Goal: Task Accomplishment & Management: Use online tool/utility

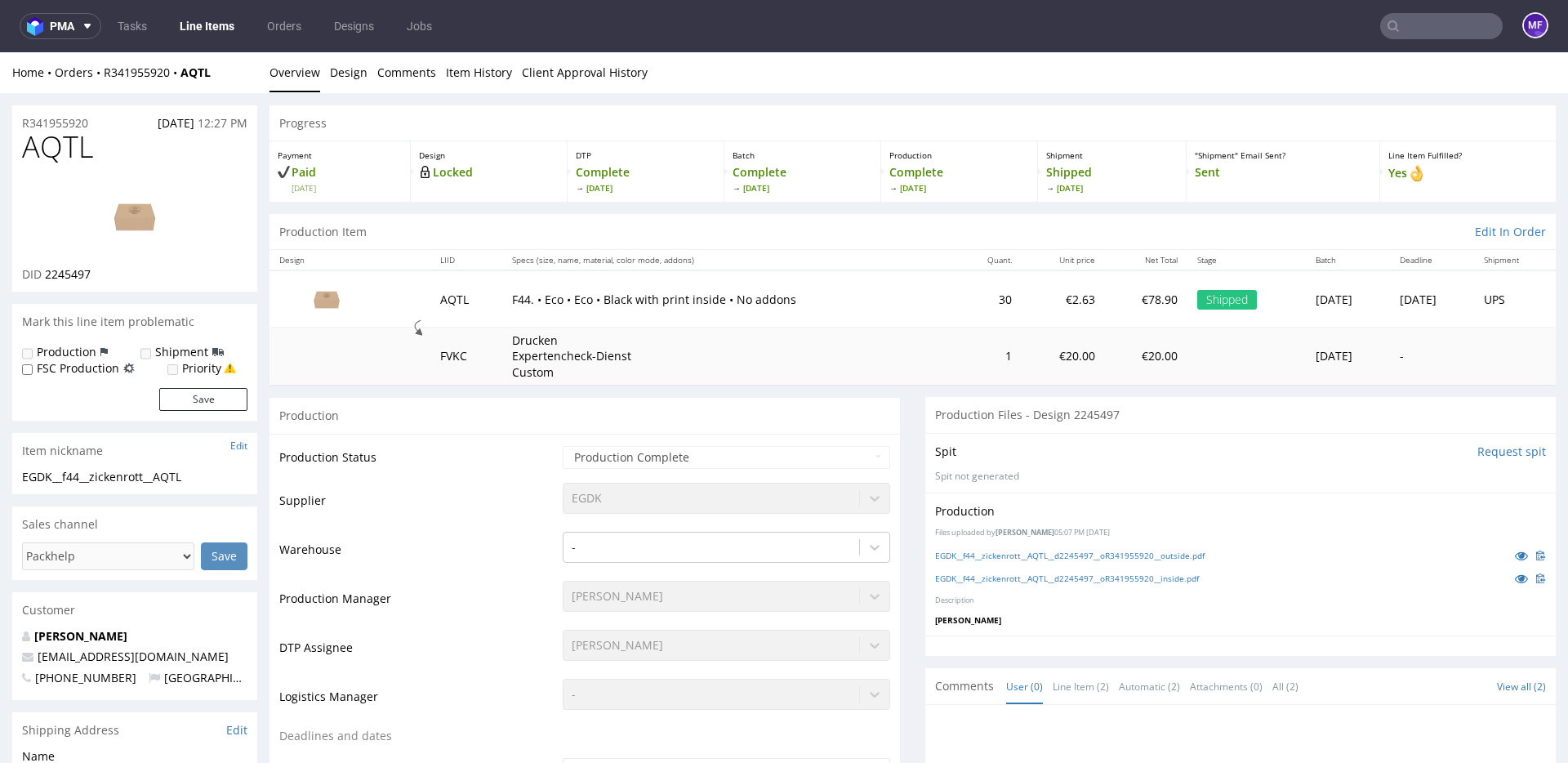
scroll to position [13, 0]
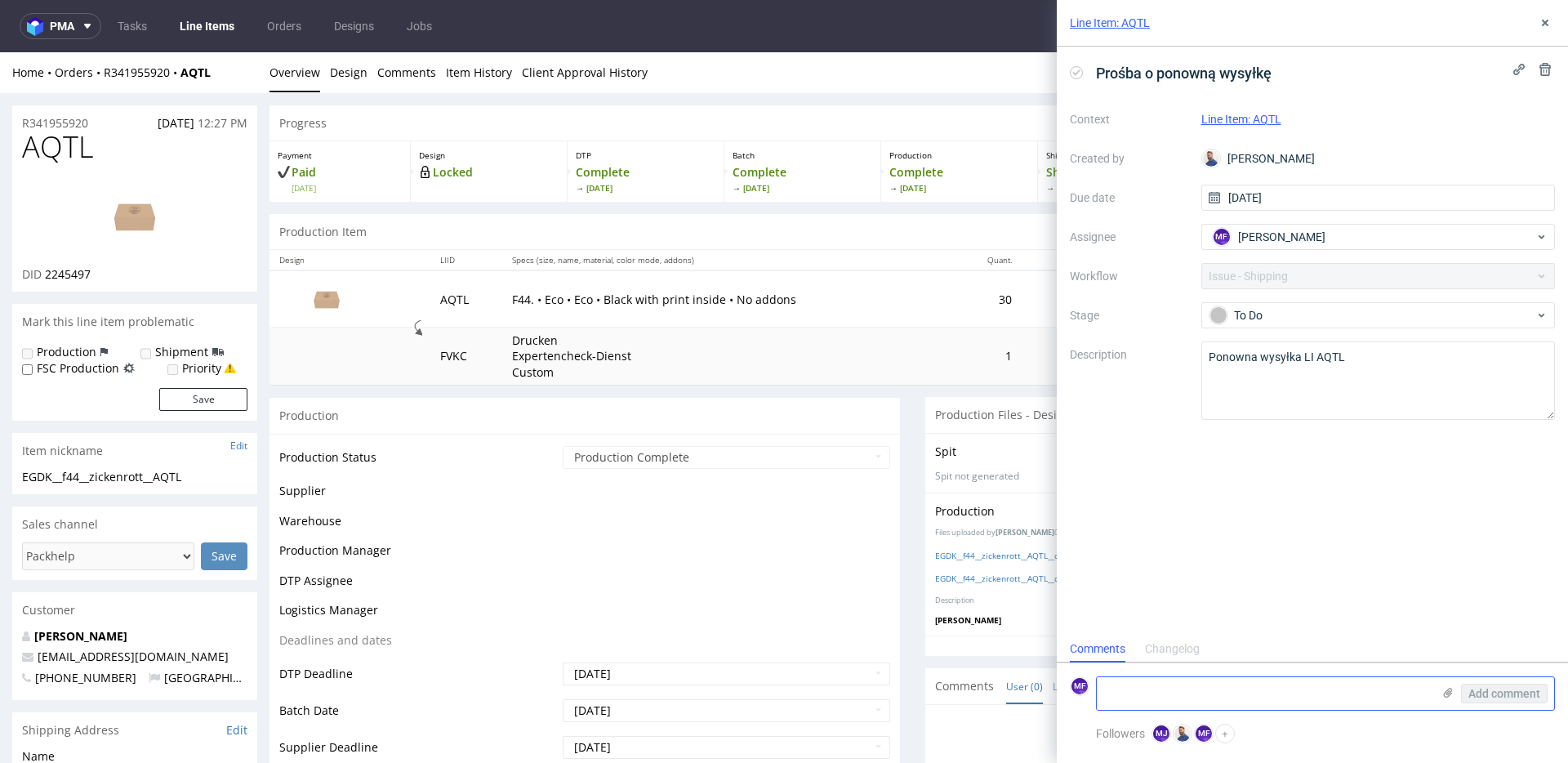
click at [1172, 695] on textarea at bounding box center [1264, 694] width 335 height 33
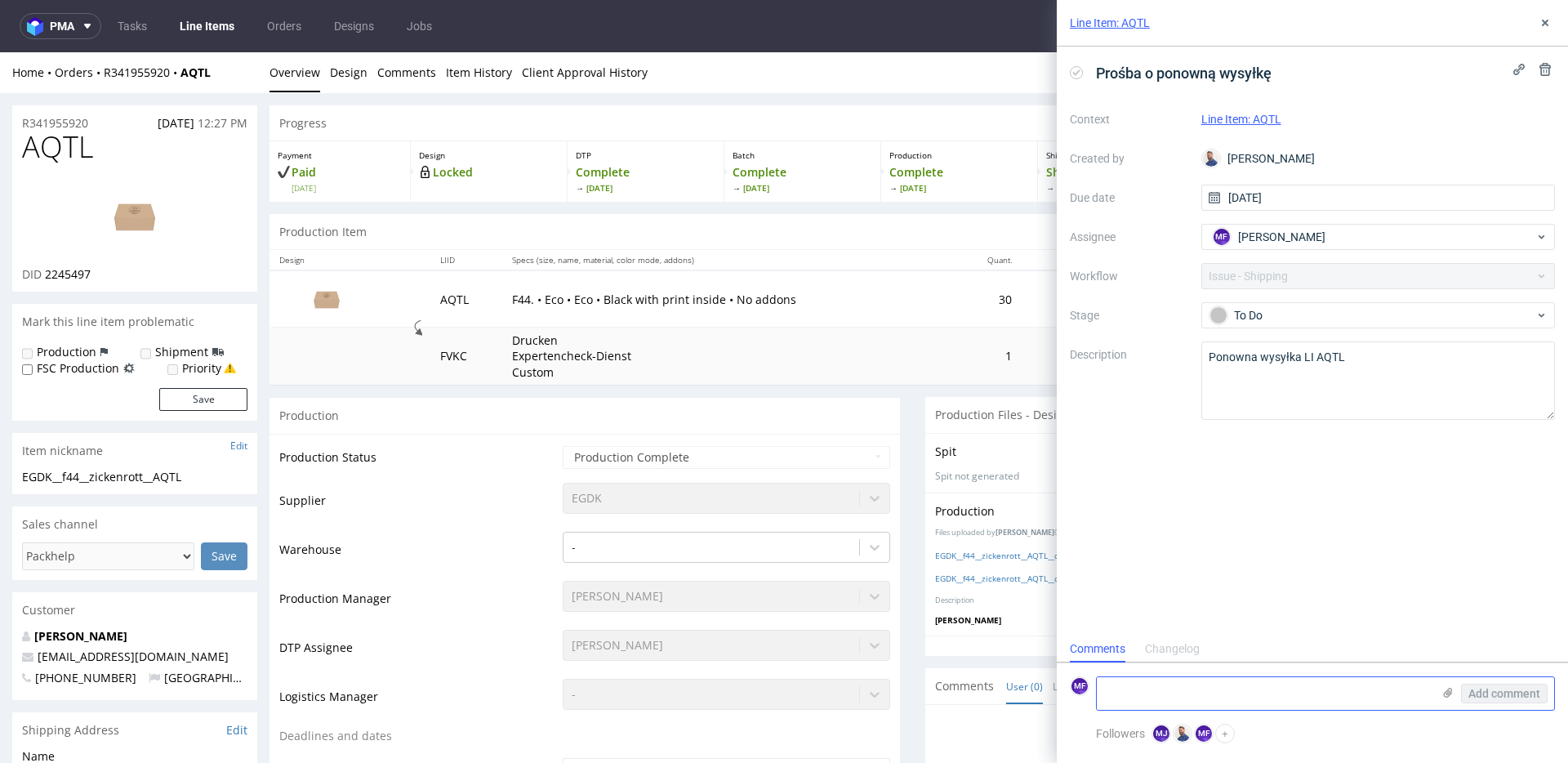
paste textarea "R341955920_AQTL_reshipping"
type textarea "R341955920_AQTL_reshipping"
click at [1225, 619] on div "Prośba o ponowną wysyłkę Context Line Item: AQTL Created by Michał Rachański Du…" at bounding box center [1313, 341] width 511 height 589
click at [1510, 693] on span "Add comment" at bounding box center [1505, 694] width 72 height 11
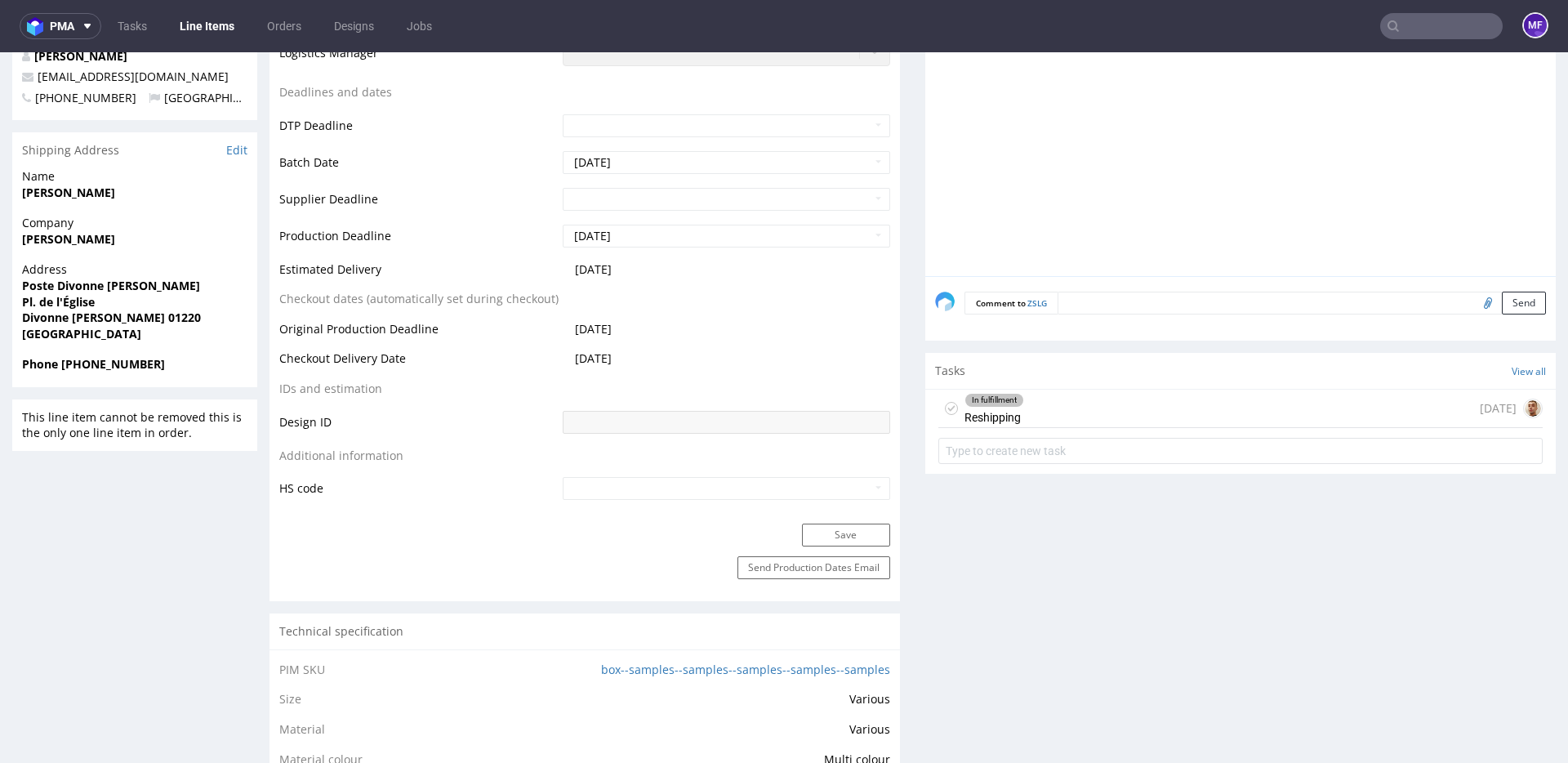
scroll to position [594, 0]
click at [1005, 401] on div "In fulfillment" at bounding box center [994, 402] width 58 height 13
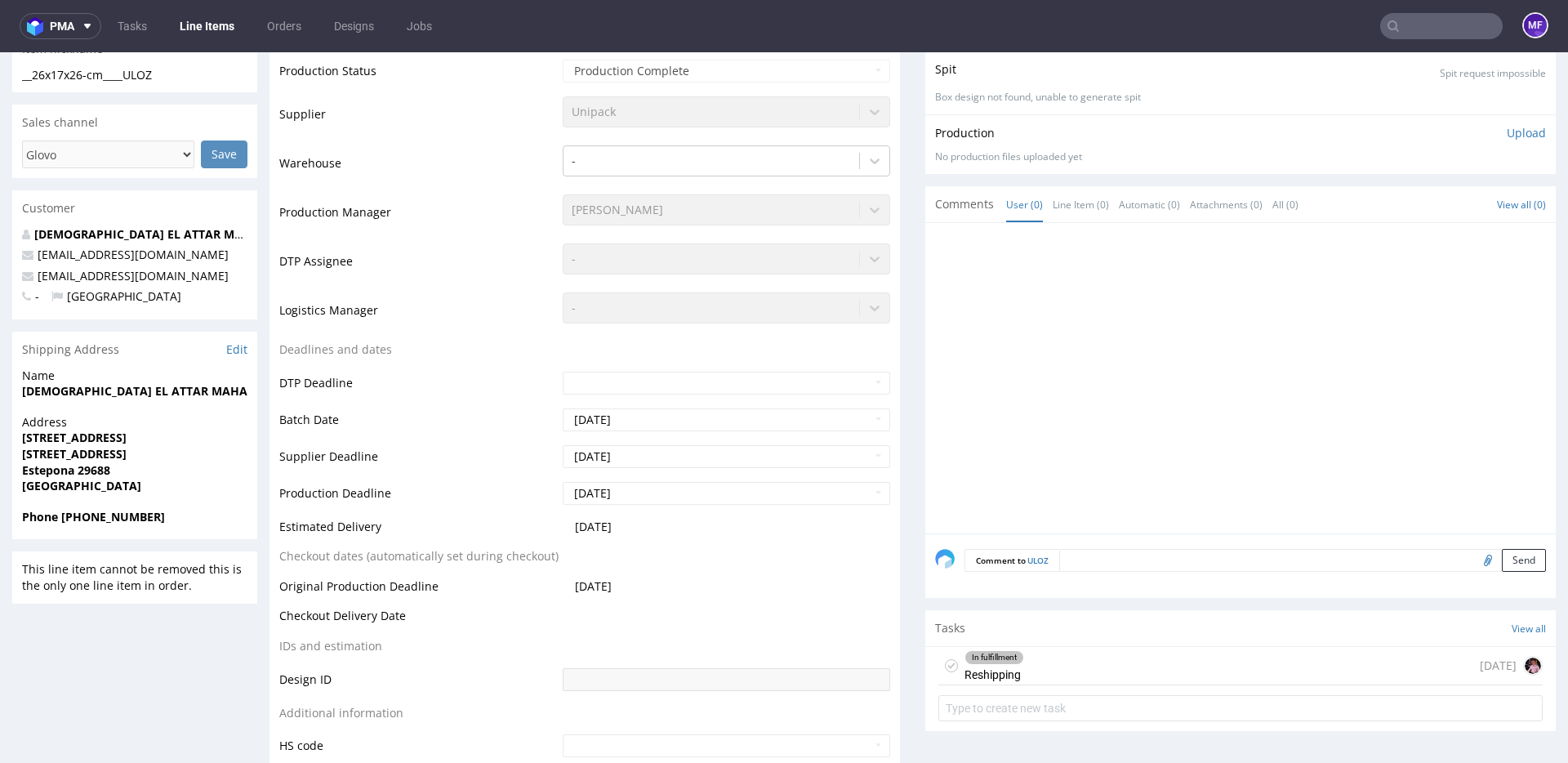
click at [1013, 671] on div "In fulfillment Reshipping" at bounding box center [994, 666] width 60 height 38
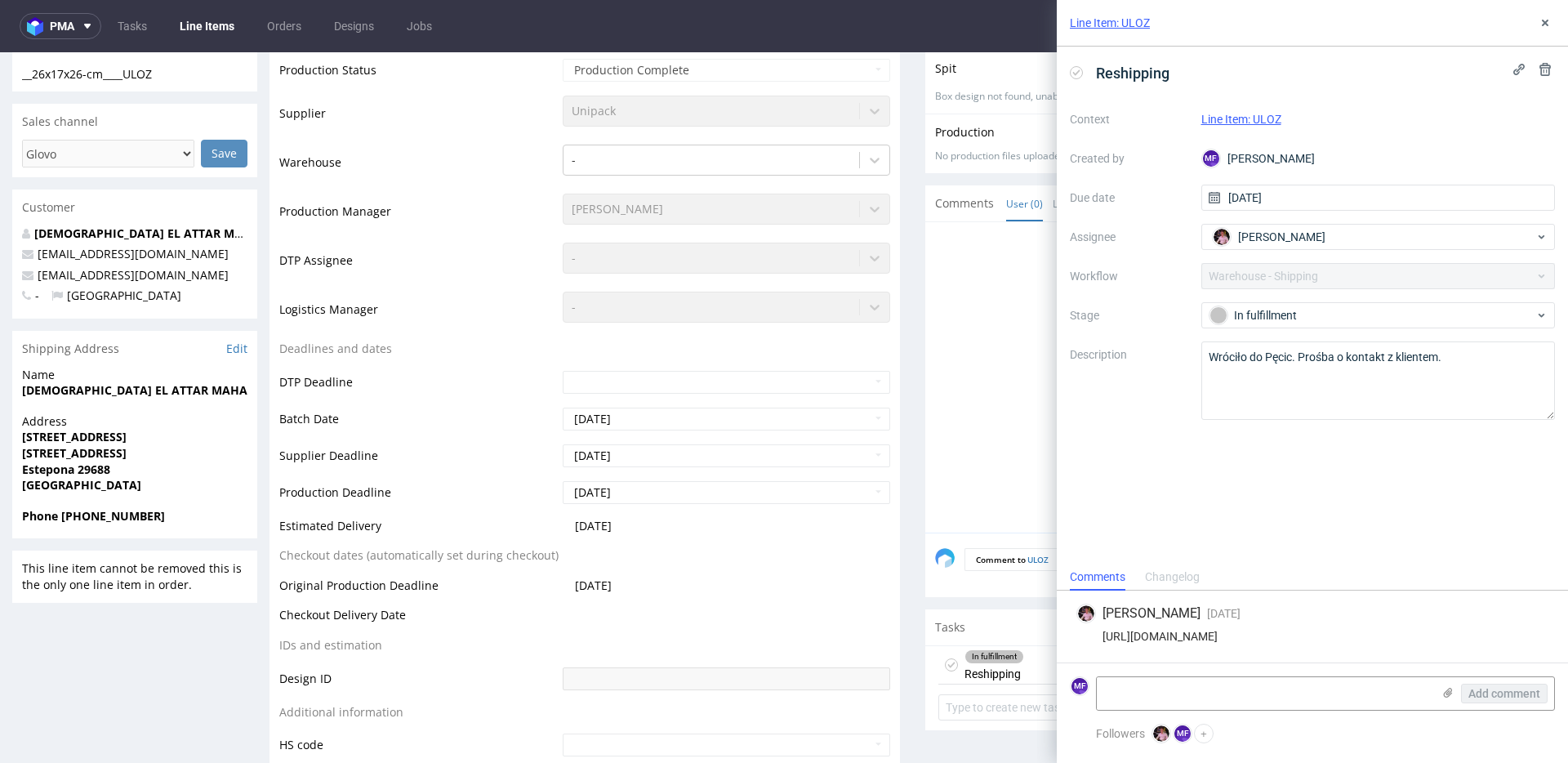
scroll to position [311, 0]
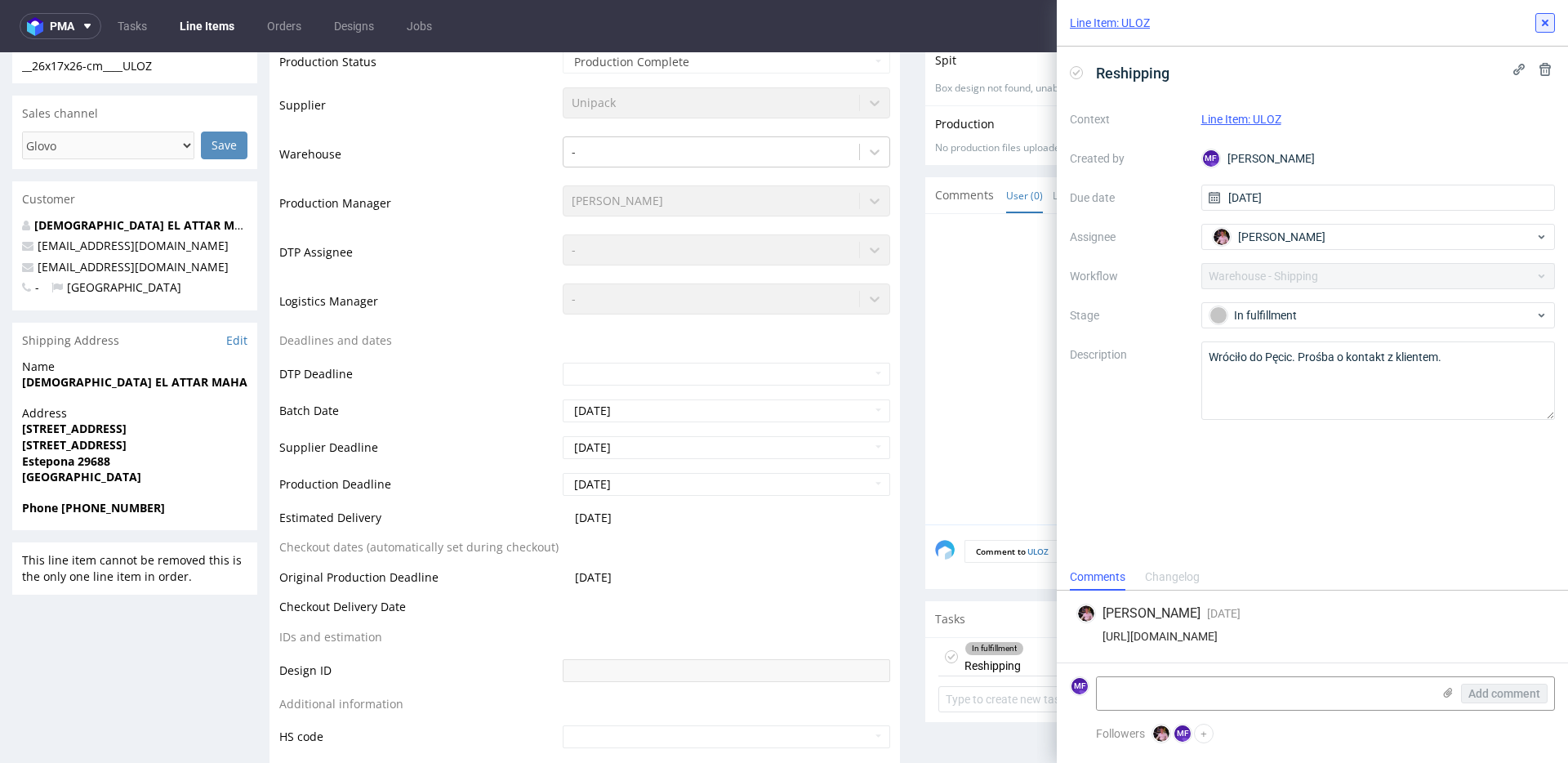
click at [1549, 27] on icon at bounding box center [1545, 23] width 13 height 13
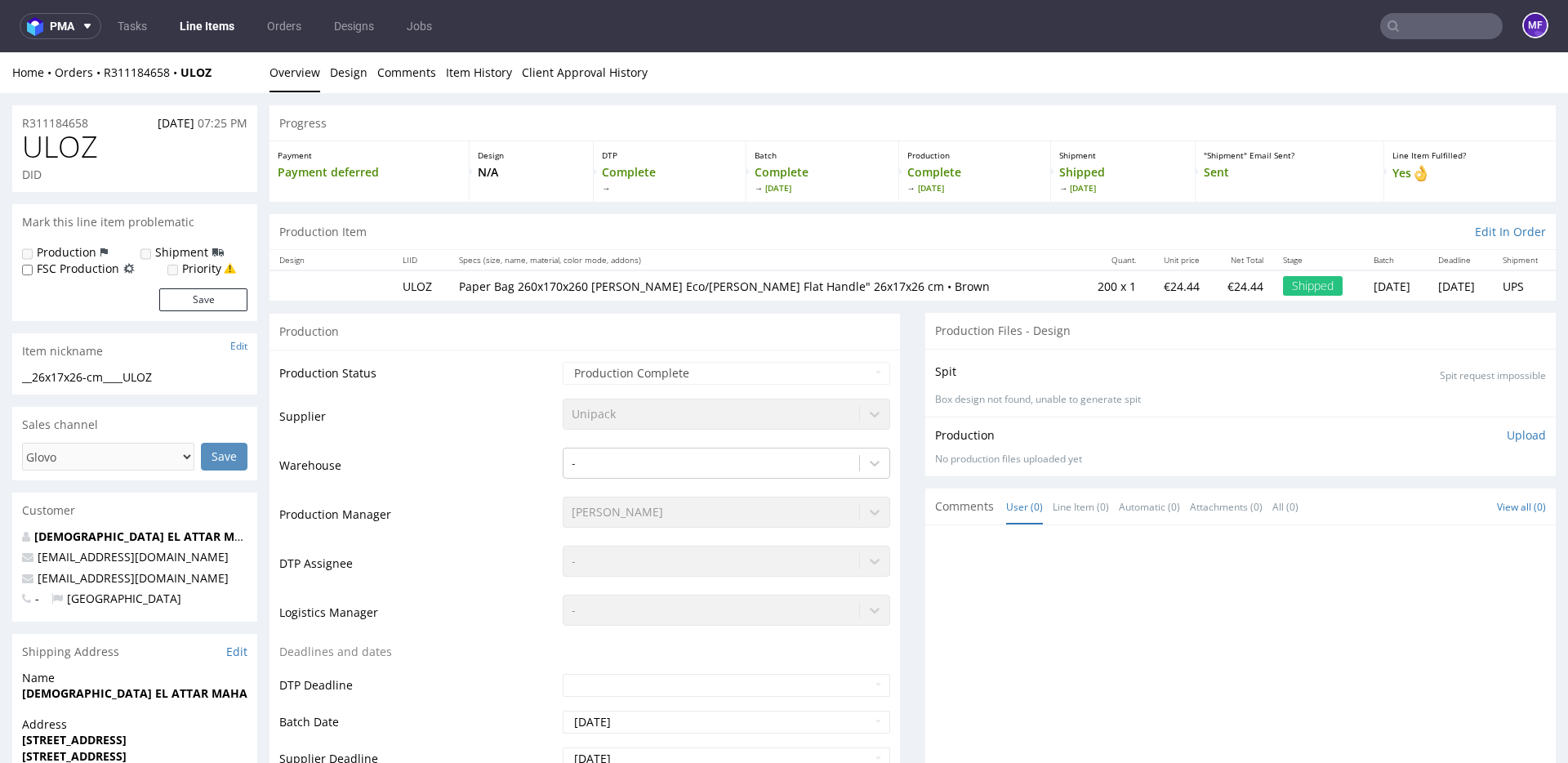
scroll to position [12, 0]
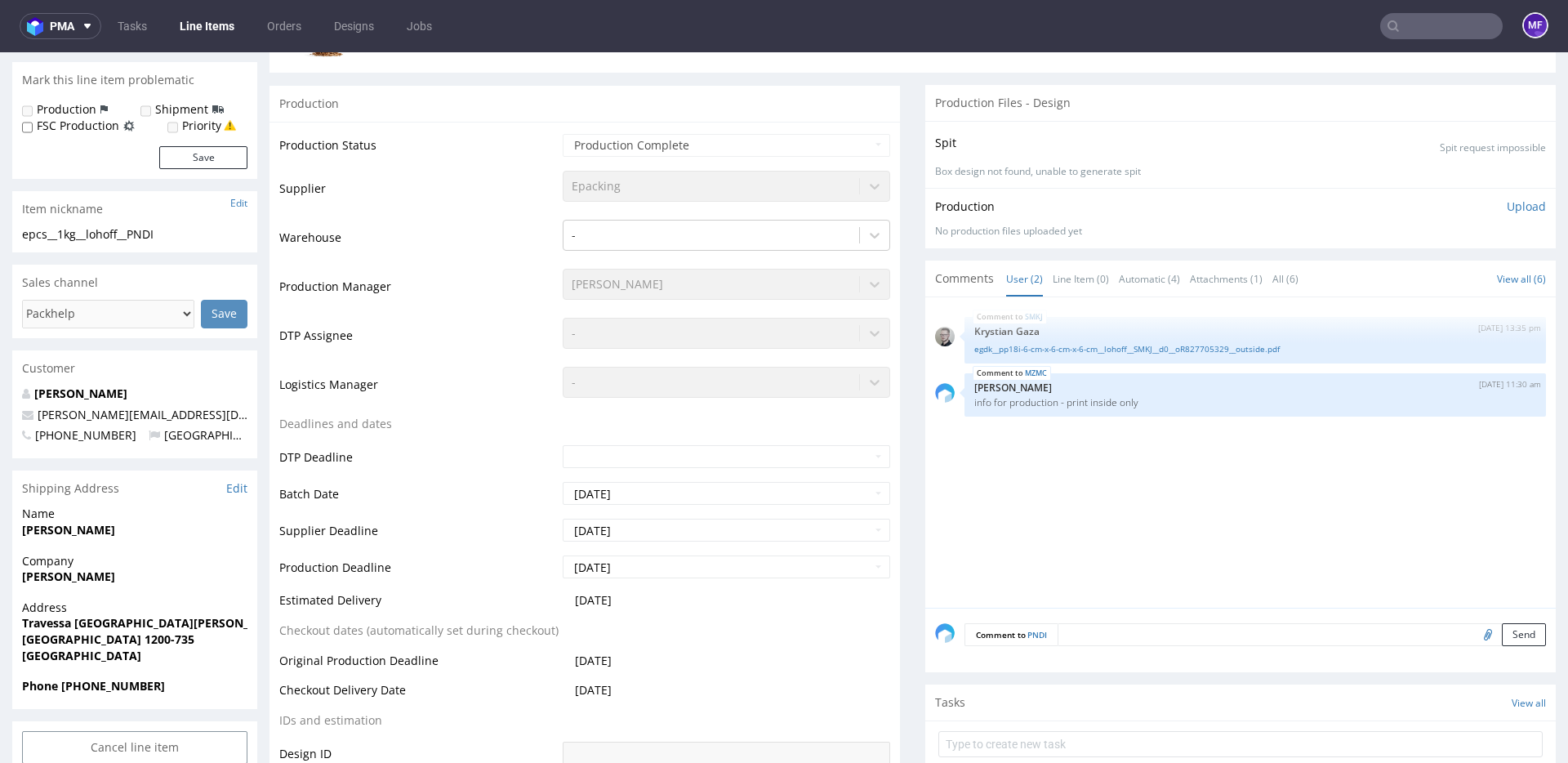
scroll to position [273, 0]
click at [1021, 726] on form at bounding box center [1241, 745] width 605 height 39
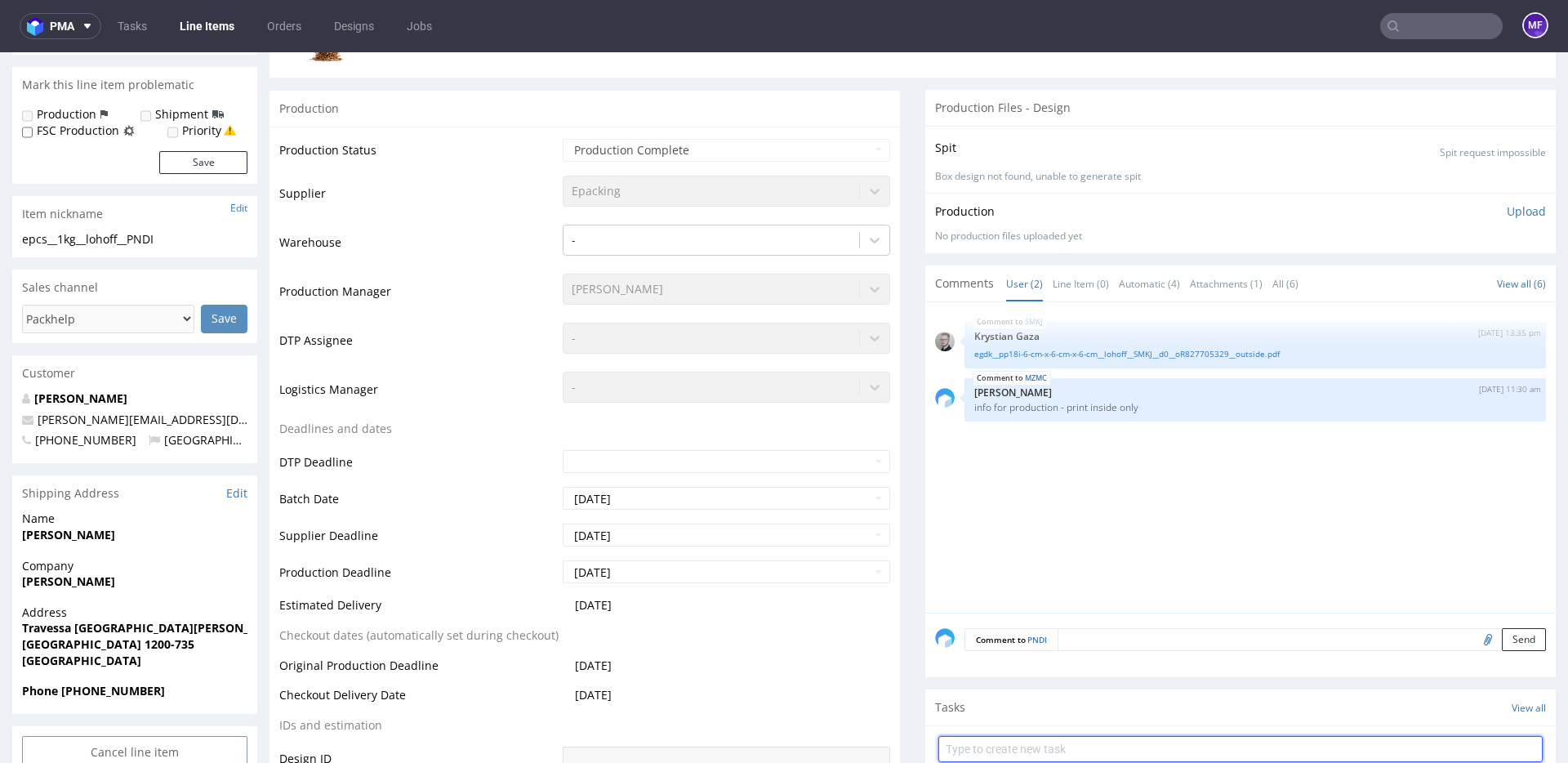
scroll to position [272, 0]
click at [1009, 754] on input "text" at bounding box center [1241, 748] width 605 height 27
click at [1000, 756] on input "text" at bounding box center [1241, 748] width 605 height 27
type input "Reshipping"
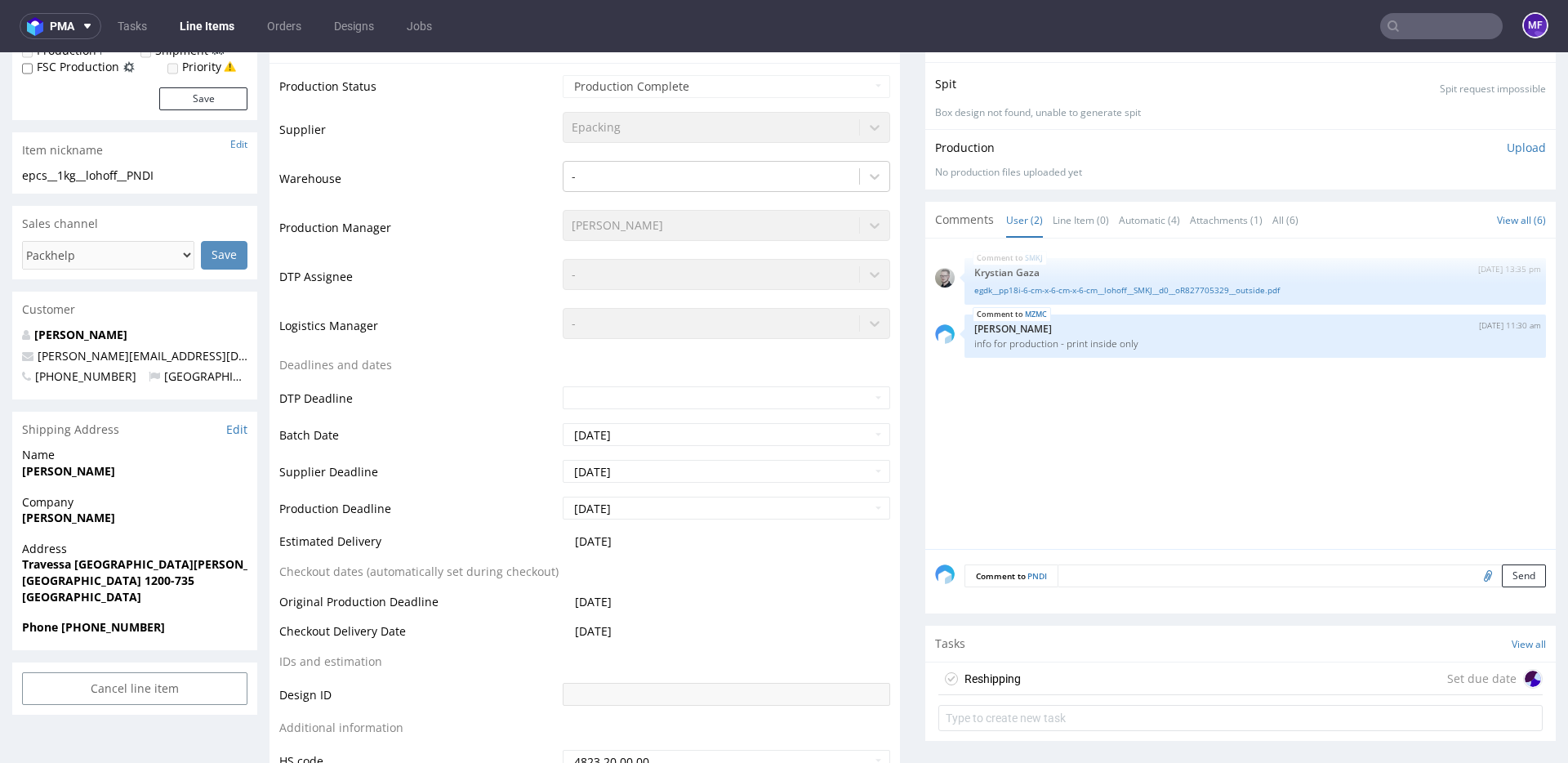
scroll to position [355, 0]
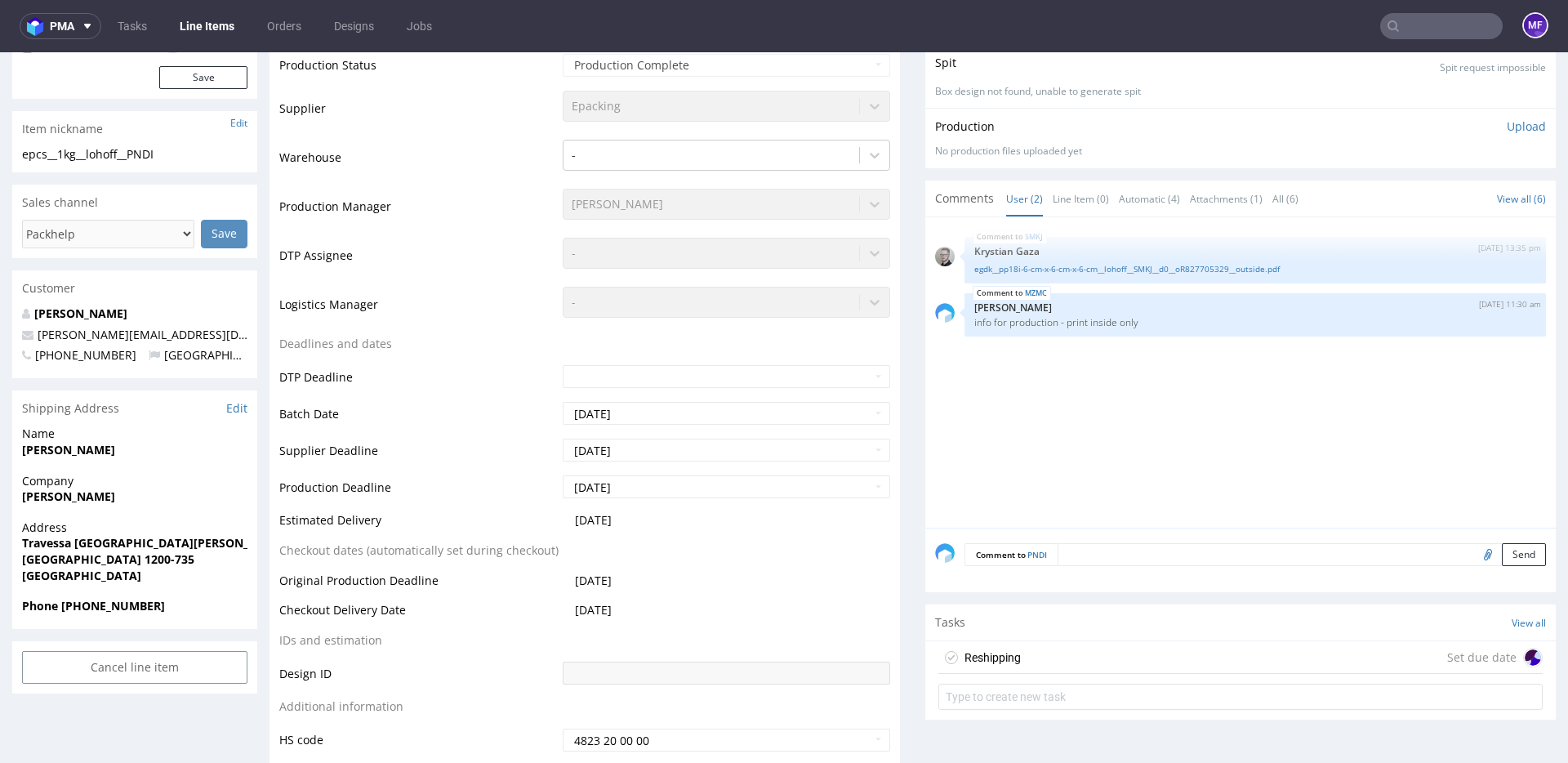
click at [999, 654] on div "Reshipping" at bounding box center [993, 657] width 57 height 20
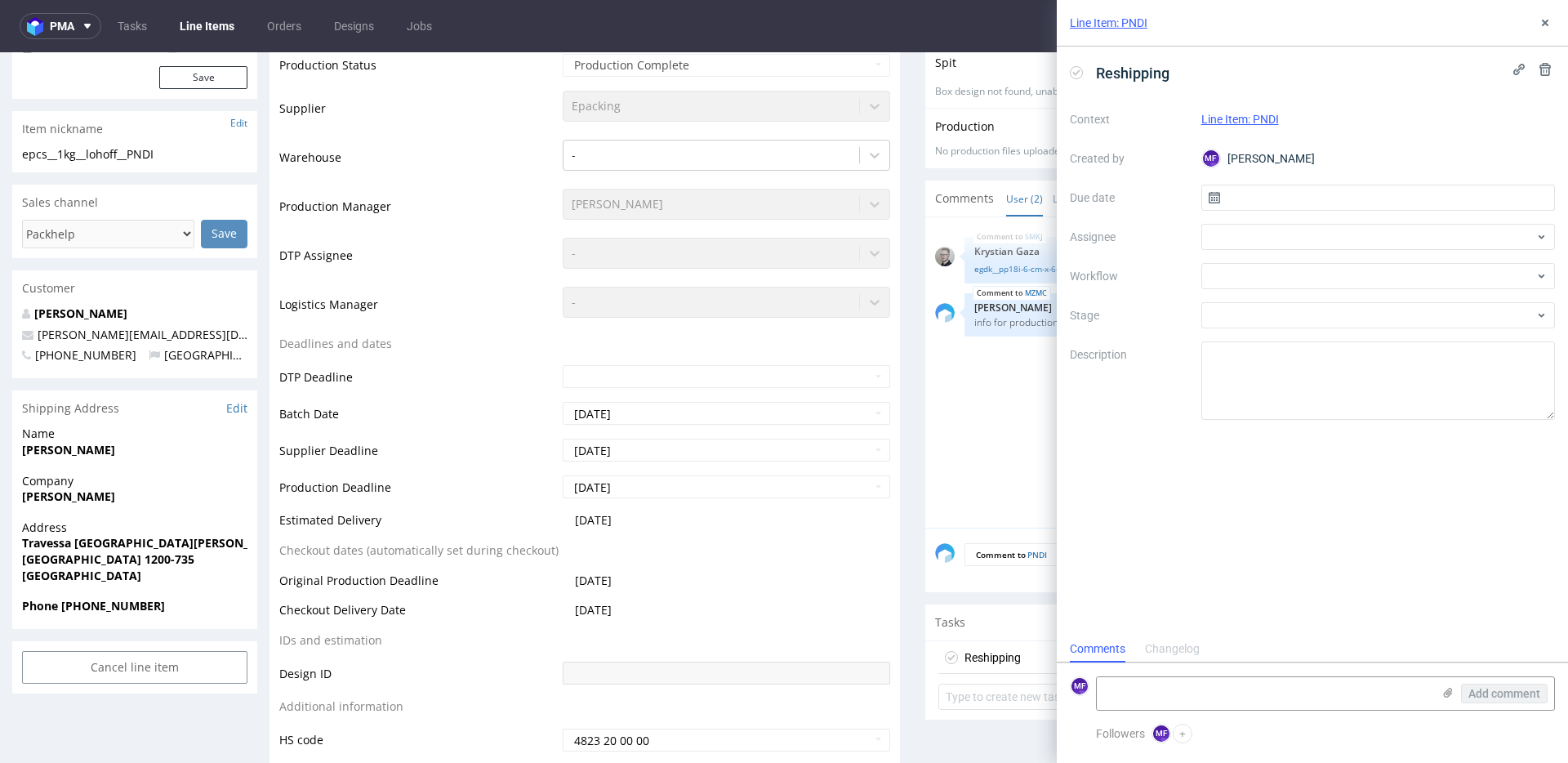
scroll to position [13, 0]
click at [1232, 194] on input "text" at bounding box center [1379, 198] width 355 height 27
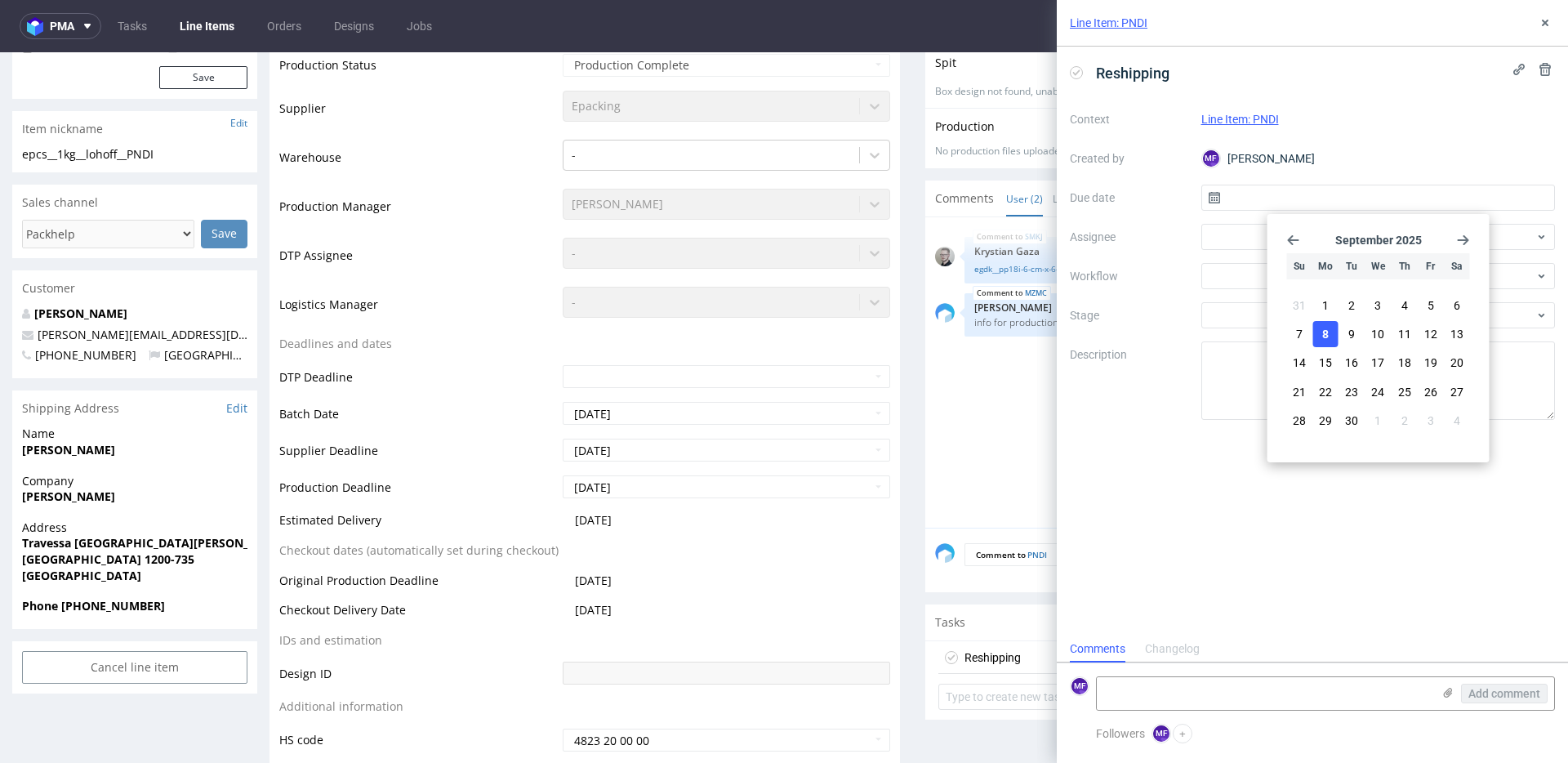
click at [1330, 333] on button "8" at bounding box center [1326, 334] width 26 height 27
type input "[DATE]"
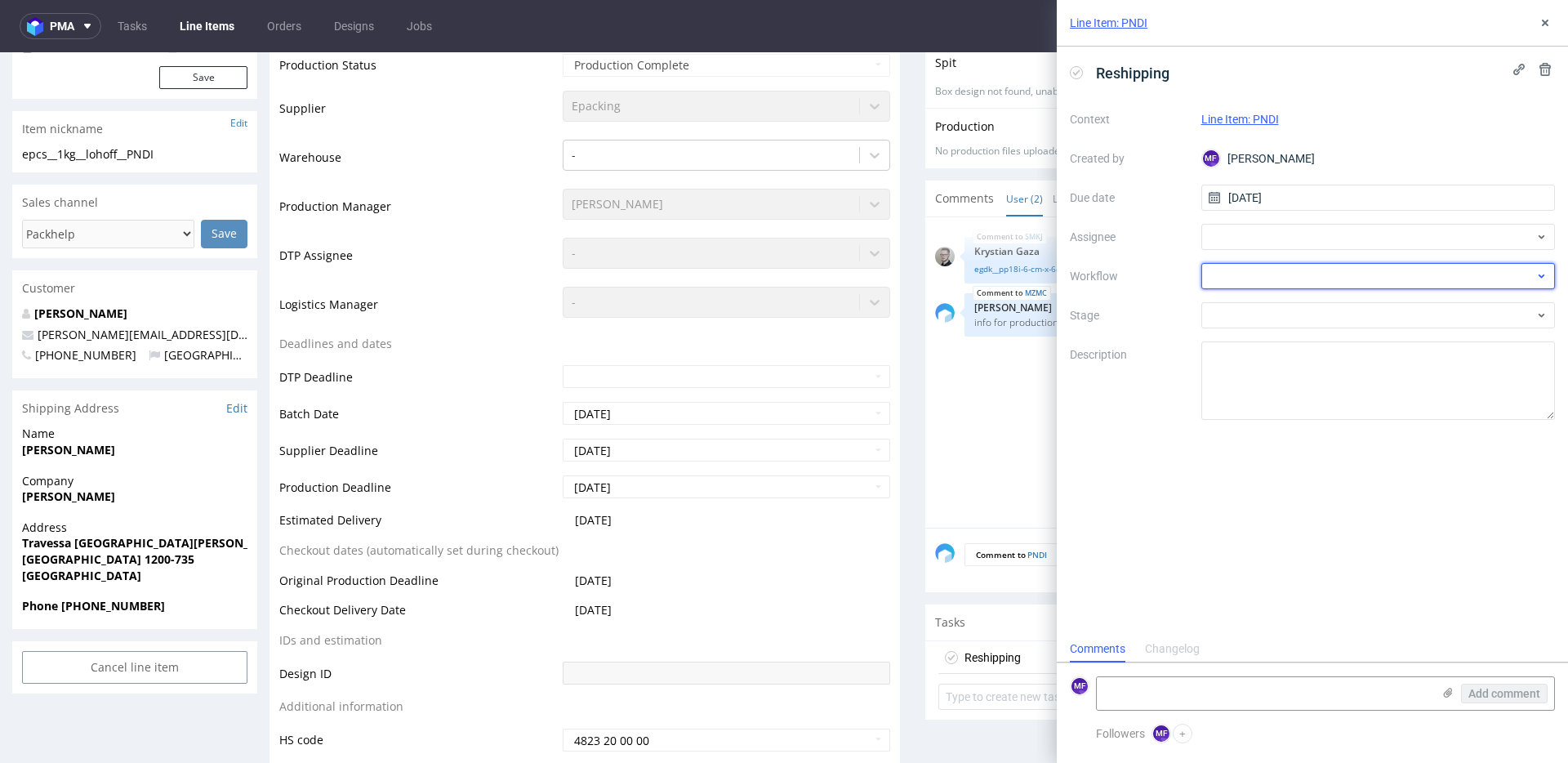
click at [1234, 278] on div at bounding box center [1379, 276] width 355 height 27
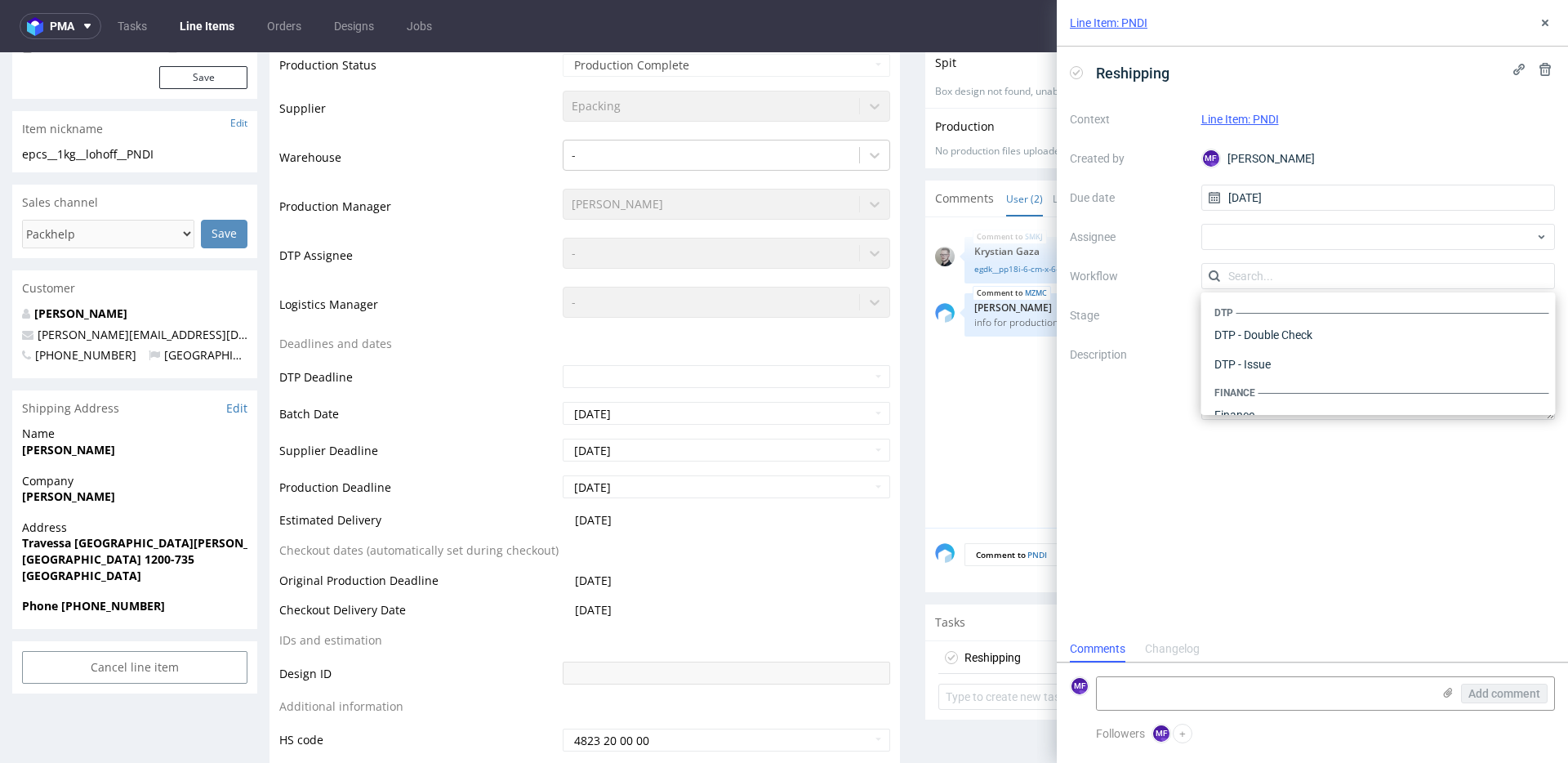
scroll to position [1005, 0]
click at [1272, 392] on div "Warehouse - Shipping" at bounding box center [1379, 393] width 342 height 29
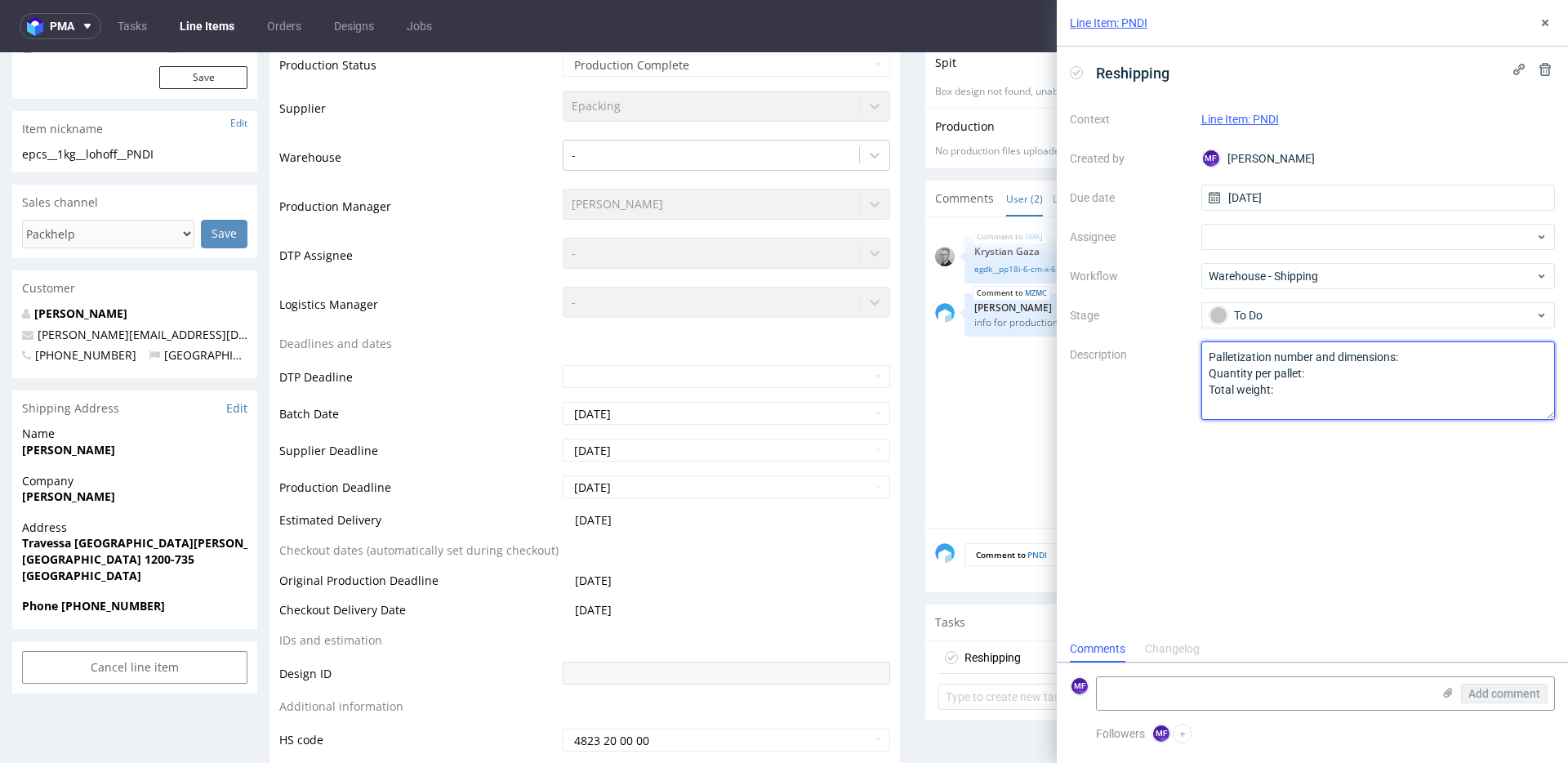
drag, startPoint x: 1295, startPoint y: 403, endPoint x: 1148, endPoint y: 345, distance: 158.0
click at [1148, 345] on div "Context Line Item: PNDI Created by MF Michał Fedorowicz Due date 08/09/2025 Ass…" at bounding box center [1313, 262] width 485 height 313
paste textarea "Wróciło do Pęcic. Prośba o kontakt z klientem."
type textarea "Wróciło do Pęcic. Prośba o kontakt z klientem."
click at [1301, 456] on div "Reshipping Context Line Item: PNDI Created by MF Michał Fedorowicz Due date 08/…" at bounding box center [1313, 341] width 511 height 589
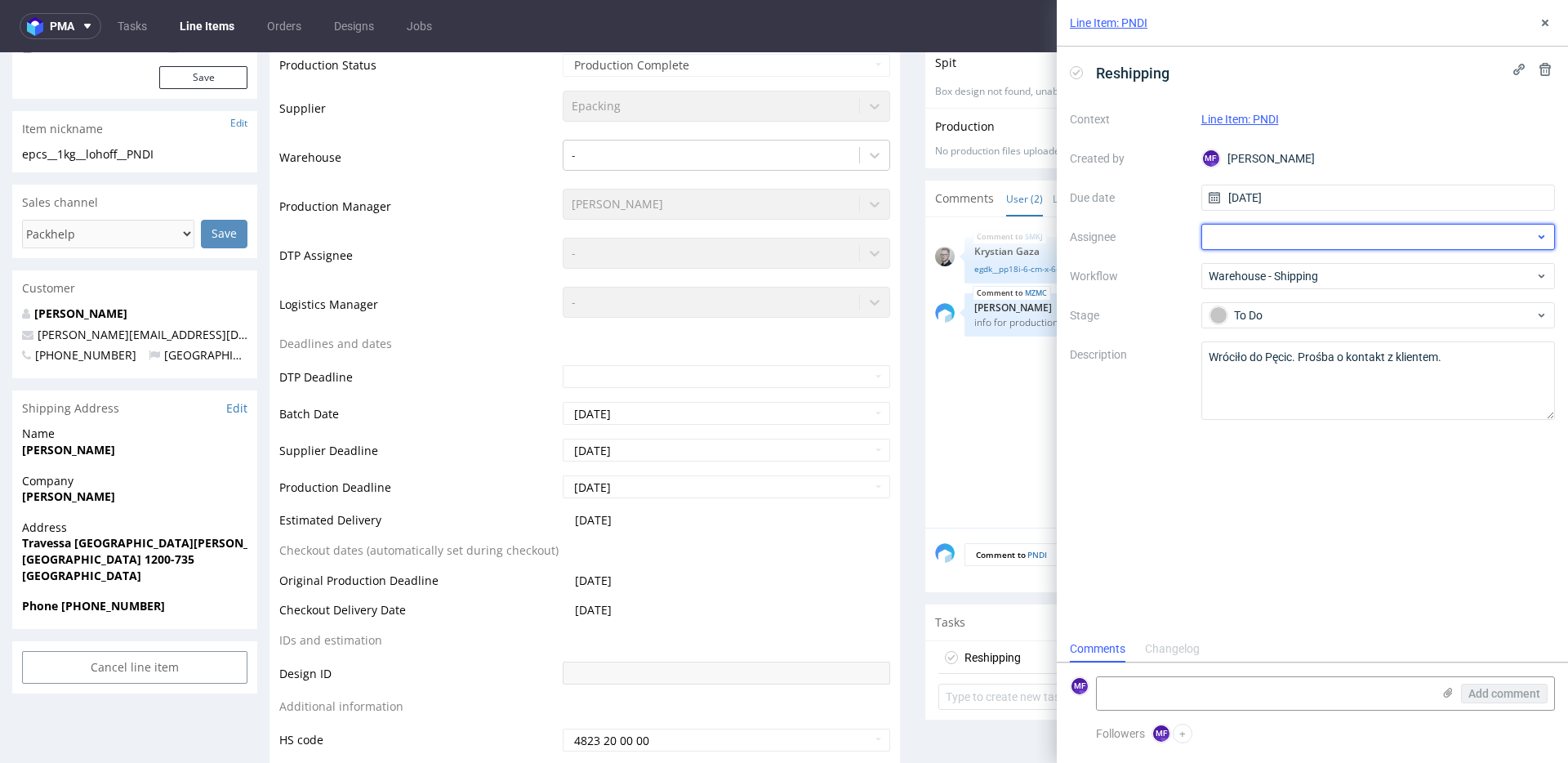
click at [1268, 236] on div at bounding box center [1379, 237] width 355 height 27
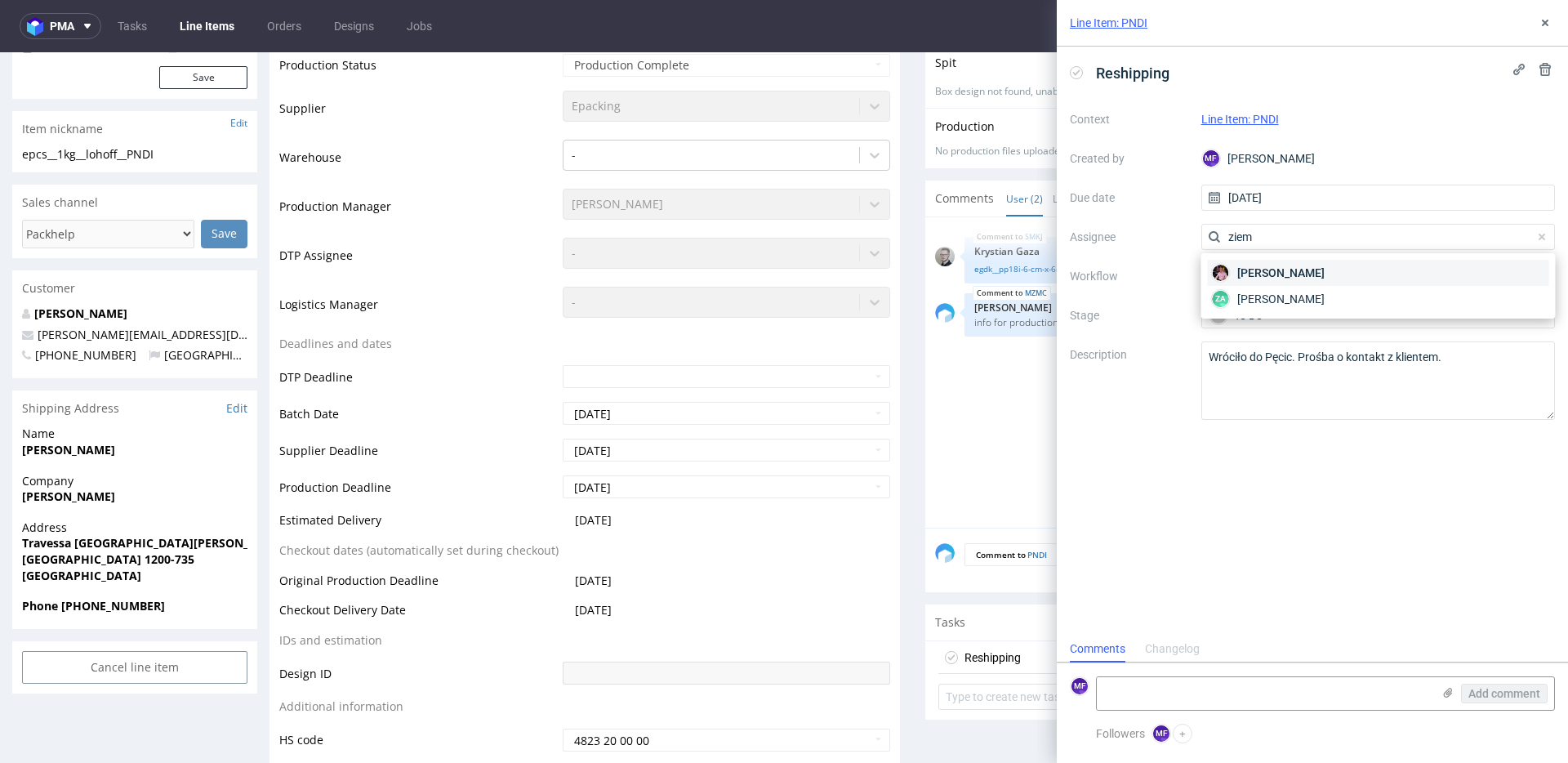
type input "ziem"
click at [1275, 275] on span "Aleks Ziemkowski" at bounding box center [1281, 273] width 87 height 16
click at [1150, 488] on div "Reshipping Context Line Item: PNDI Created by MF Michał Fedorowicz Due date 08/…" at bounding box center [1313, 341] width 511 height 589
click at [1238, 493] on div "Reshipping Context Line Item: PNDI Created by MF Michał Fedorowicz Due date 08/…" at bounding box center [1313, 341] width 511 height 589
click at [1545, 28] on icon at bounding box center [1545, 23] width 13 height 13
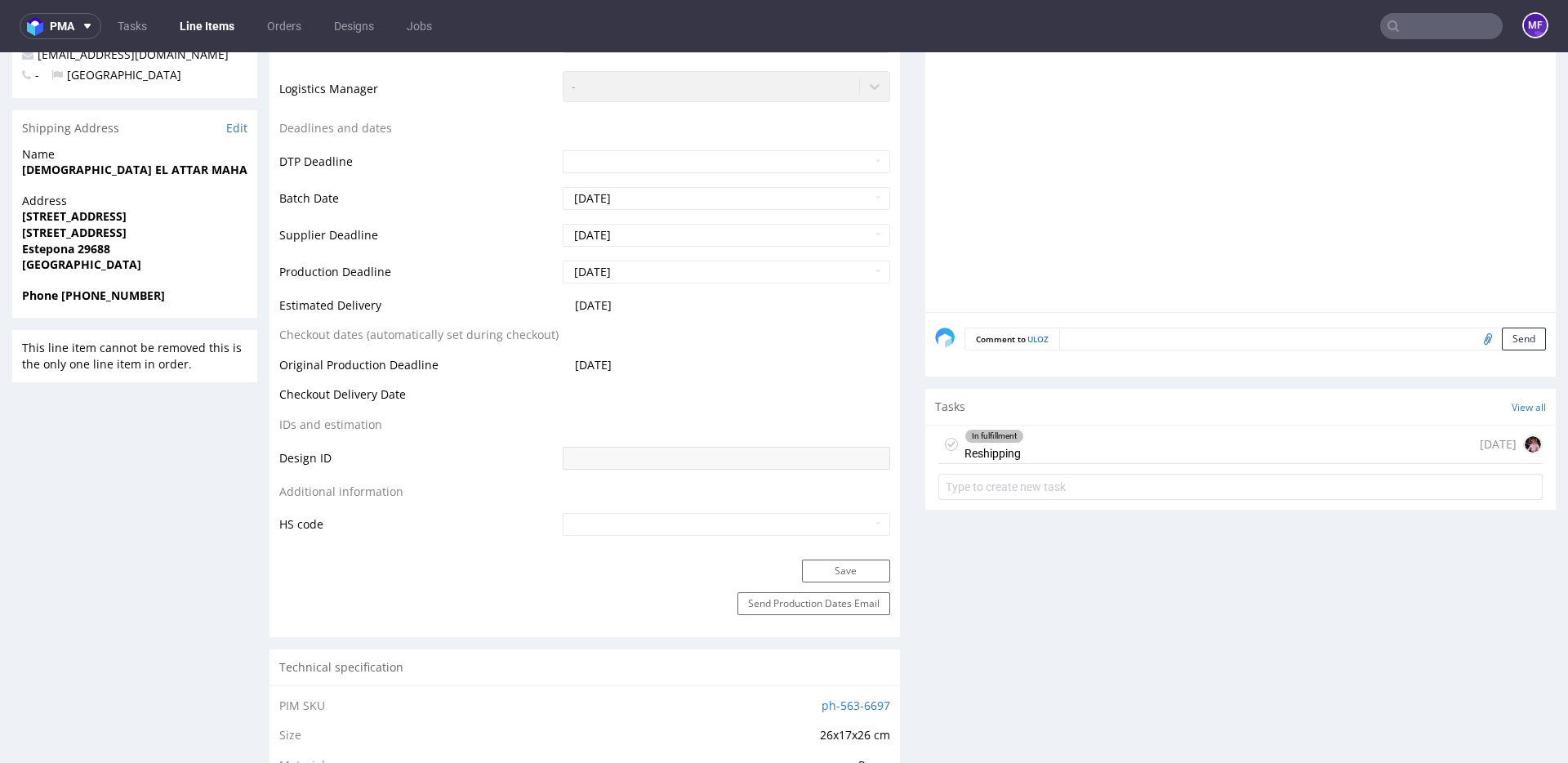
scroll to position [498, 0]
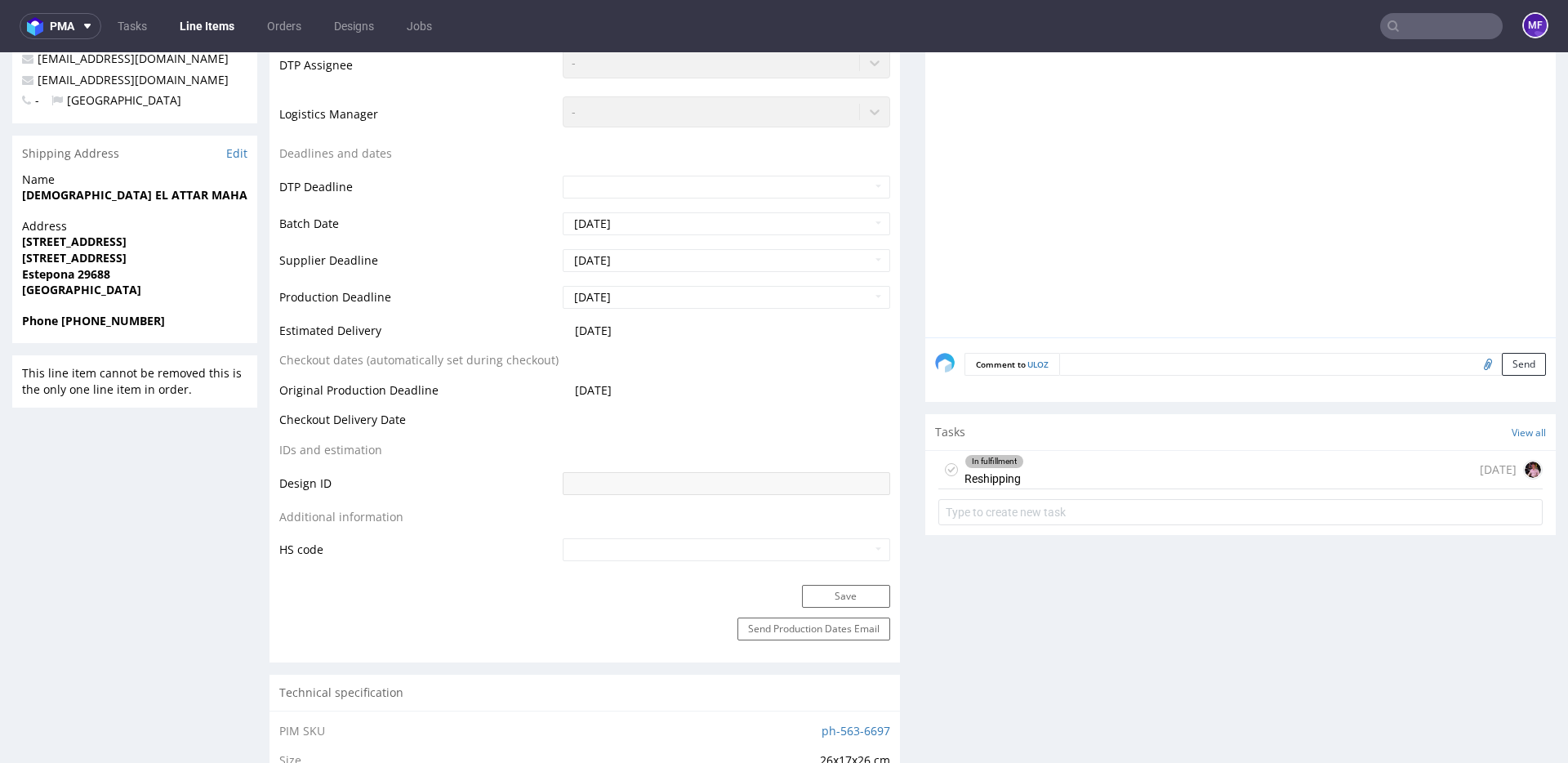
click at [990, 480] on div "In fulfillment Reshipping" at bounding box center [994, 470] width 60 height 38
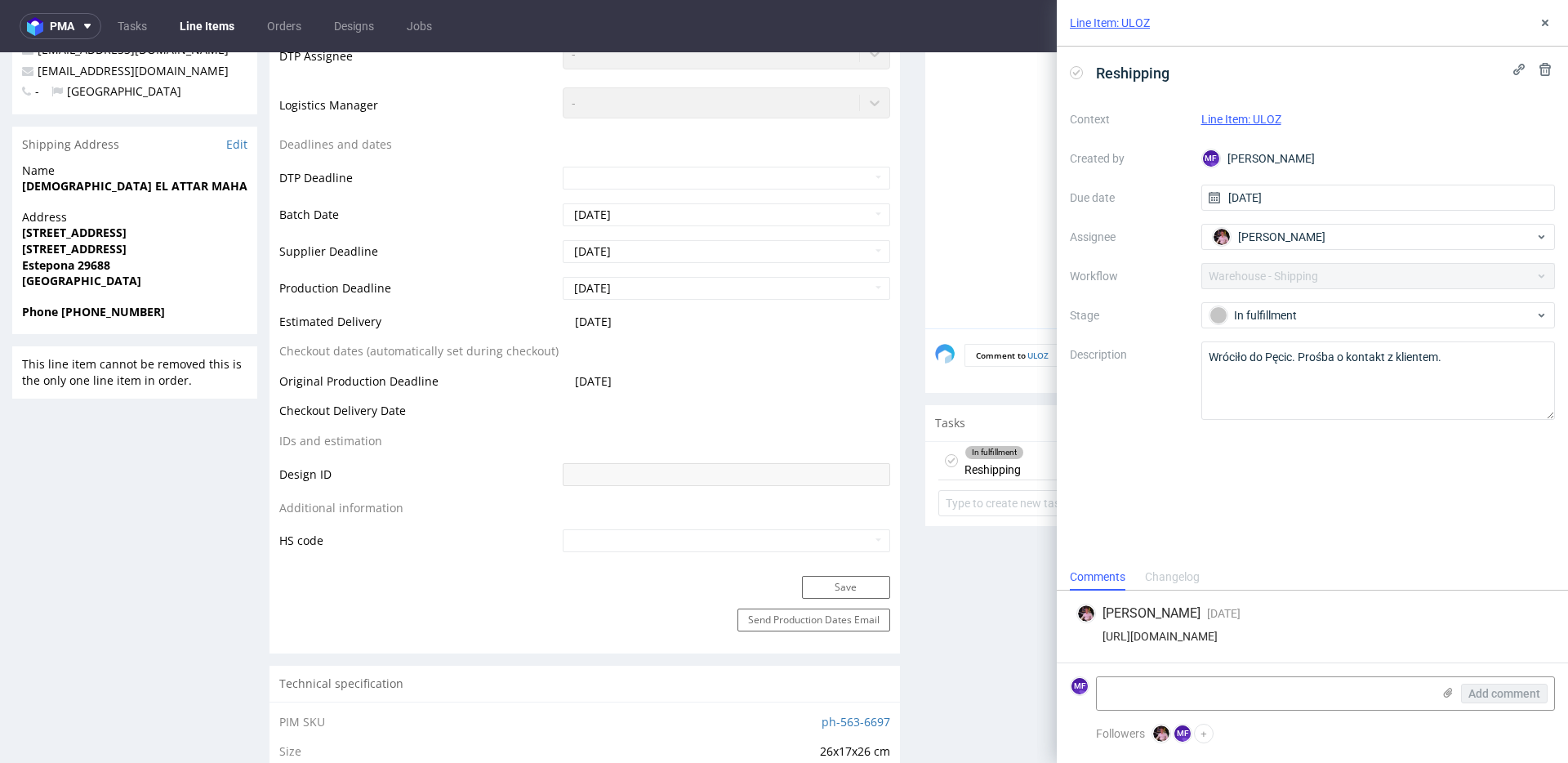
scroll to position [512, 0]
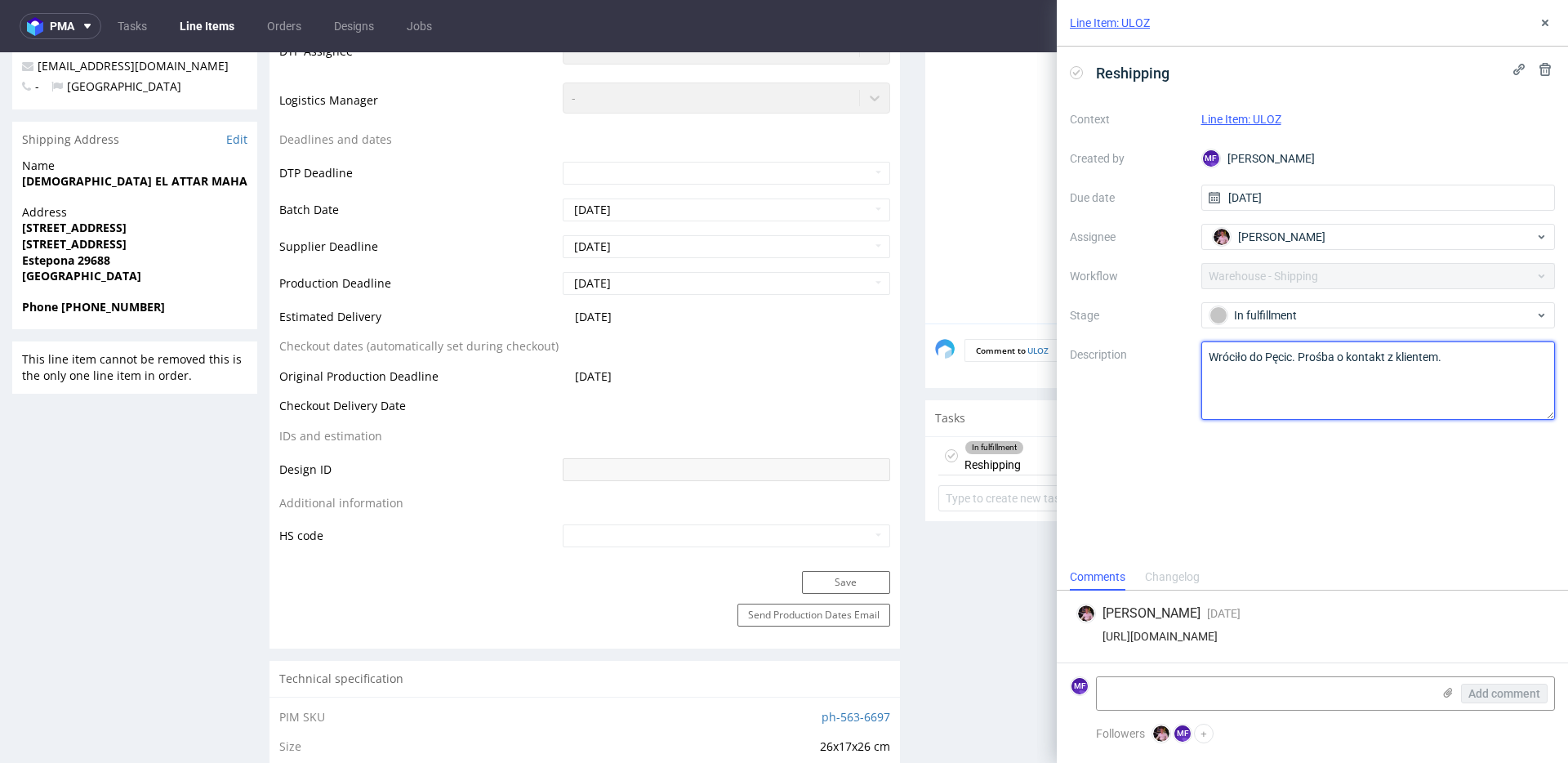
drag, startPoint x: 1455, startPoint y: 363, endPoint x: 1187, endPoint y: 361, distance: 268.0
click at [1187, 361] on div "Context Line Item: ULOZ Created by MF Michał Fedorowicz Due date 04/09/2025 Ass…" at bounding box center [1313, 262] width 485 height 313
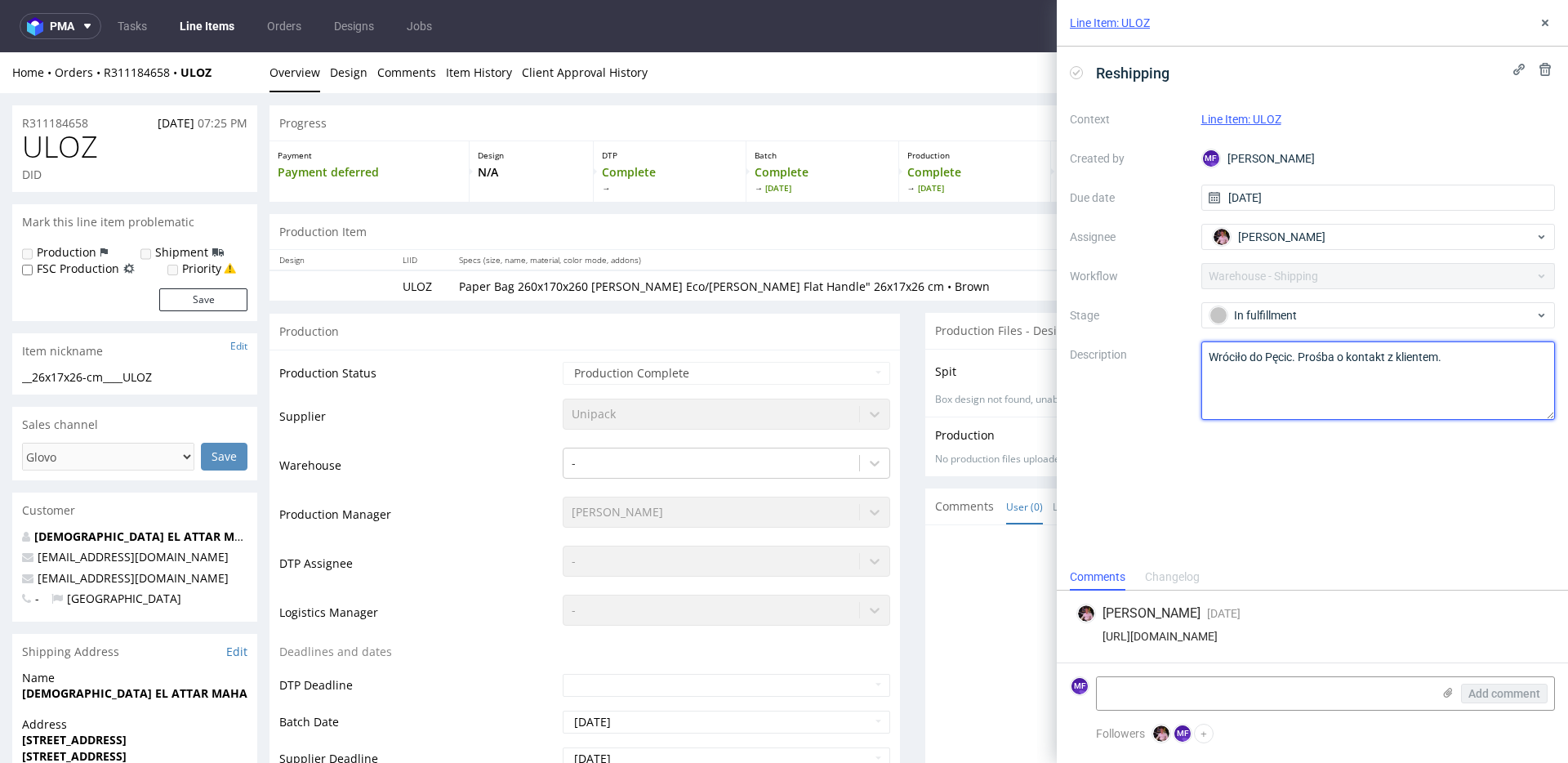
scroll to position [9, 0]
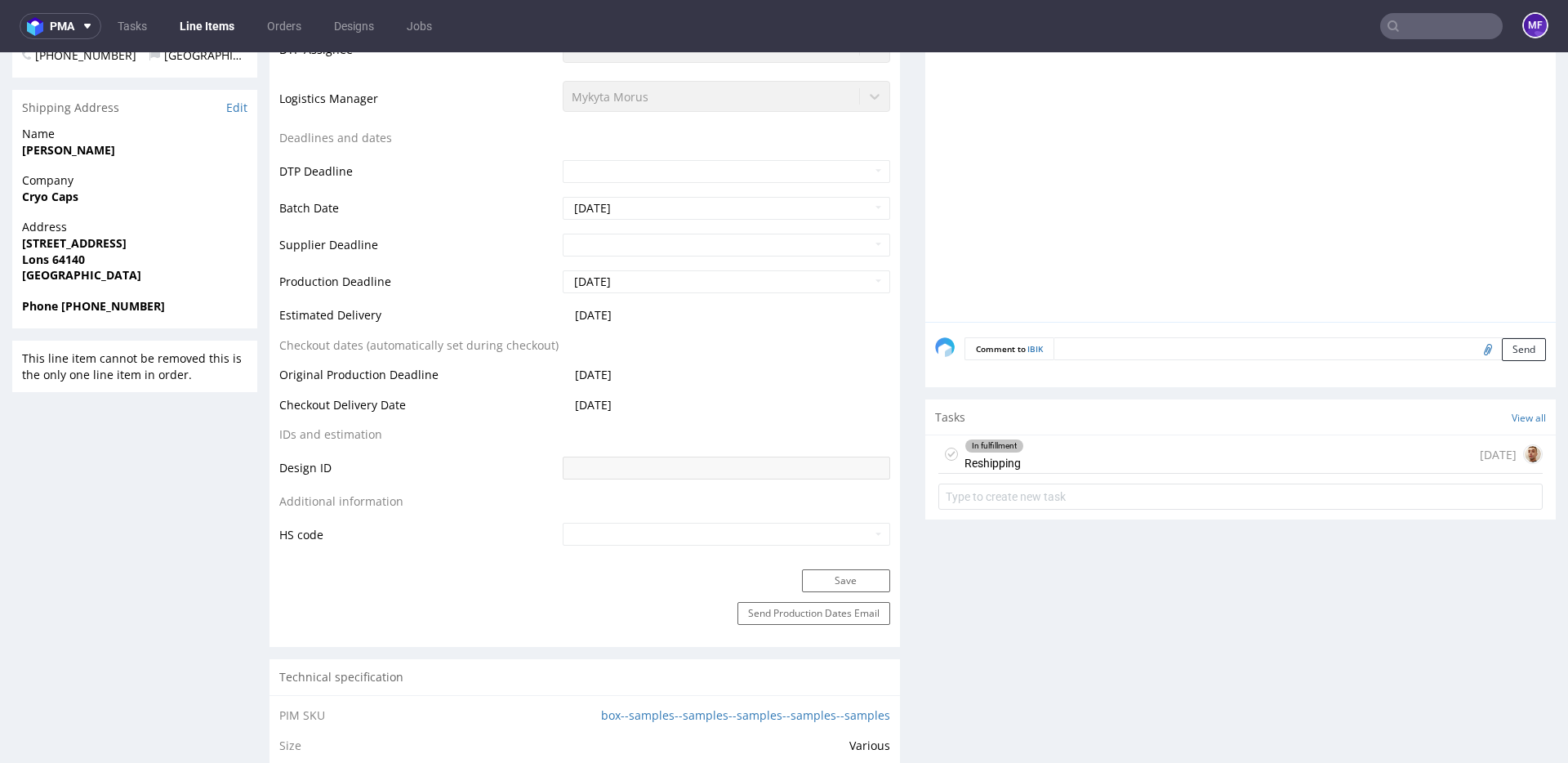
scroll to position [637, 0]
click at [1048, 474] on div "In fulfillment Reshipping [DATE]" at bounding box center [1241, 455] width 605 height 39
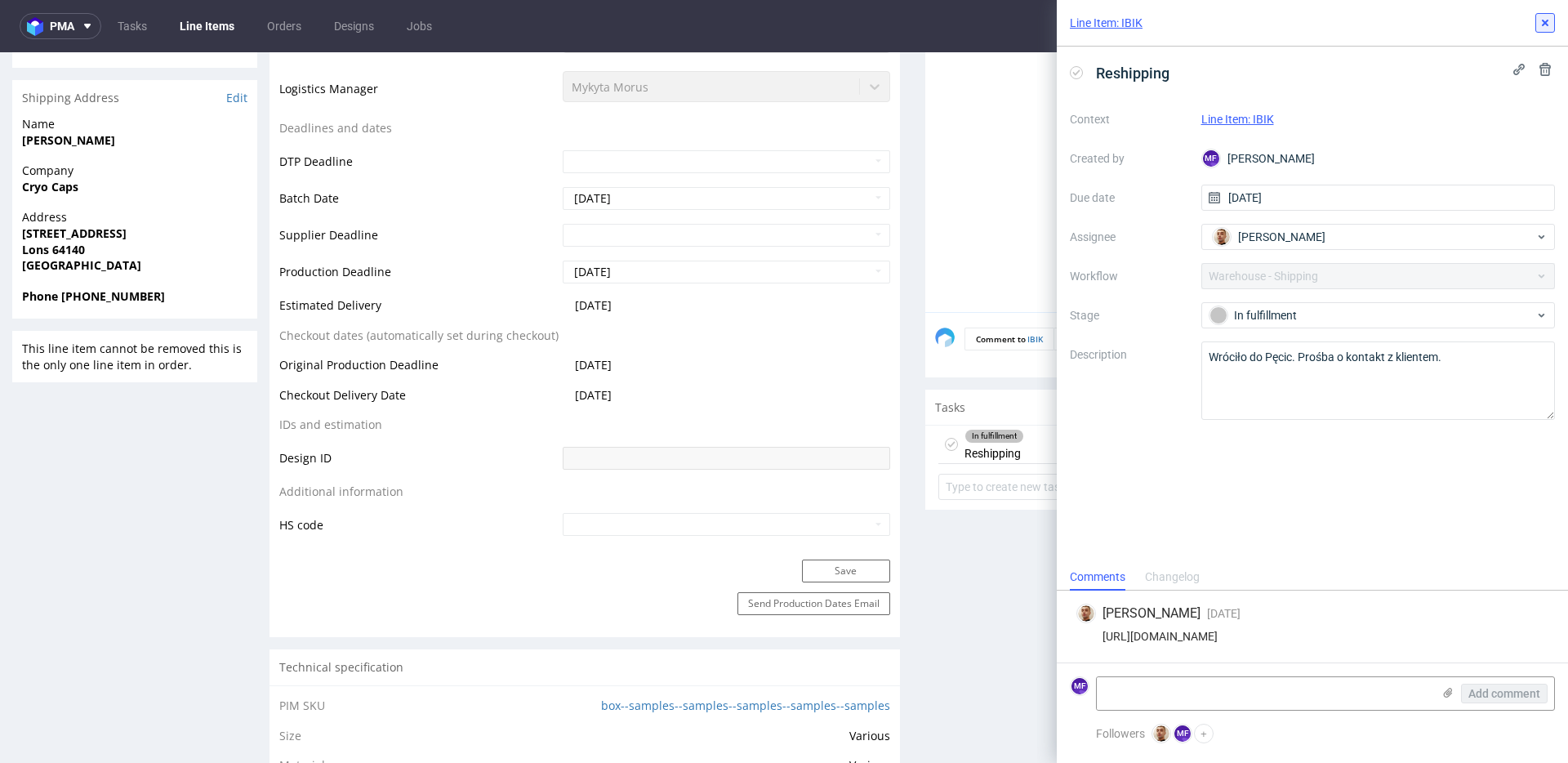
click at [1549, 27] on icon at bounding box center [1545, 23] width 13 height 13
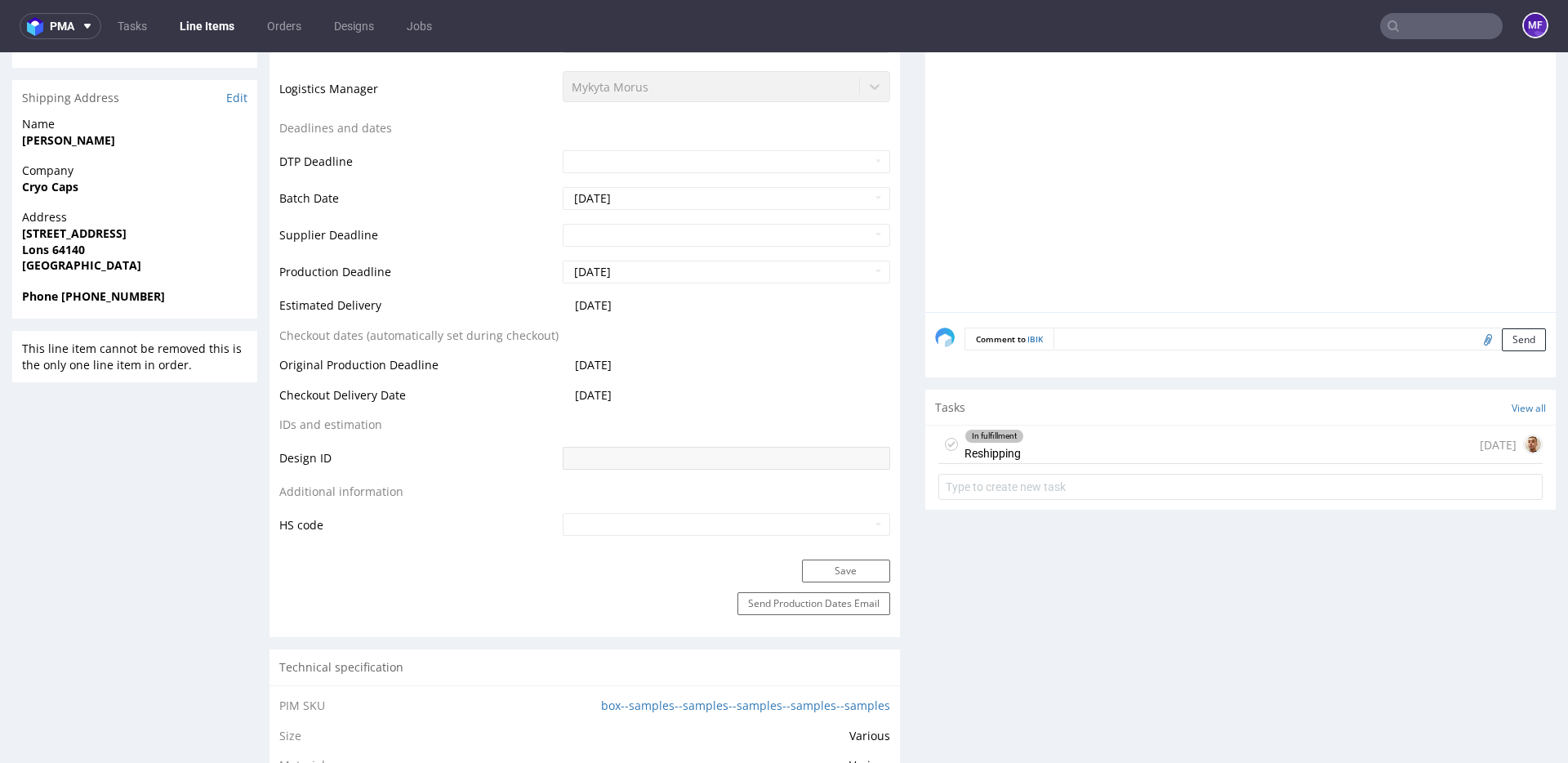
scroll to position [647, 0]
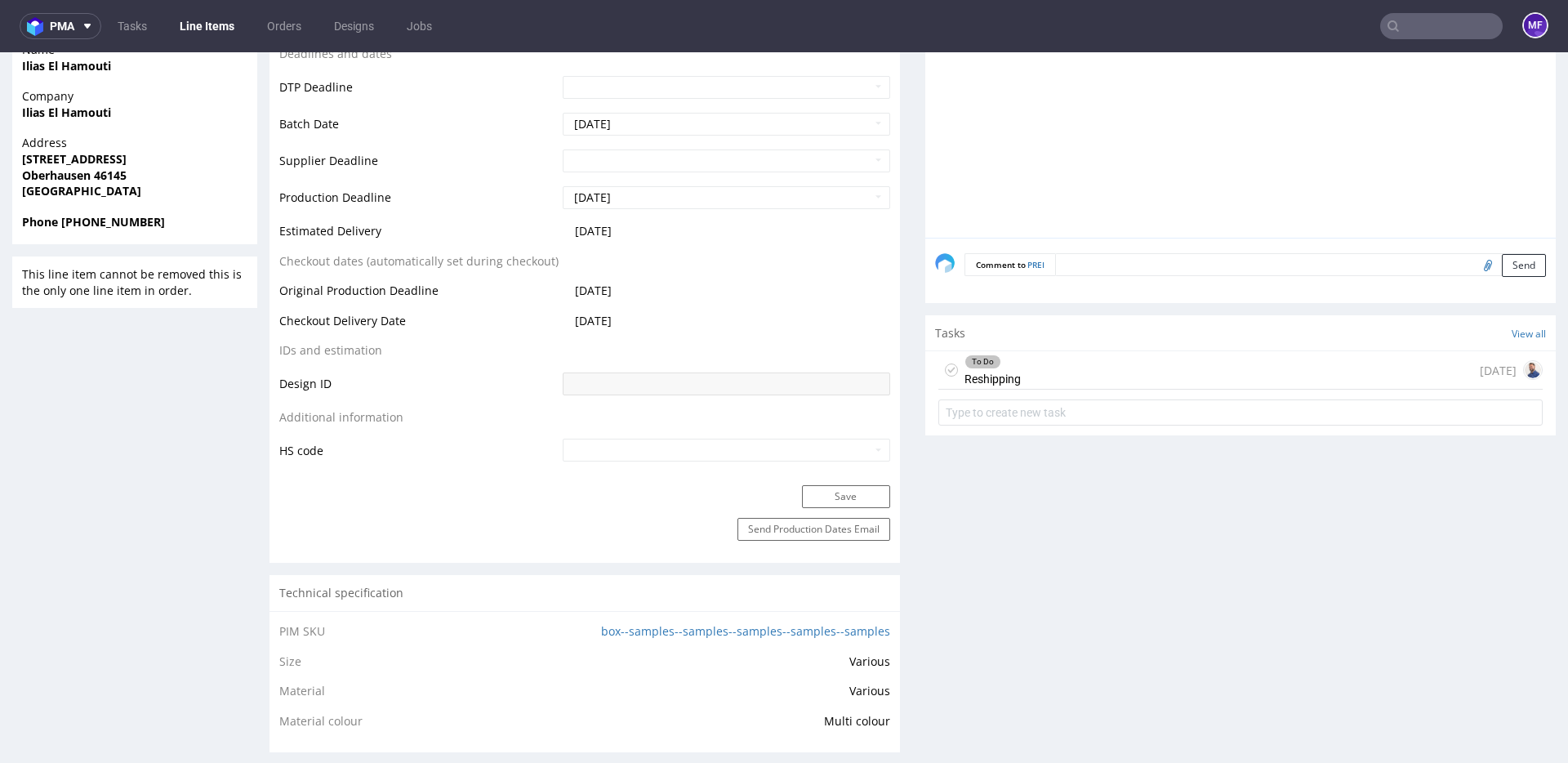
scroll to position [720, 0]
click at [1007, 379] on div "To Do Reshipping" at bounding box center [993, 372] width 57 height 38
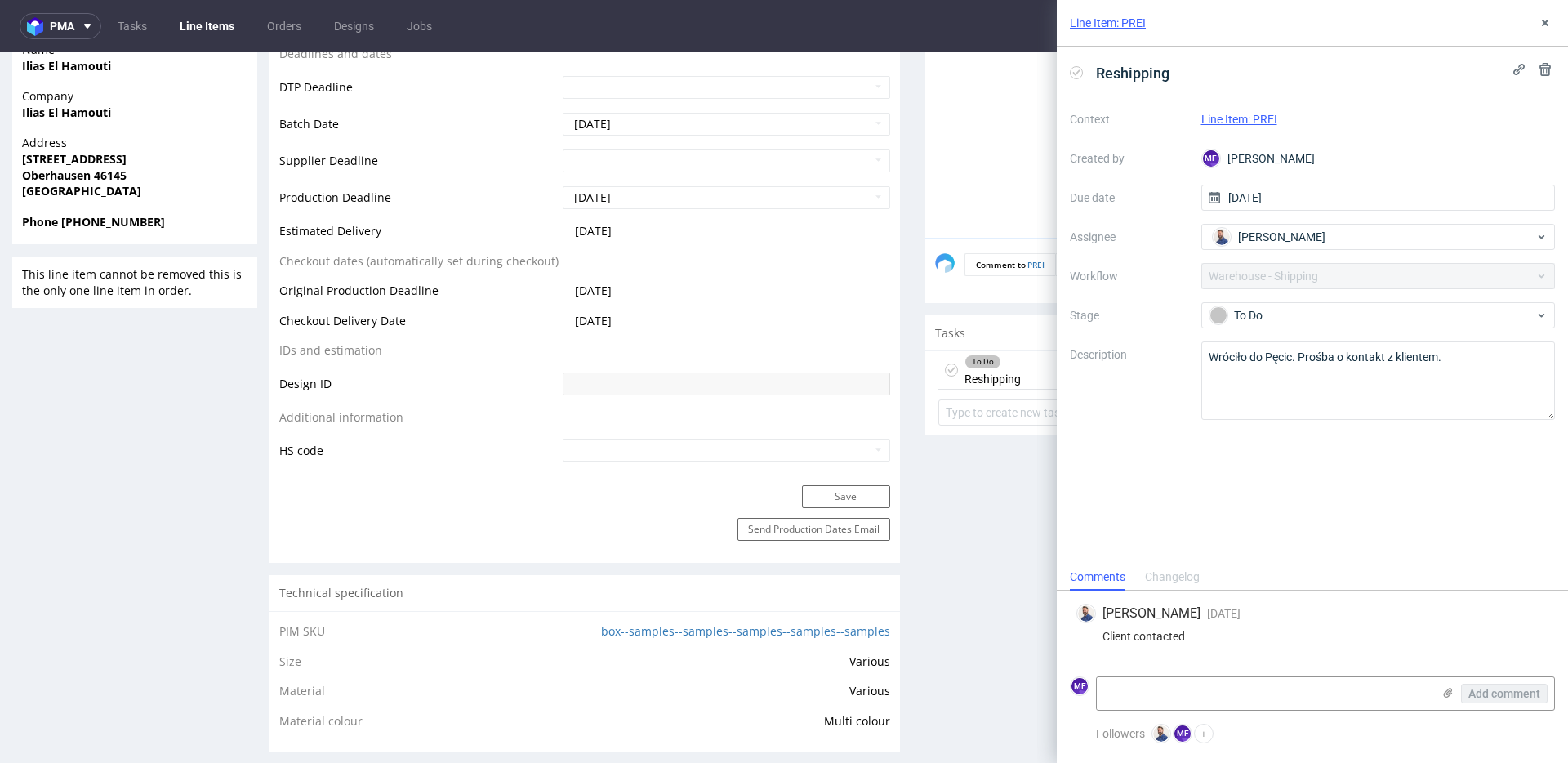
scroll to position [726, 0]
click at [1541, 25] on icon at bounding box center [1545, 23] width 13 height 13
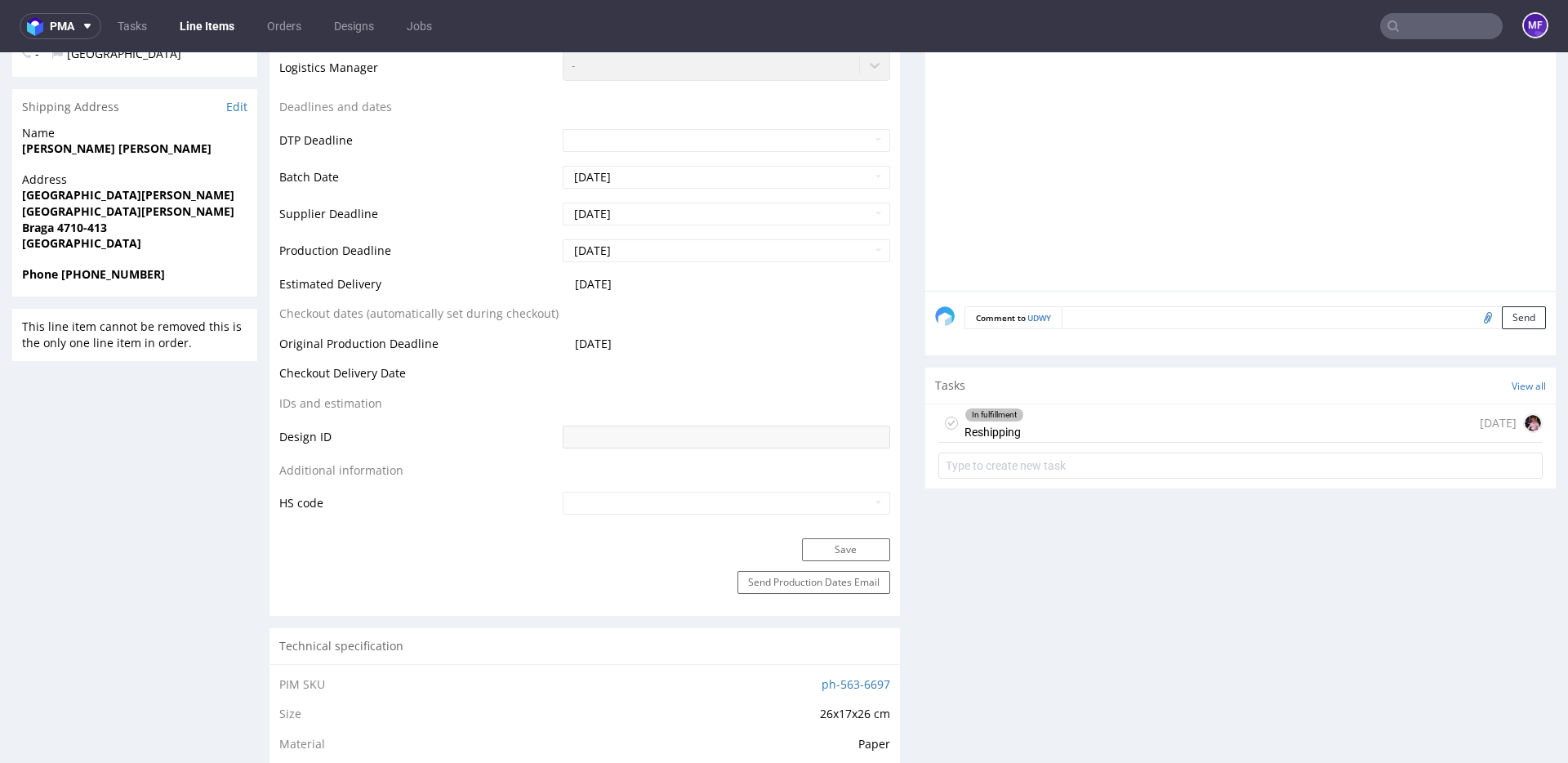
scroll to position [543, 0]
click at [976, 426] on div "In fulfillment Reshipping" at bounding box center [994, 425] width 60 height 38
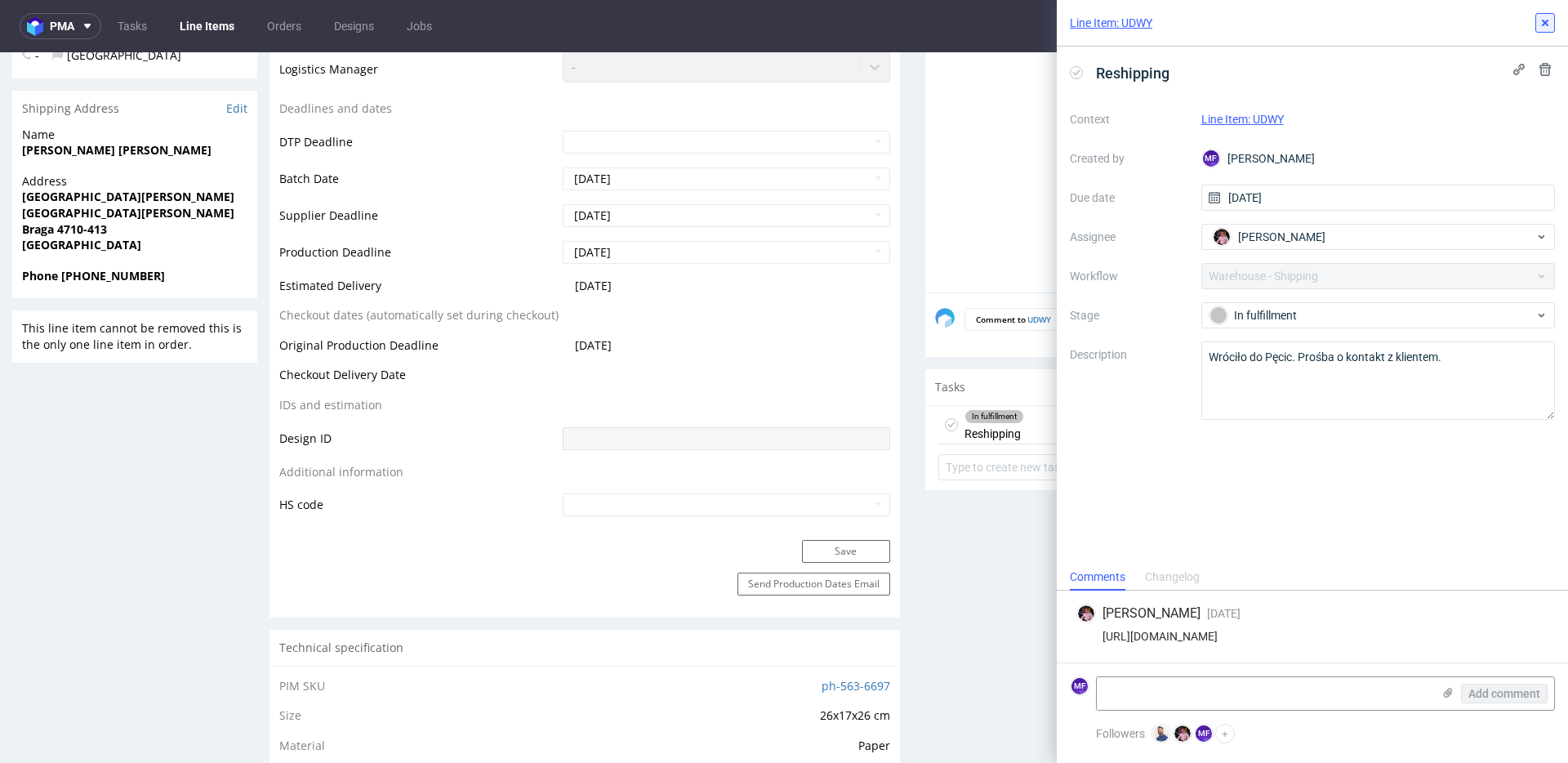
click at [1539, 27] on icon at bounding box center [1545, 23] width 13 height 13
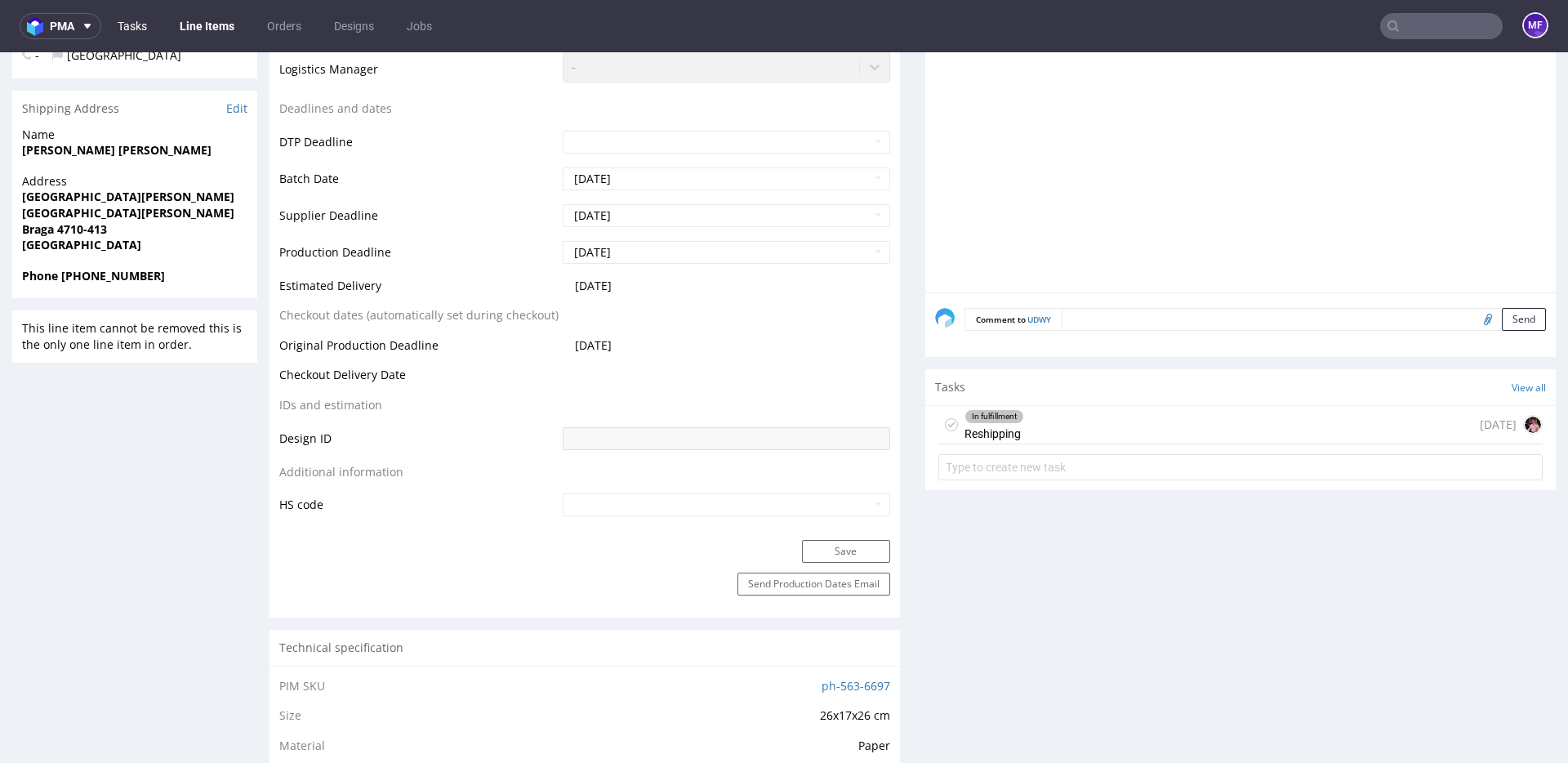
click at [146, 27] on link "Tasks" at bounding box center [132, 27] width 49 height 27
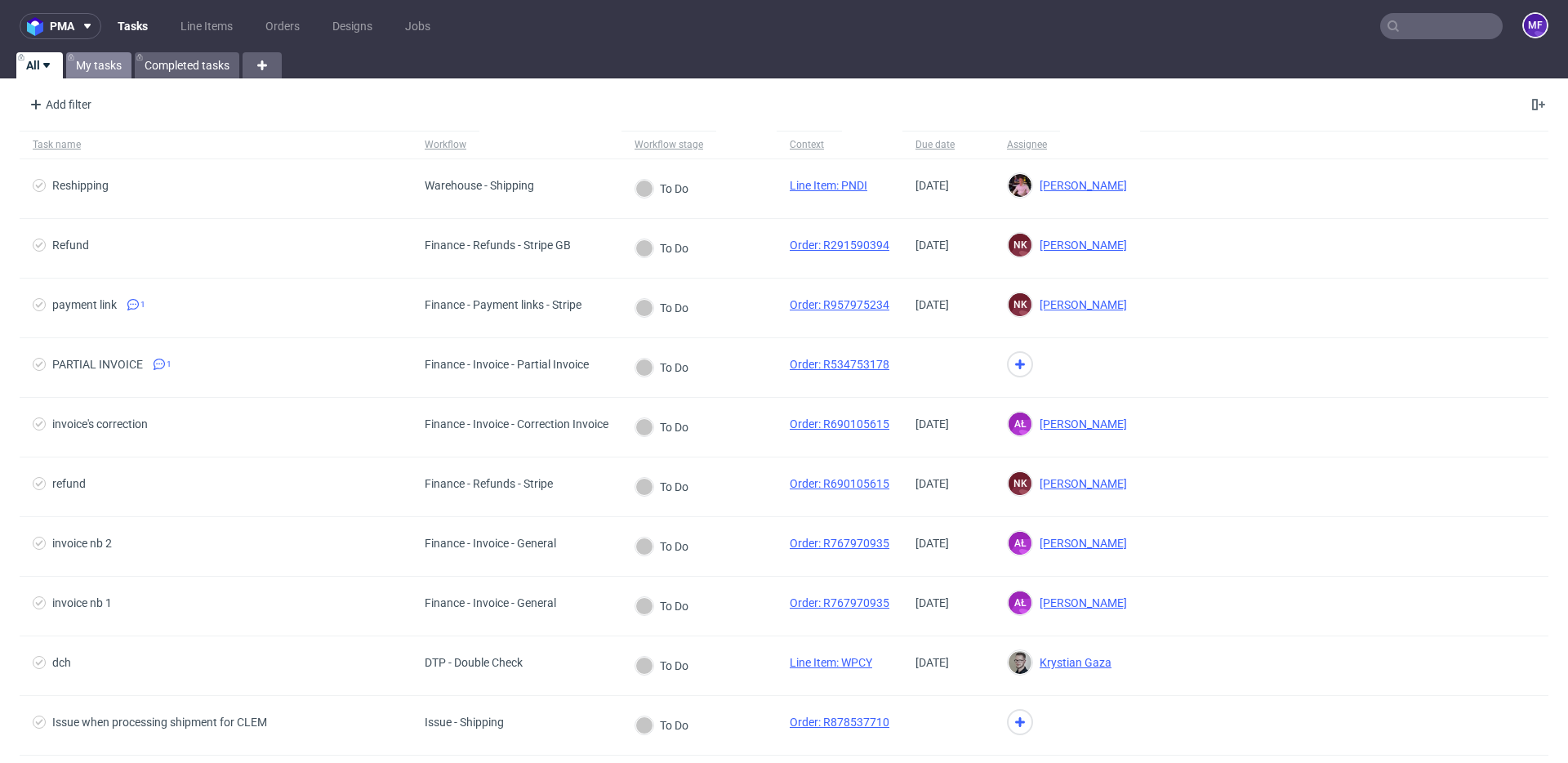
click at [104, 70] on link "My tasks" at bounding box center [98, 65] width 65 height 27
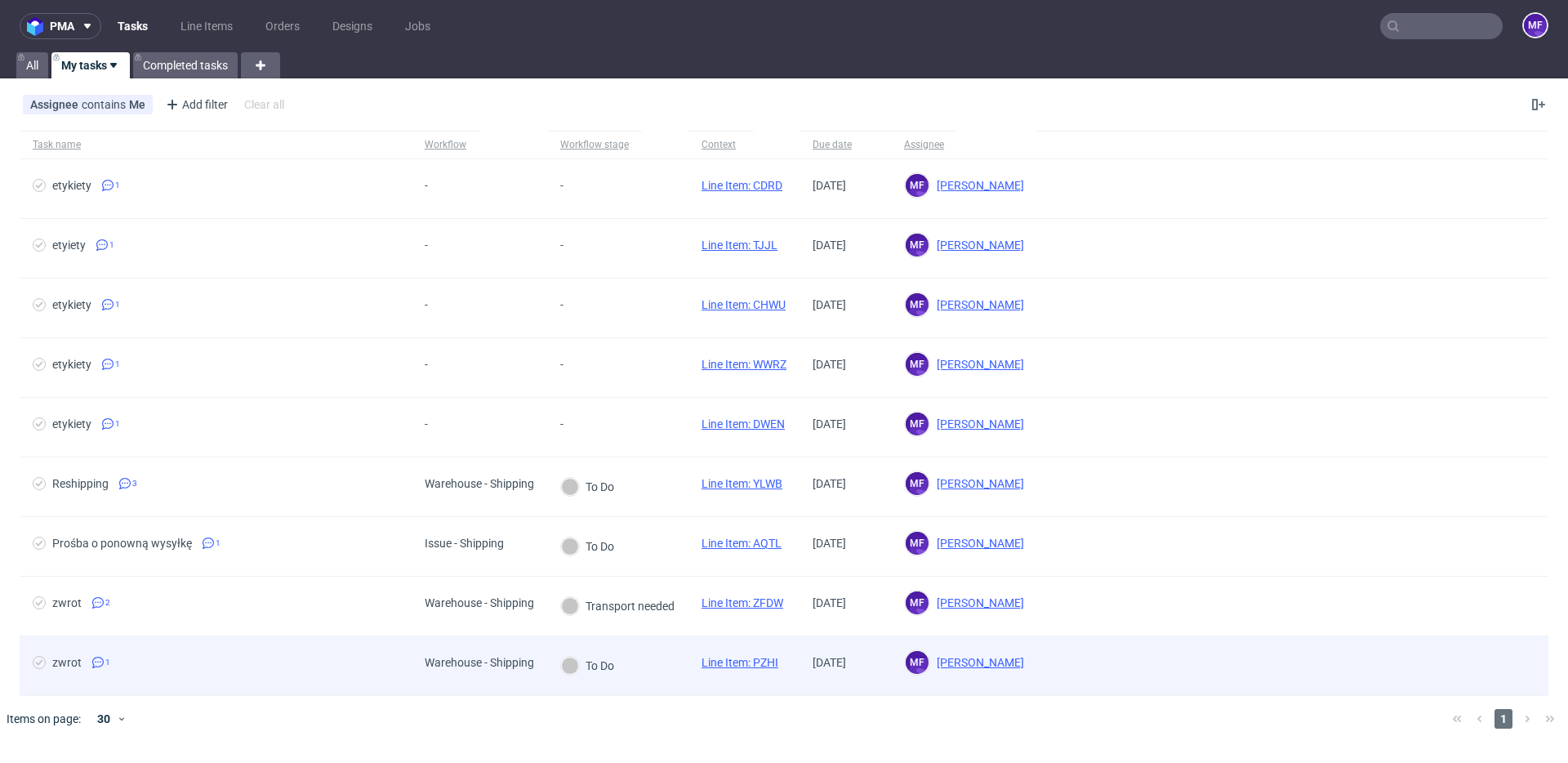
click at [195, 665] on span "zwrot 1" at bounding box center [216, 665] width 366 height 20
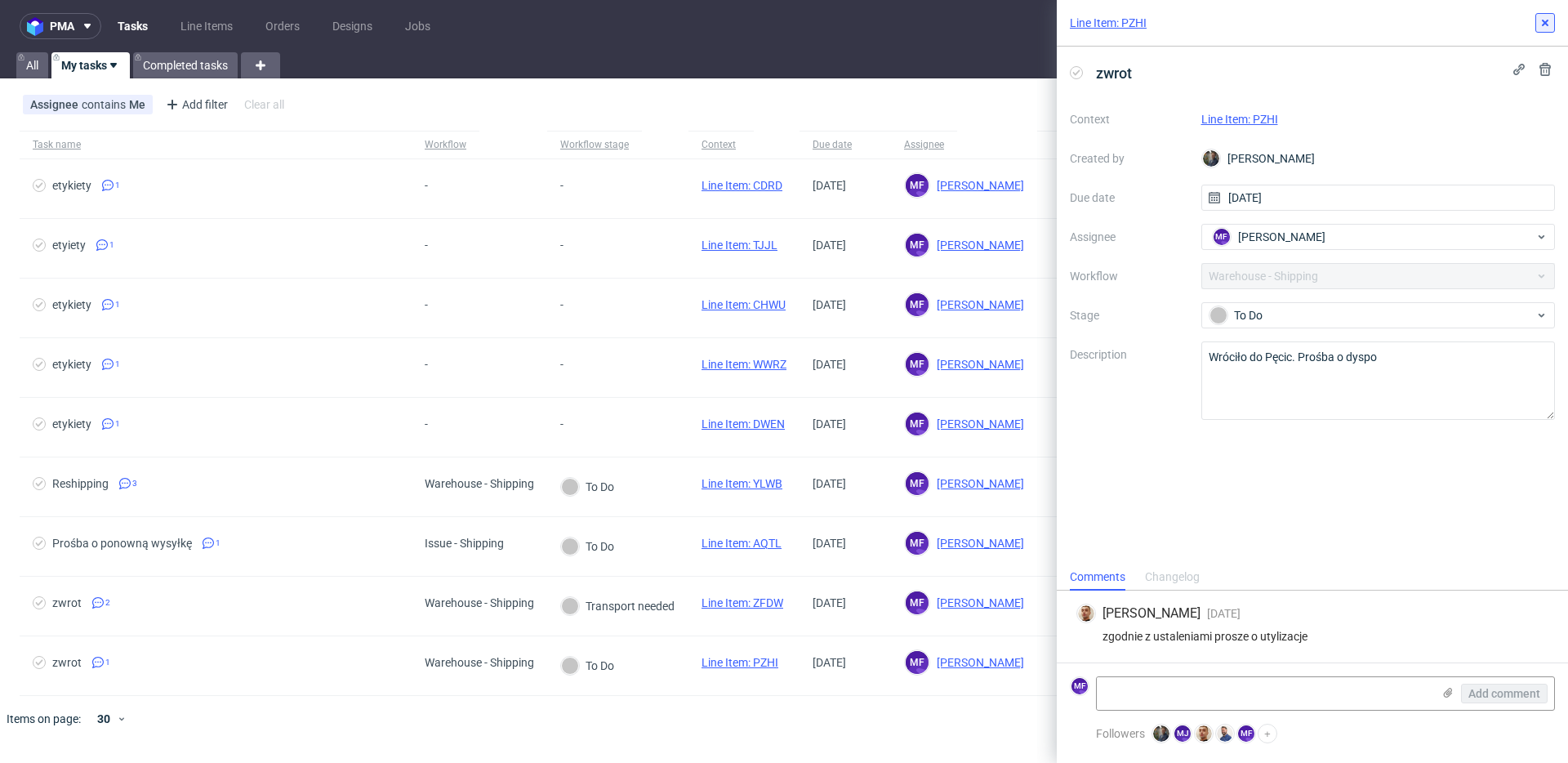
click at [1545, 30] on button at bounding box center [1545, 23] width 20 height 20
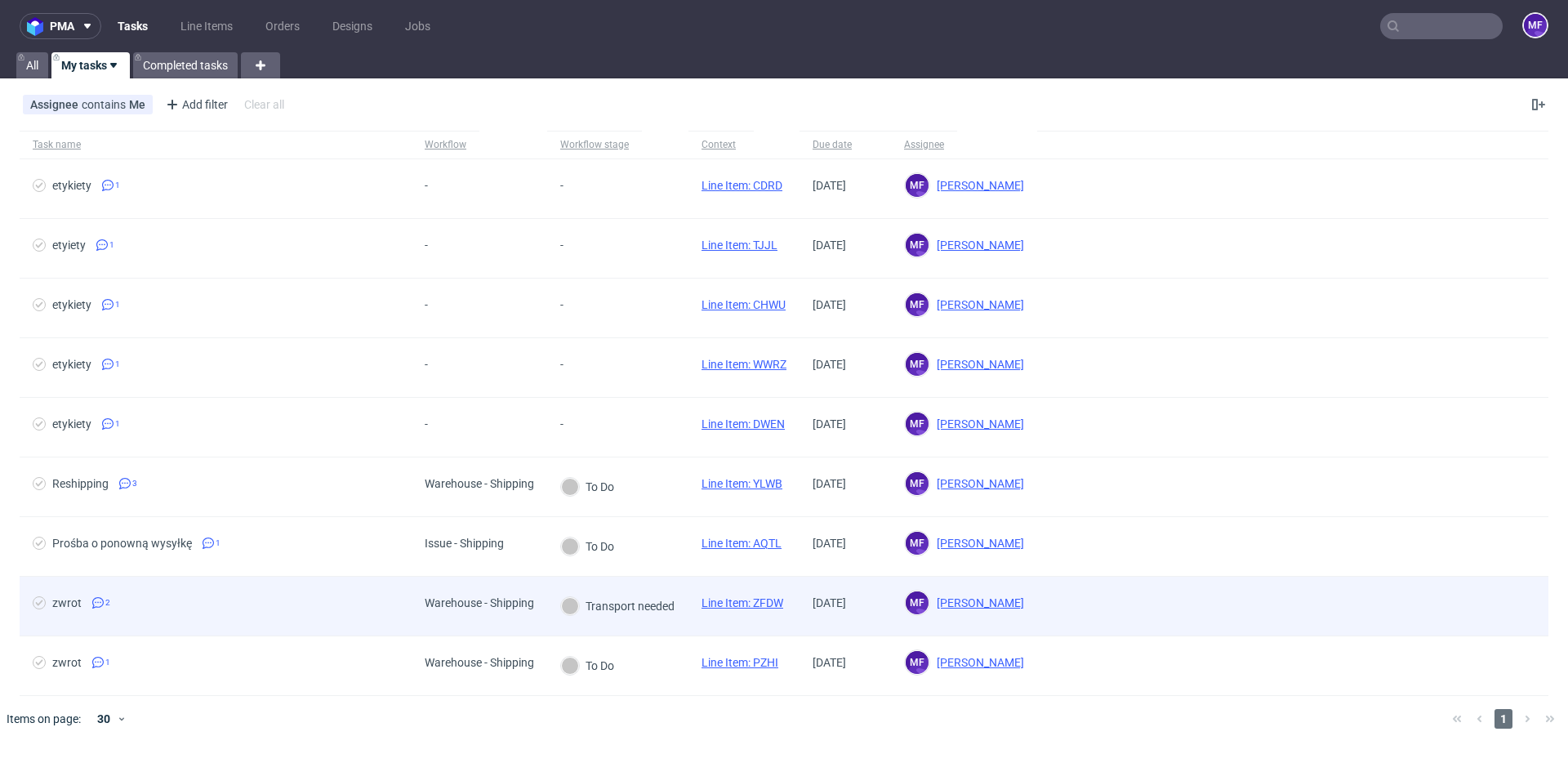
click at [124, 612] on span "zwrot 2" at bounding box center [216, 606] width 366 height 20
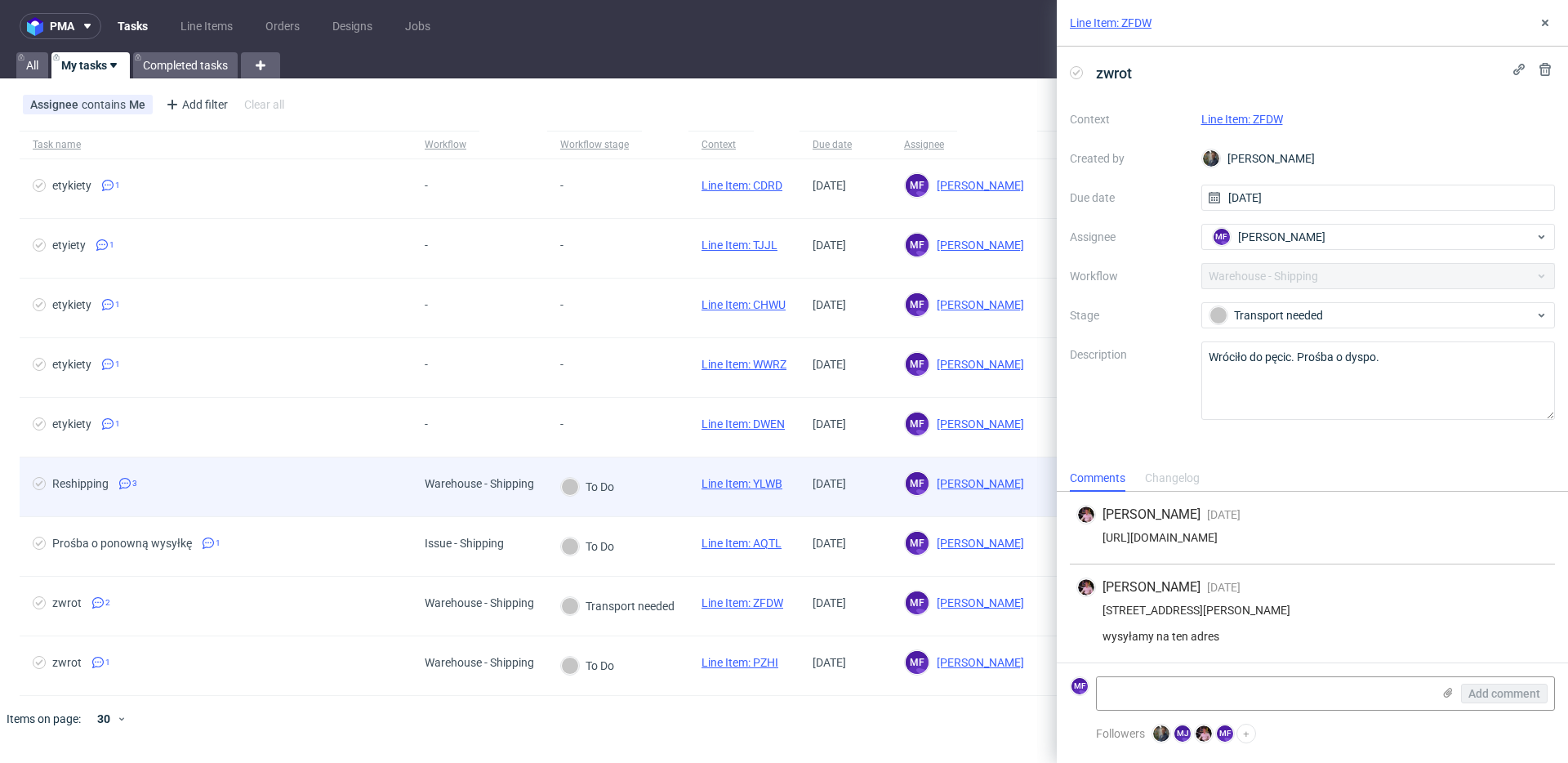
click at [169, 494] on span "Reshipping 3" at bounding box center [216, 487] width 366 height 20
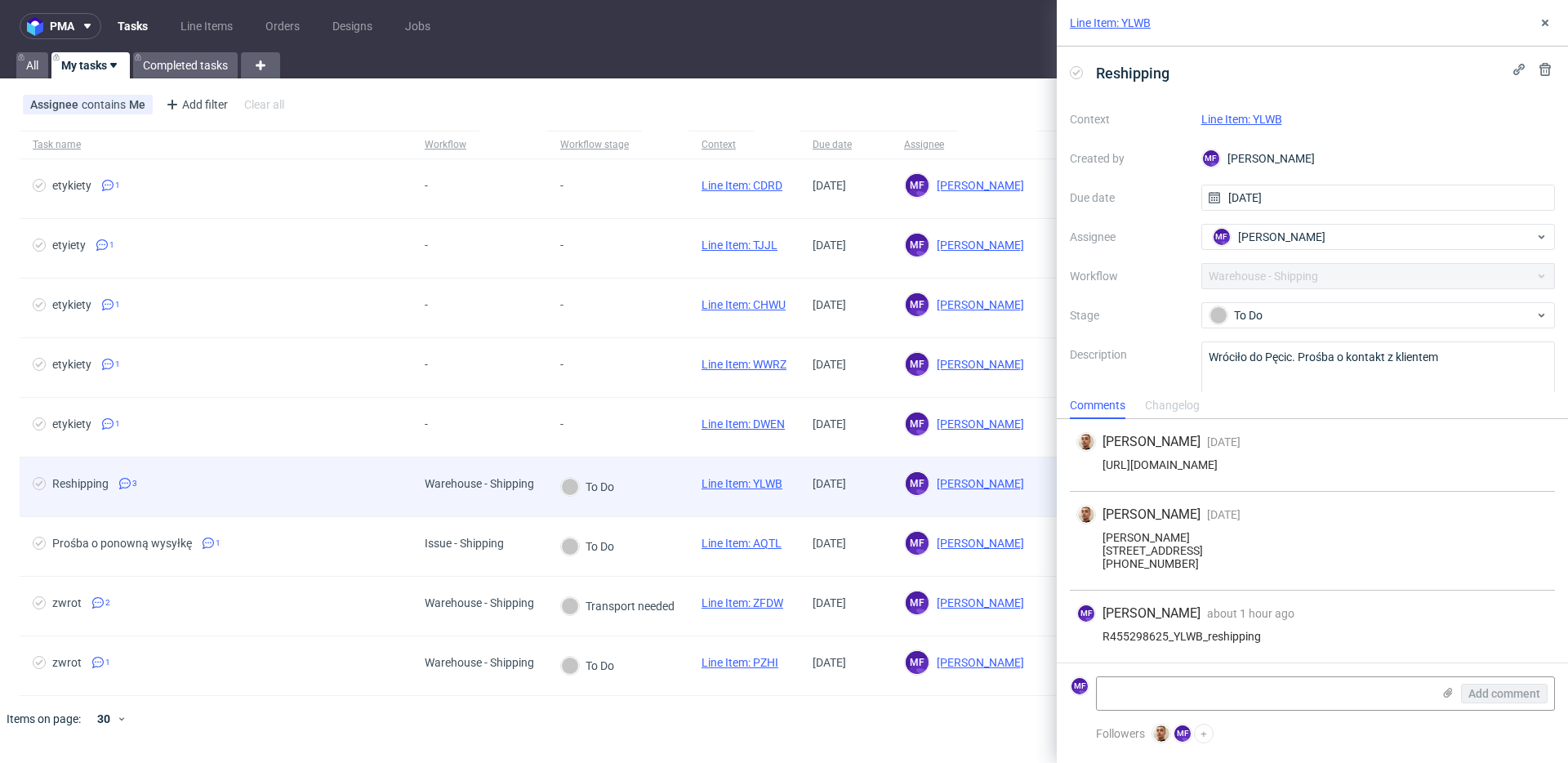
scroll to position [3, 0]
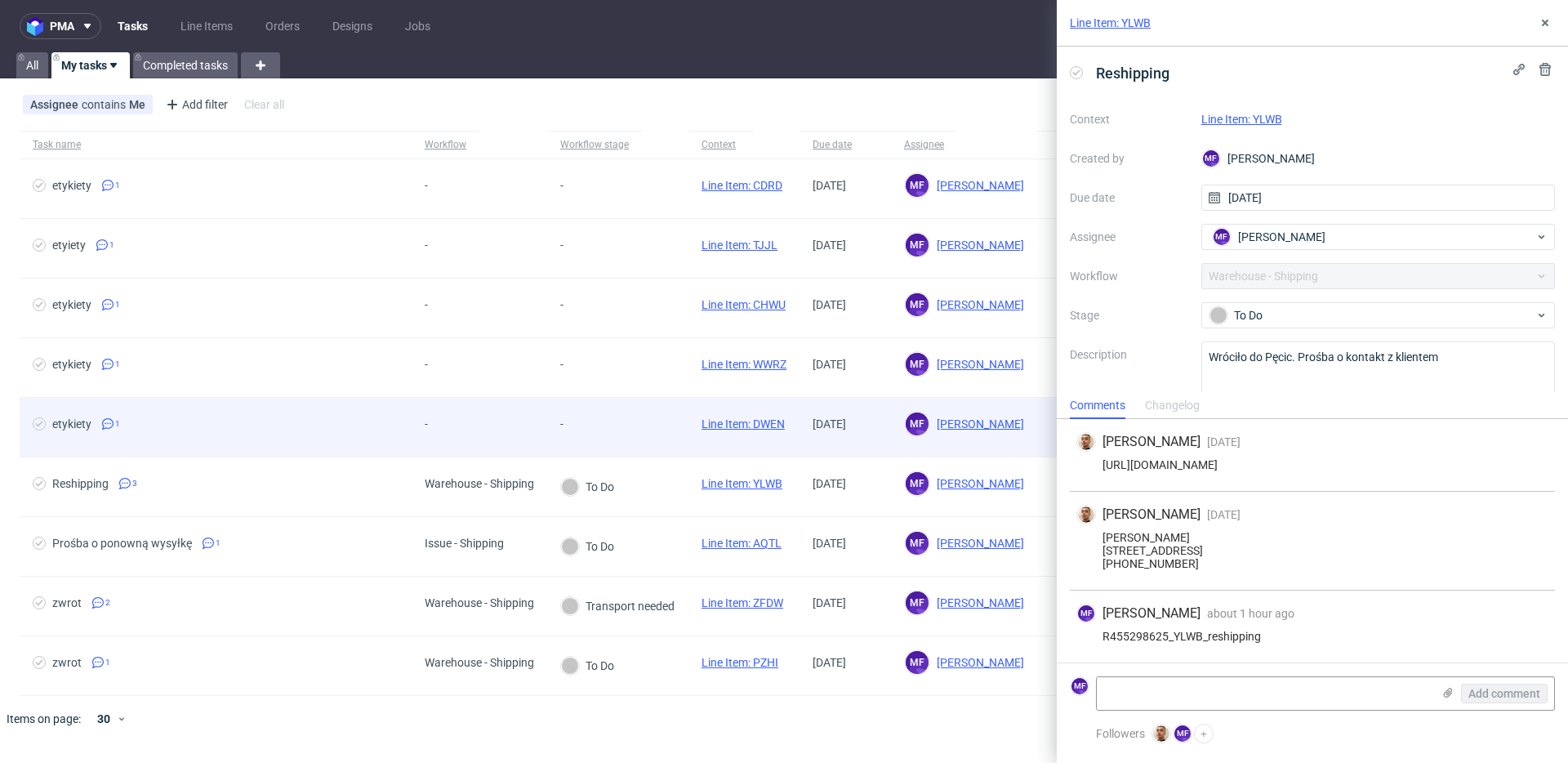
click at [127, 423] on span "etykiety 1" at bounding box center [216, 427] width 366 height 20
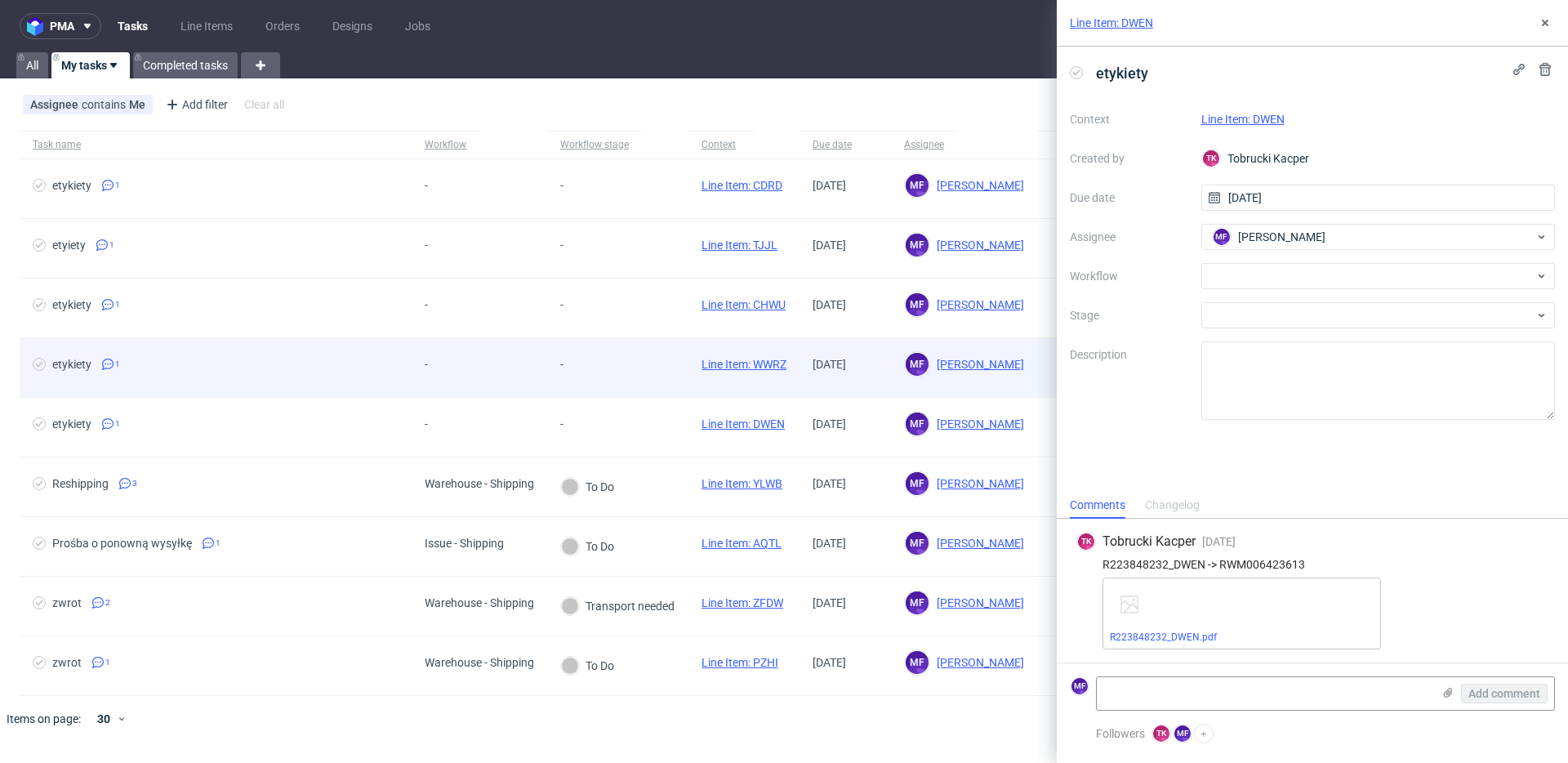
click at [171, 382] on div "etykiety 1" at bounding box center [216, 367] width 392 height 59
click at [255, 373] on span "etykiety 1" at bounding box center [216, 367] width 366 height 20
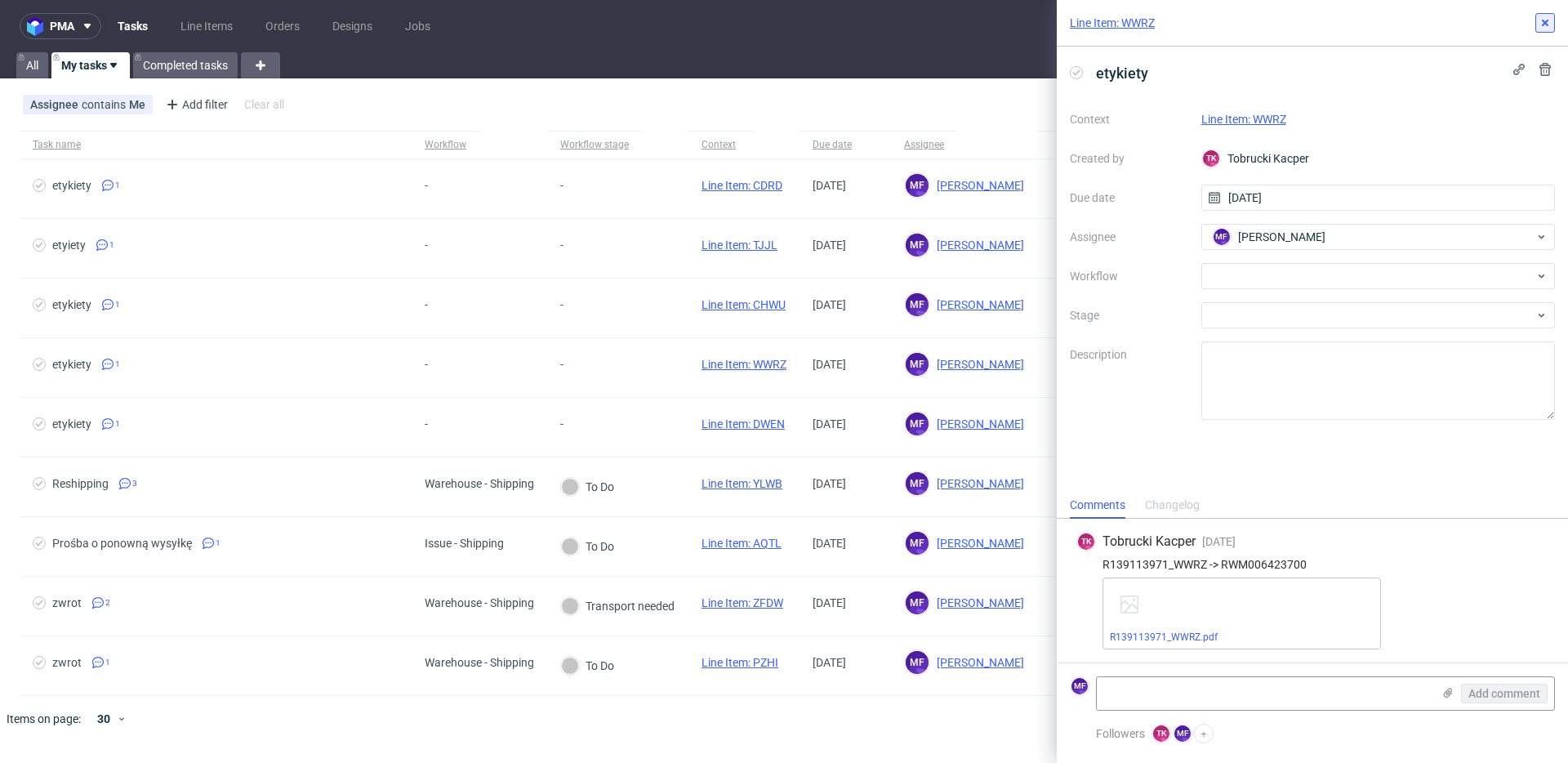
click at [1545, 23] on use at bounding box center [1545, 23] width 7 height 7
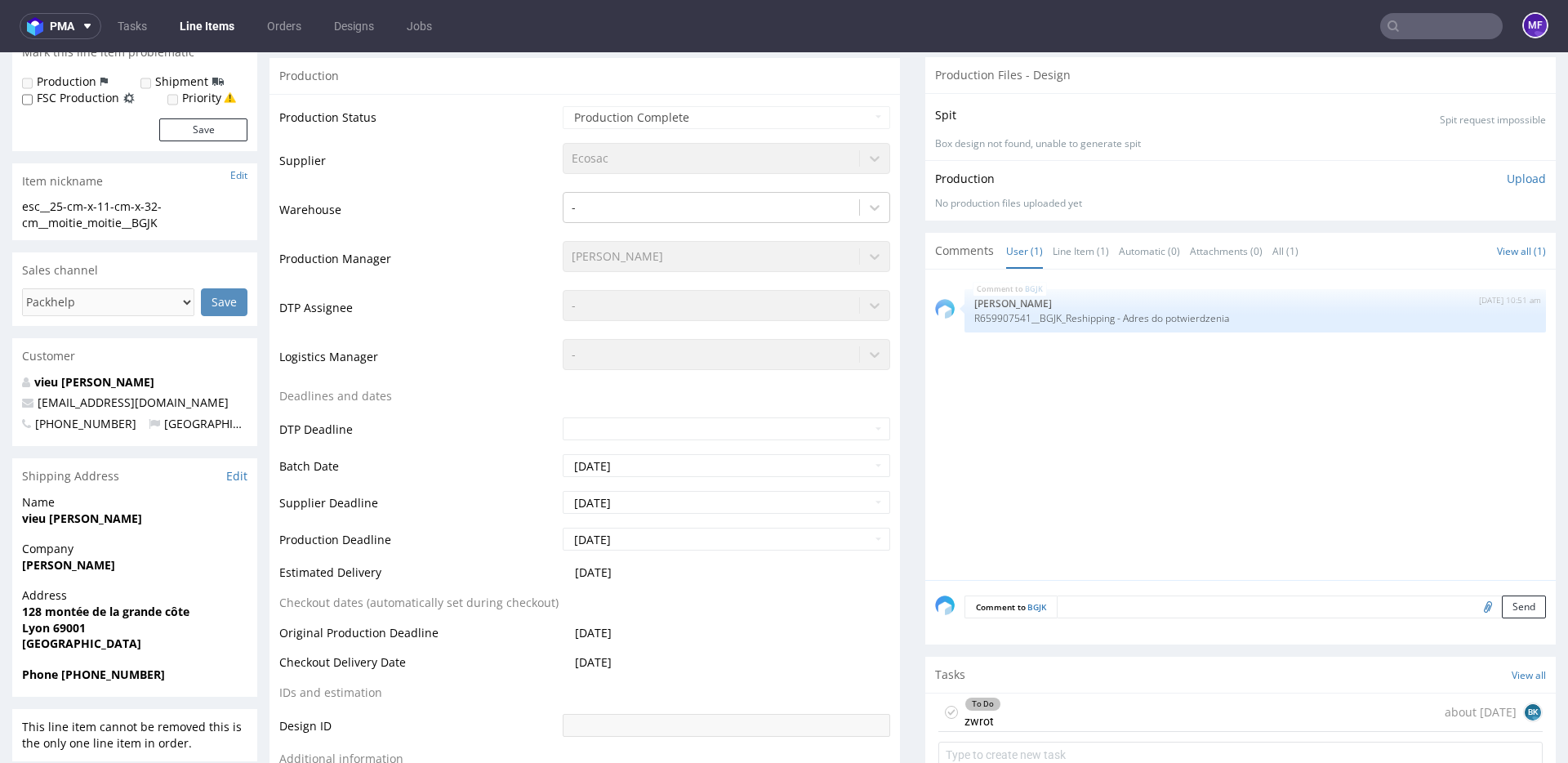
scroll to position [343, 0]
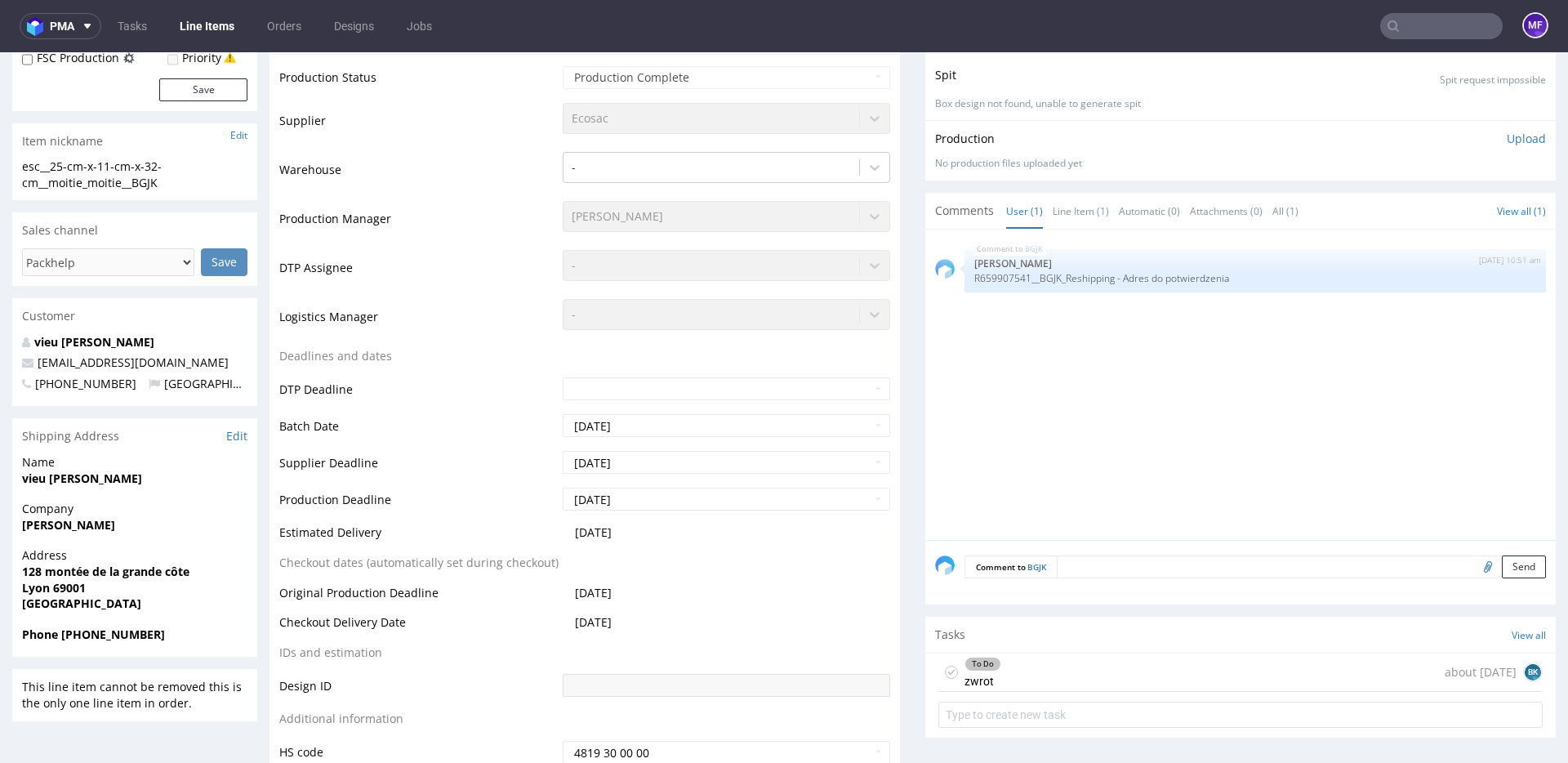
click at [1001, 665] on div "To Do zwrot about [DATE] BK" at bounding box center [1241, 672] width 605 height 39
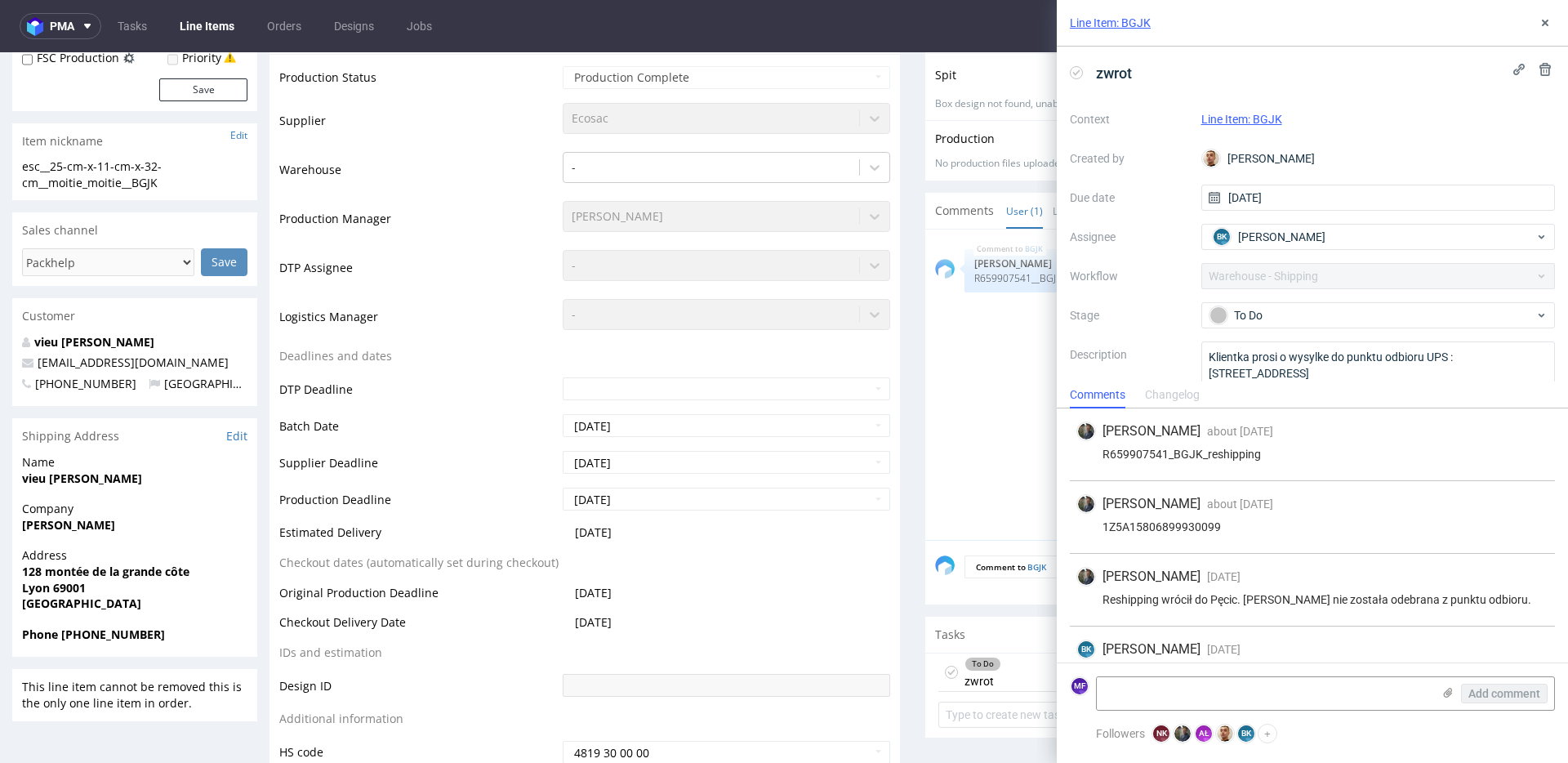
scroll to position [109, 0]
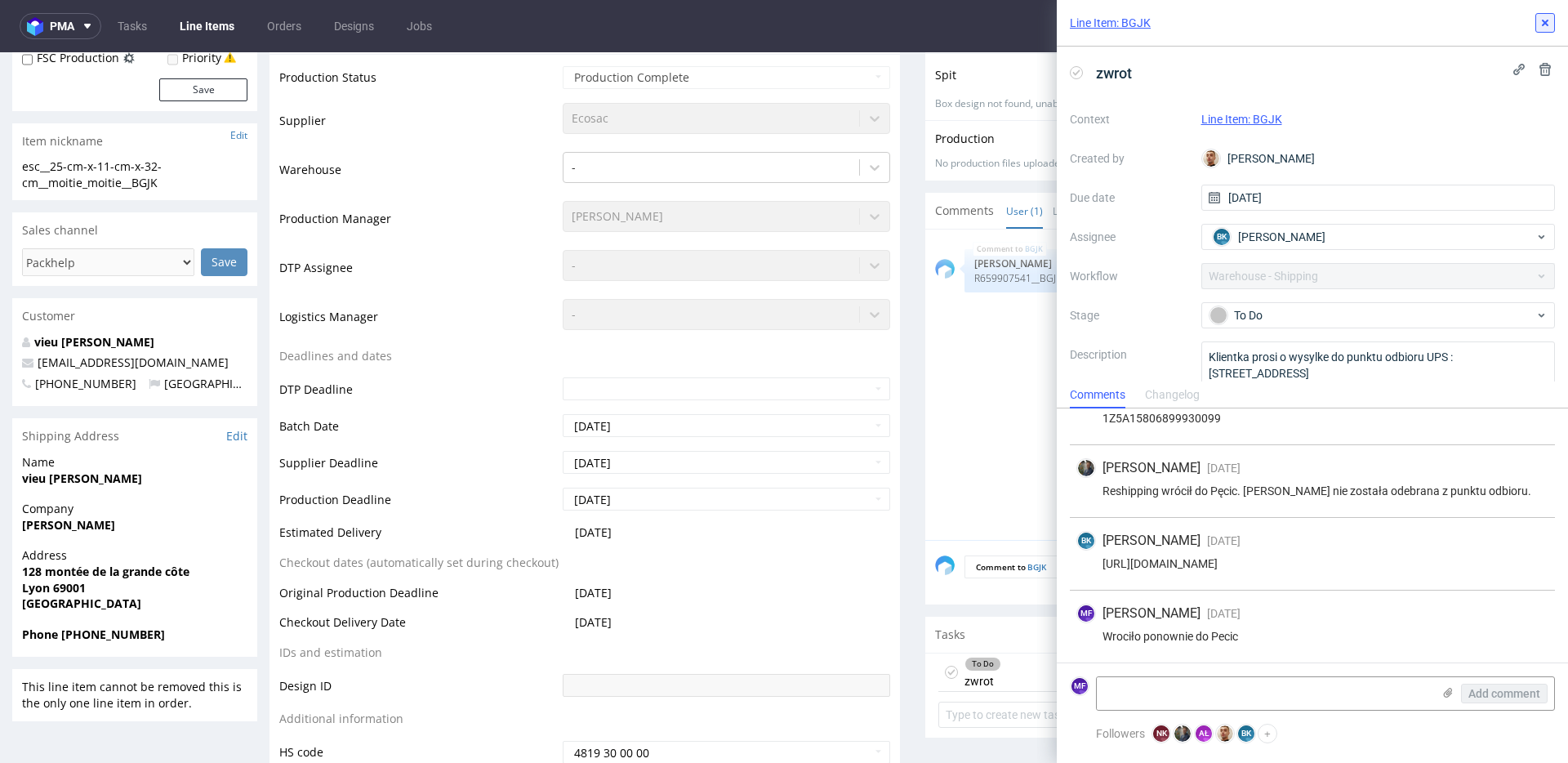
click at [1542, 28] on icon at bounding box center [1545, 23] width 13 height 13
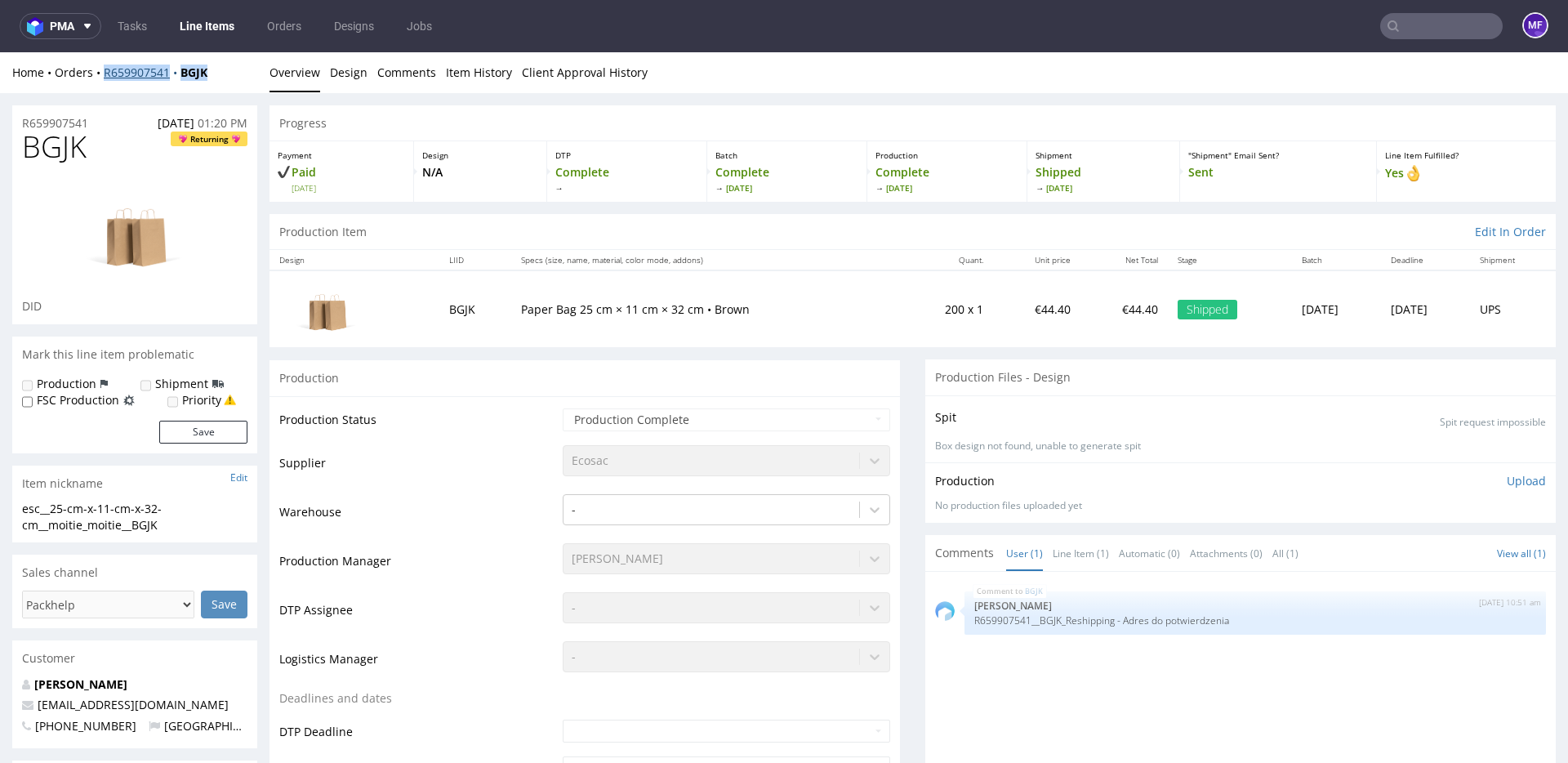
drag, startPoint x: 218, startPoint y: 72, endPoint x: 106, endPoint y: 79, distance: 112.2
click at [106, 79] on div "Home Orders R659907541 BGJK" at bounding box center [134, 72] width 245 height 16
copy div "R659907541 BGJK"
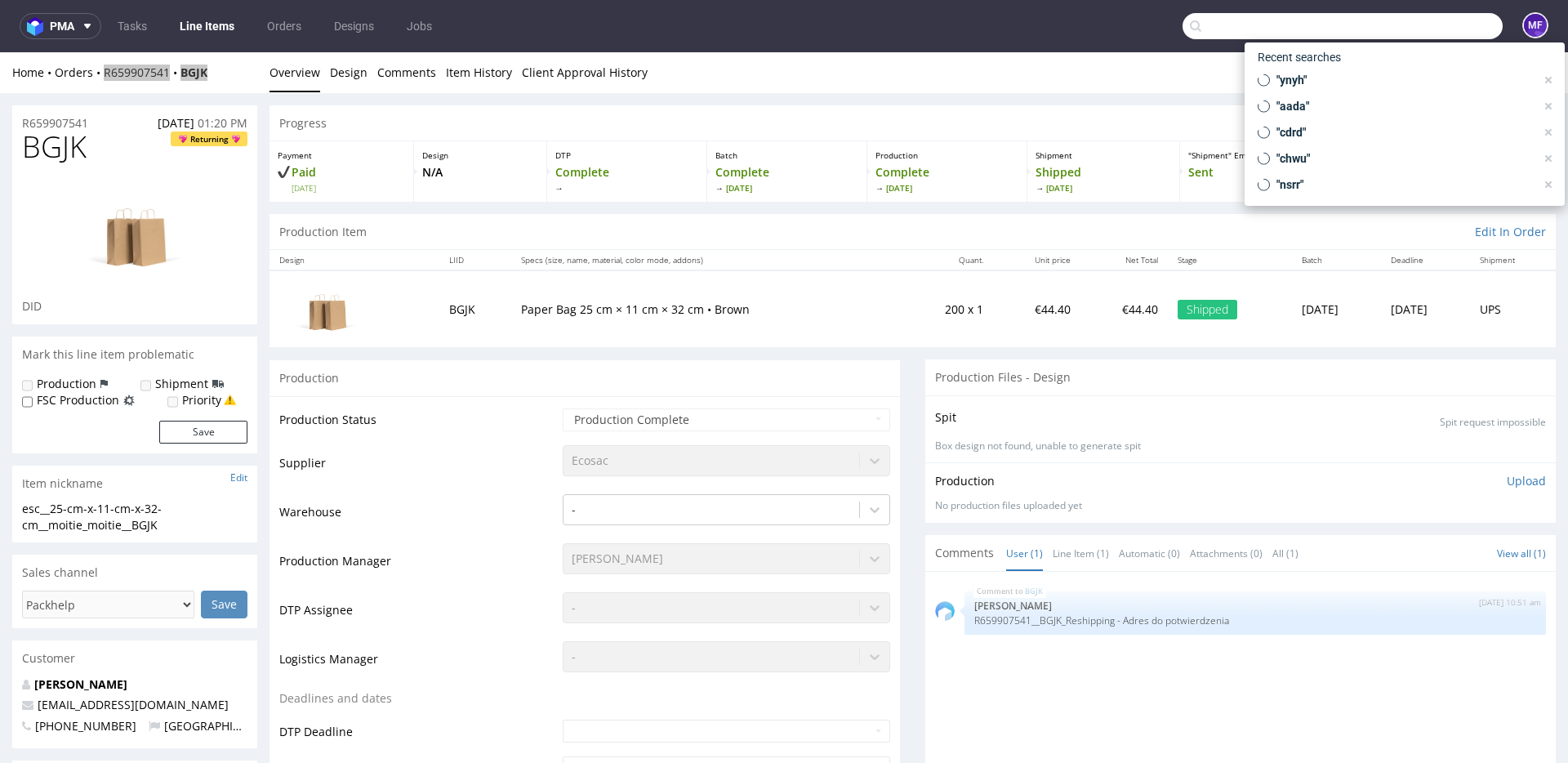
click at [1417, 33] on input "text" at bounding box center [1343, 27] width 320 height 27
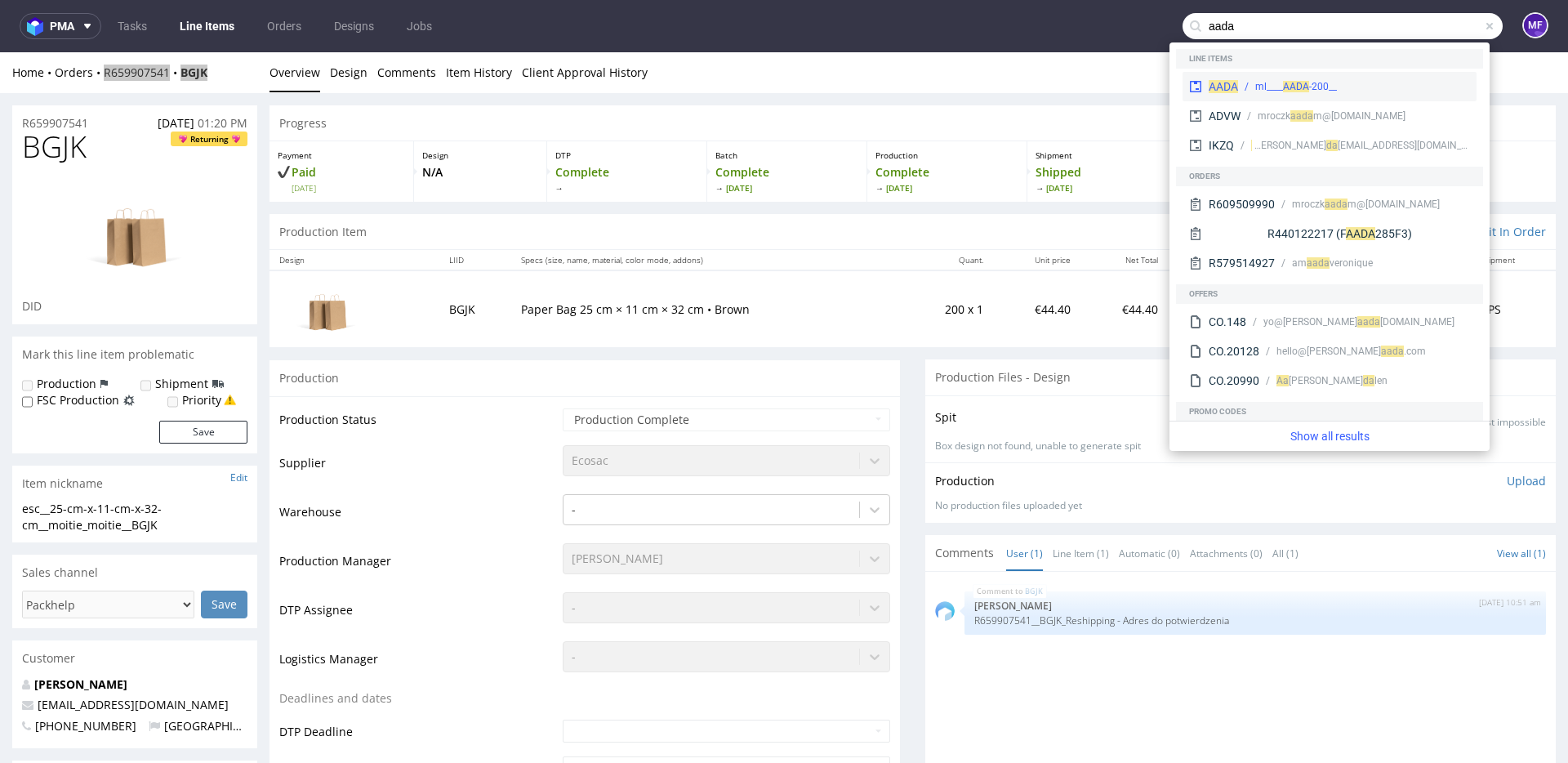
type input "aada"
click at [1251, 86] on div "__200-ml____ AADA" at bounding box center [1353, 87] width 232 height 15
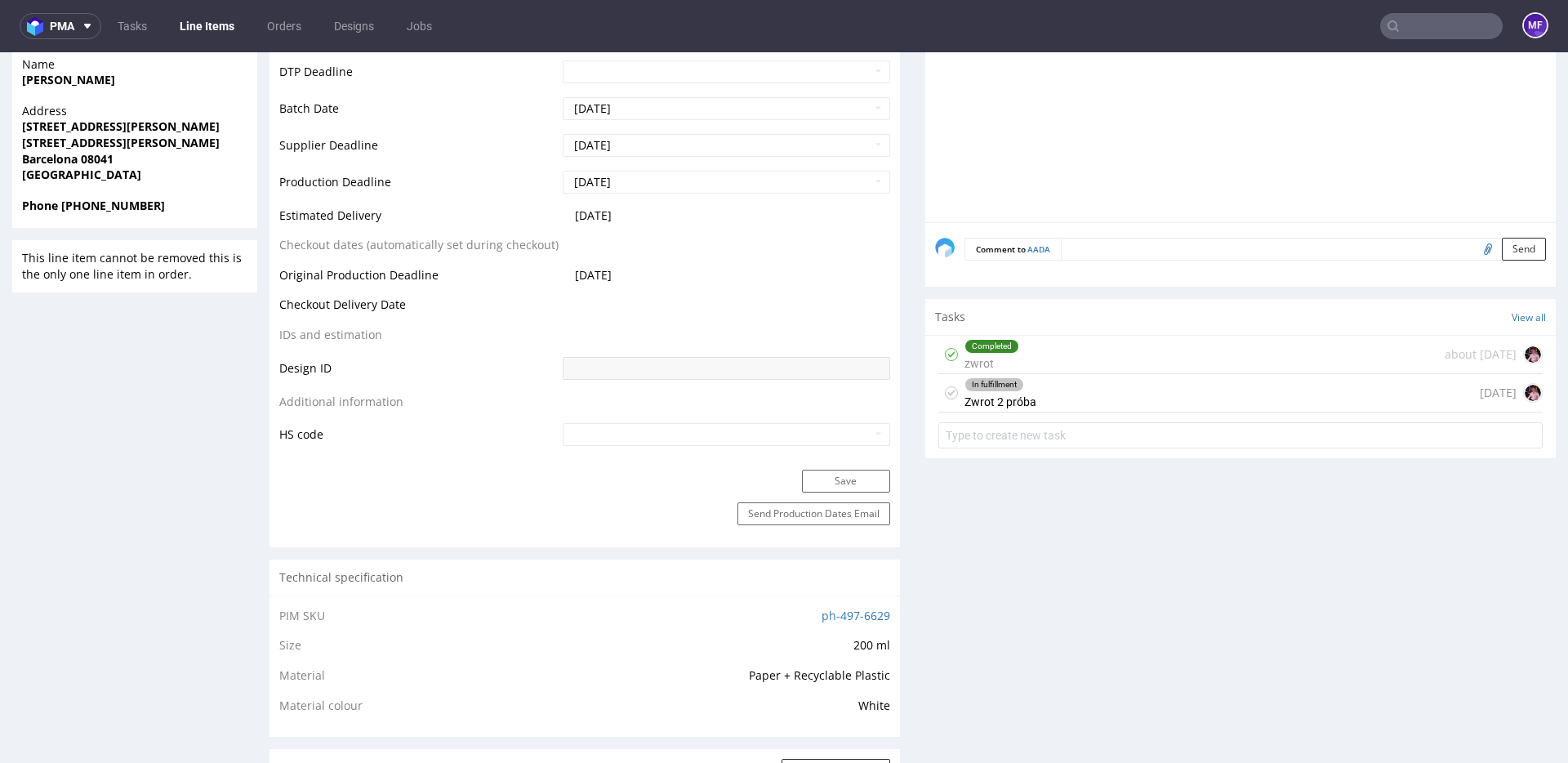
scroll to position [611, 0]
click at [1053, 400] on div "In fulfillment Zwrot 2 próba 4 days ago" at bounding box center [1241, 397] width 605 height 39
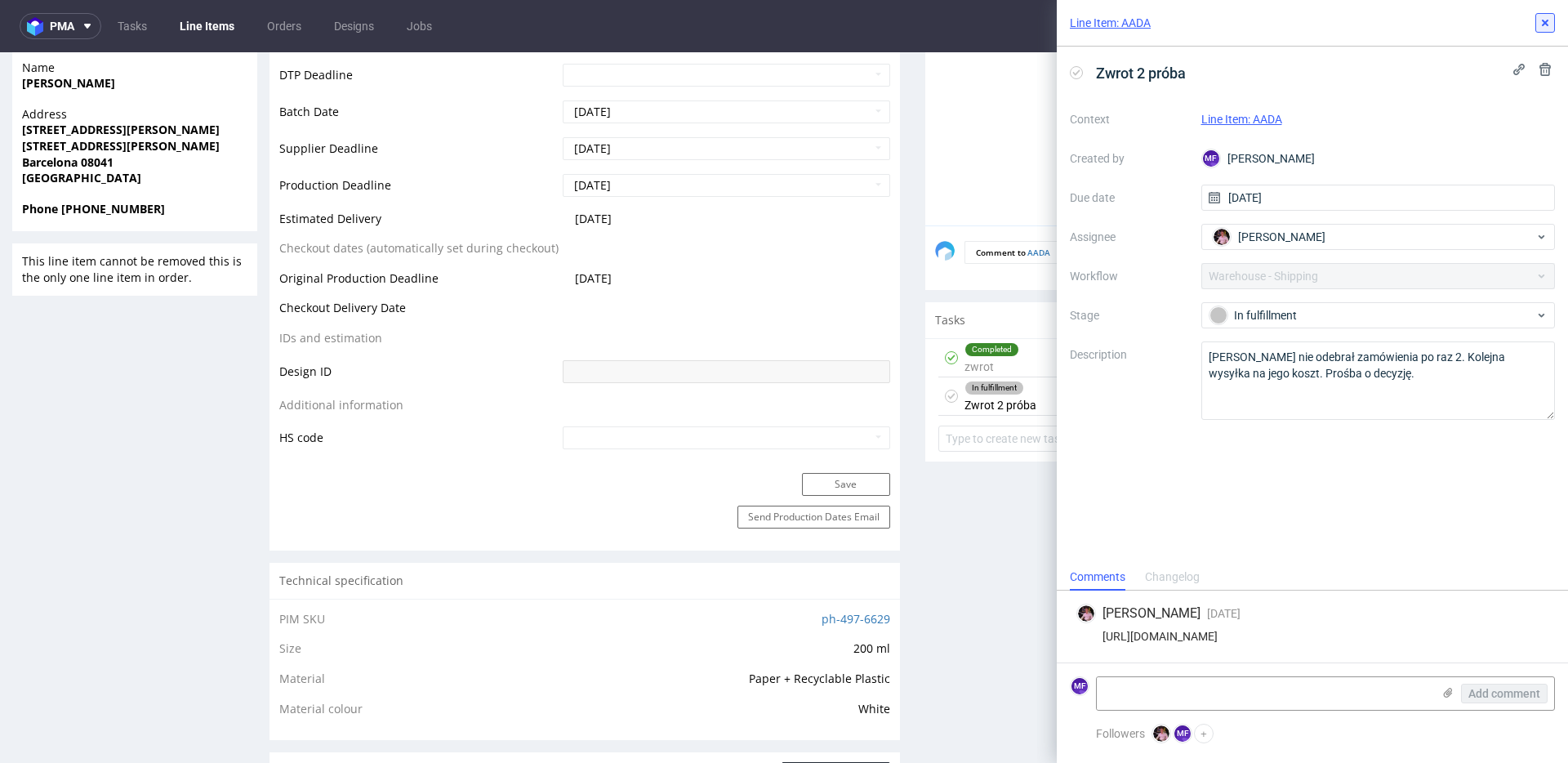
click at [1546, 26] on icon at bounding box center [1545, 23] width 13 height 13
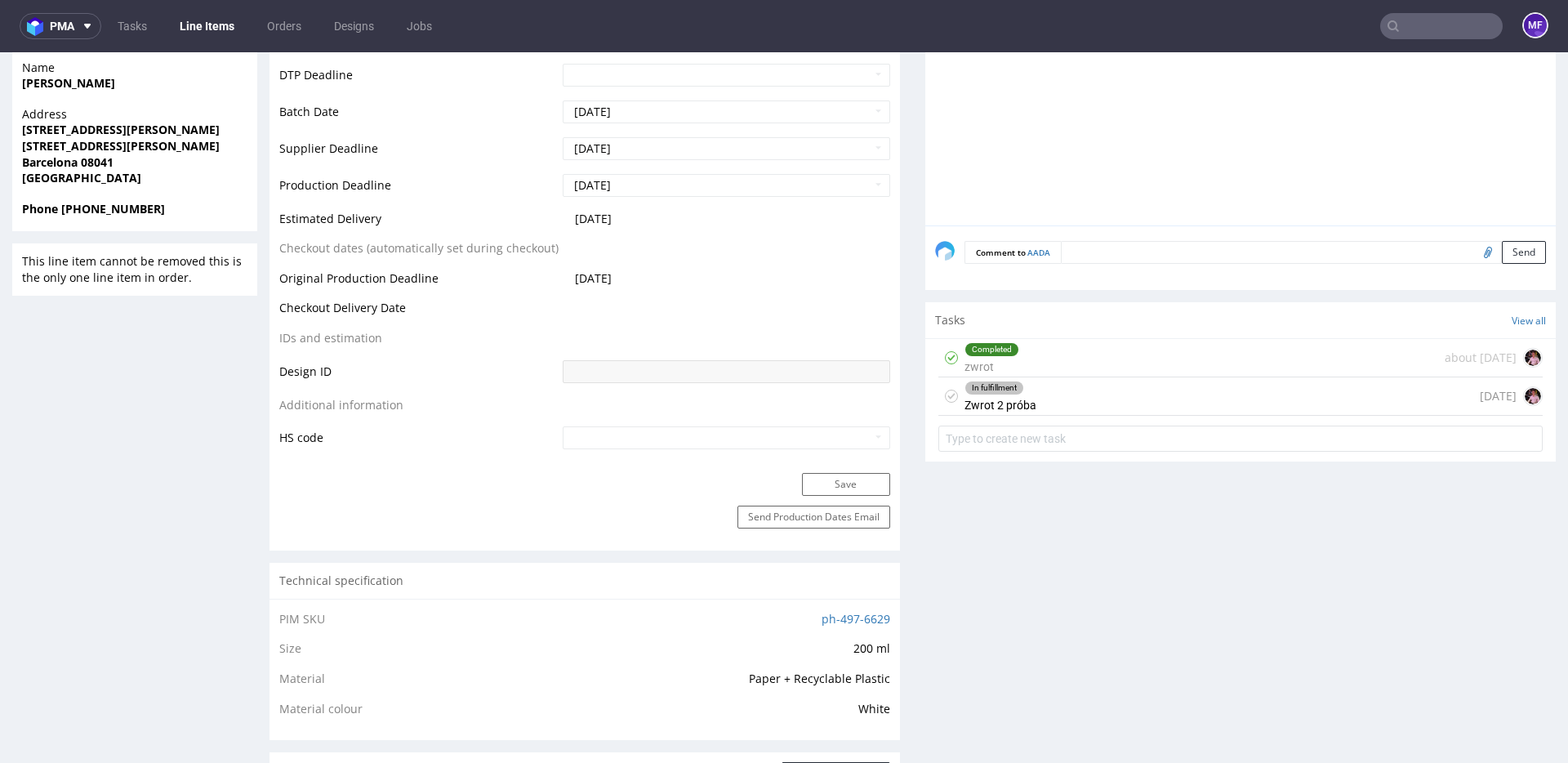
click at [1429, 32] on input "text" at bounding box center [1441, 27] width 122 height 27
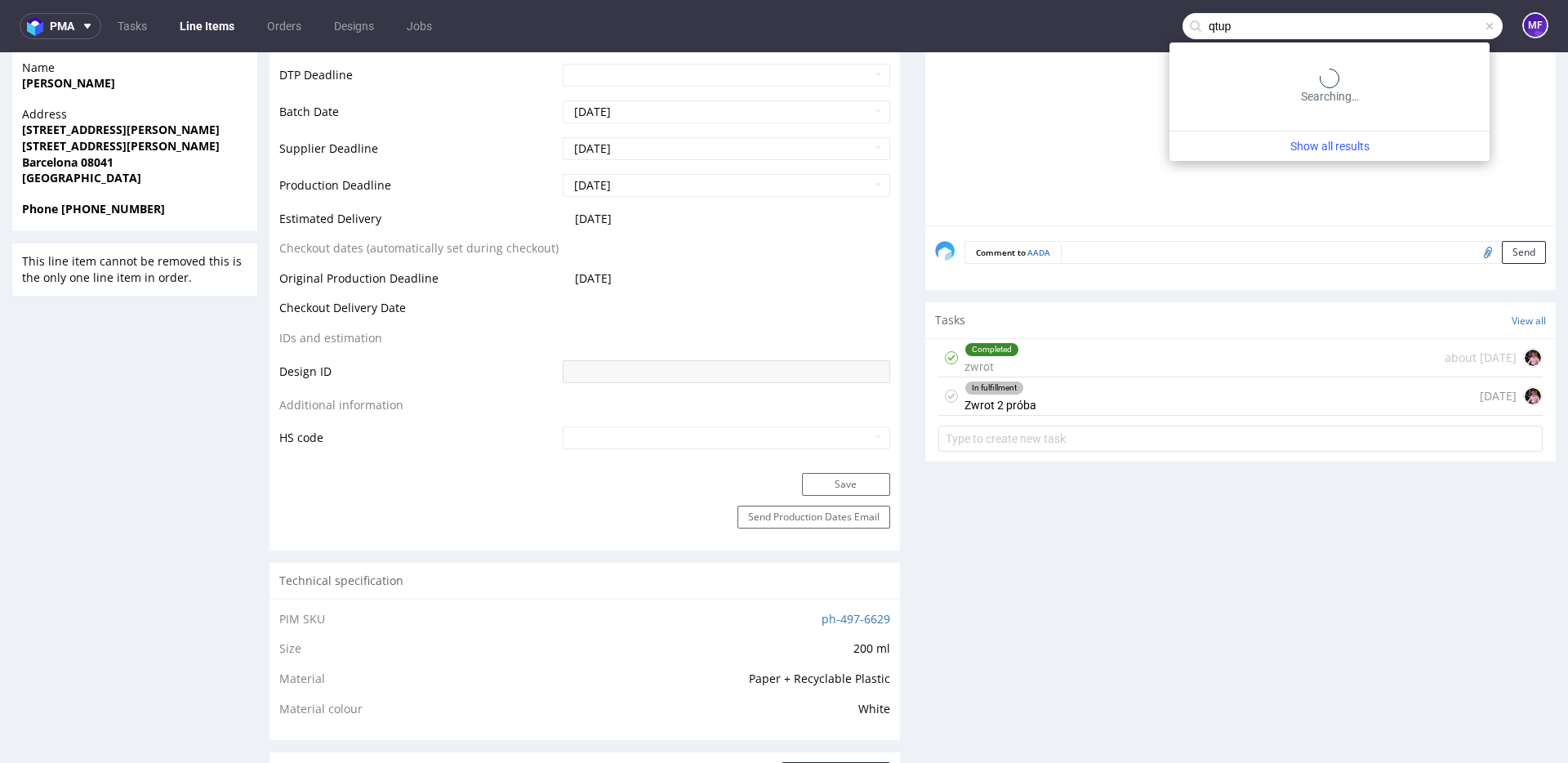
type input "qtup"
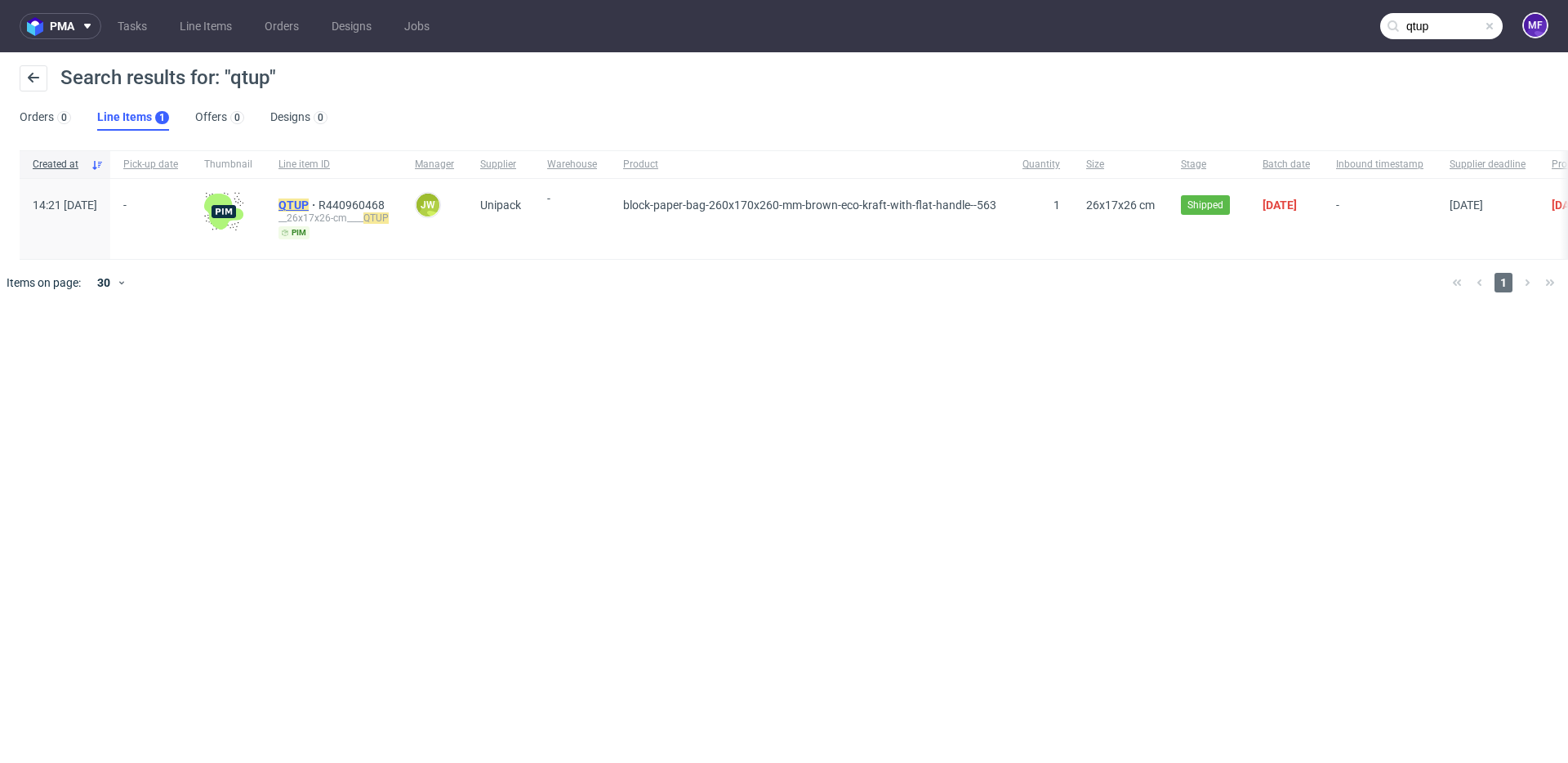
click at [308, 205] on mark "QTUP" at bounding box center [293, 205] width 30 height 13
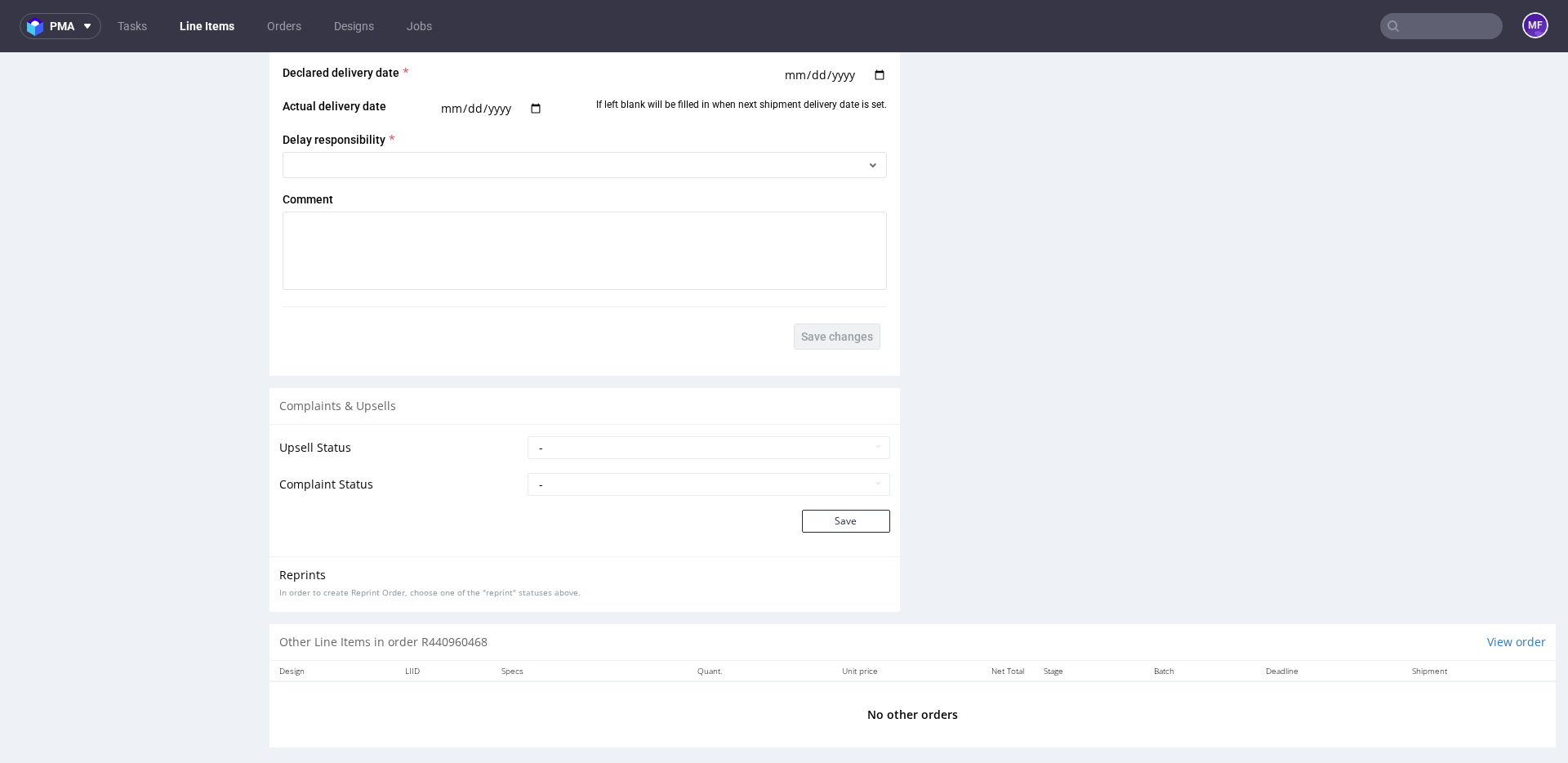
scroll to position [1955, 0]
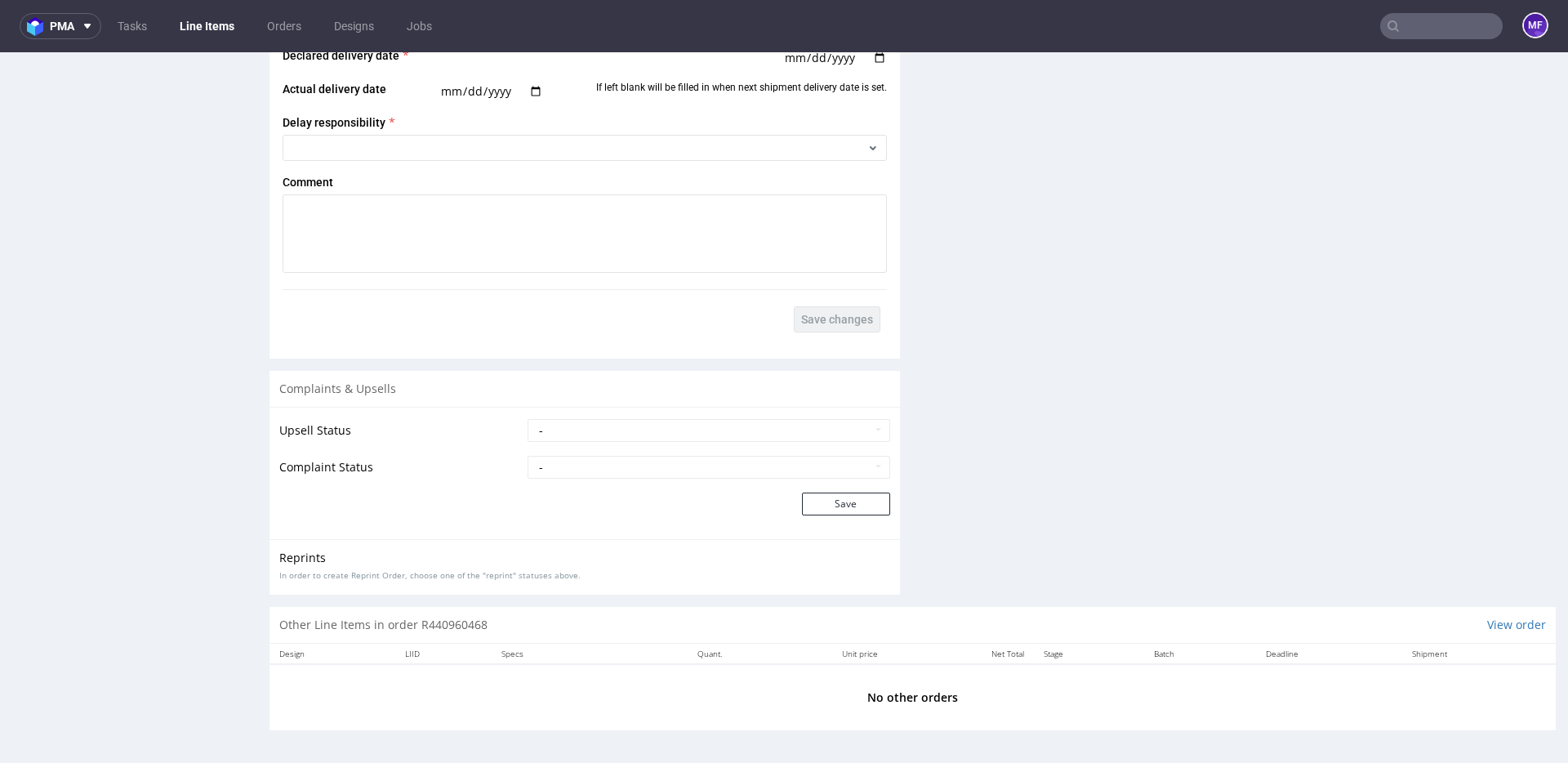
click at [1387, 26] on icon at bounding box center [1394, 27] width 13 height 13
click at [1404, 29] on input "text" at bounding box center [1441, 27] width 122 height 27
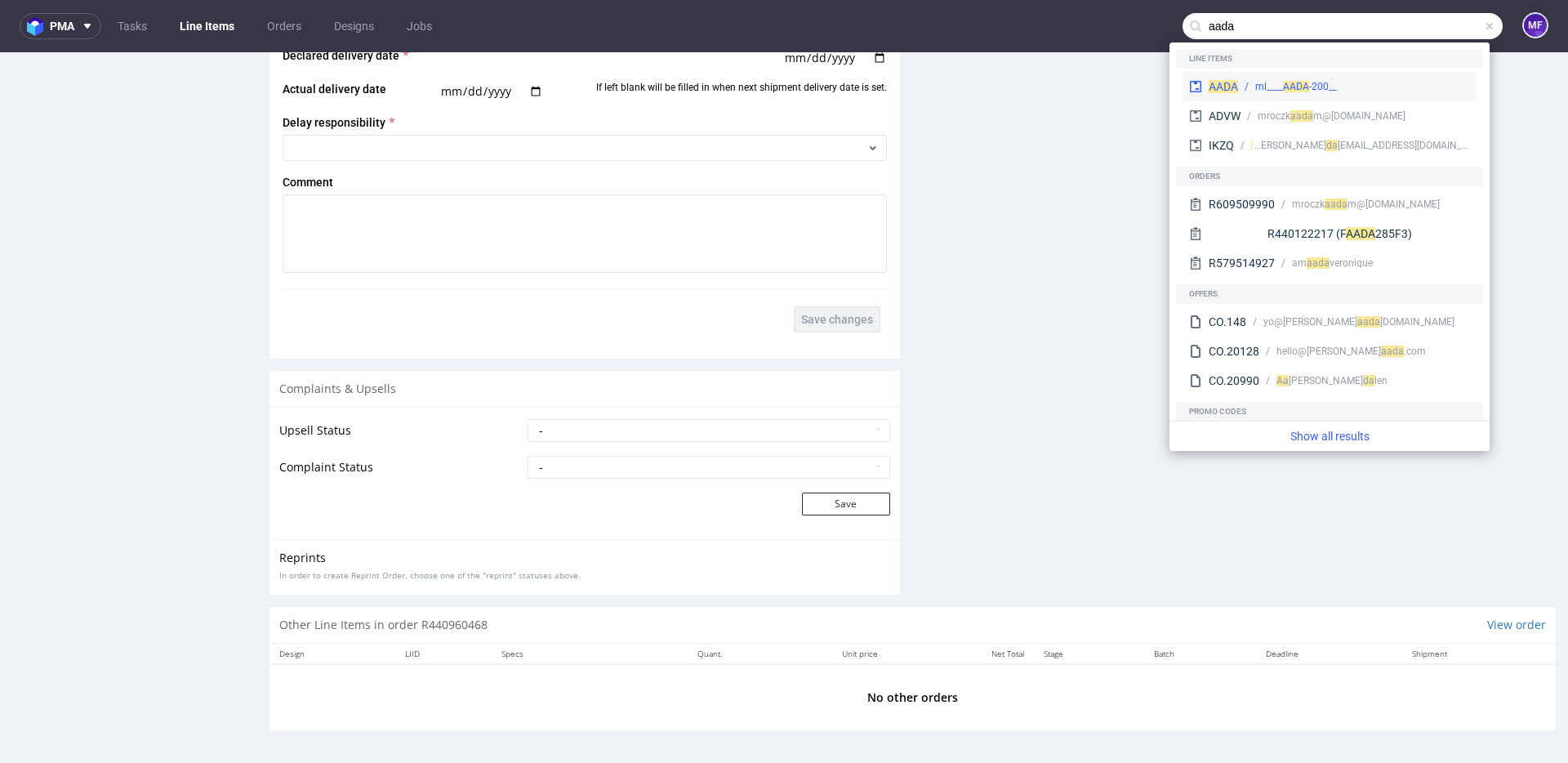
type input "aada"
click at [1280, 86] on div "__200-ml____ AADA" at bounding box center [1296, 87] width 81 height 15
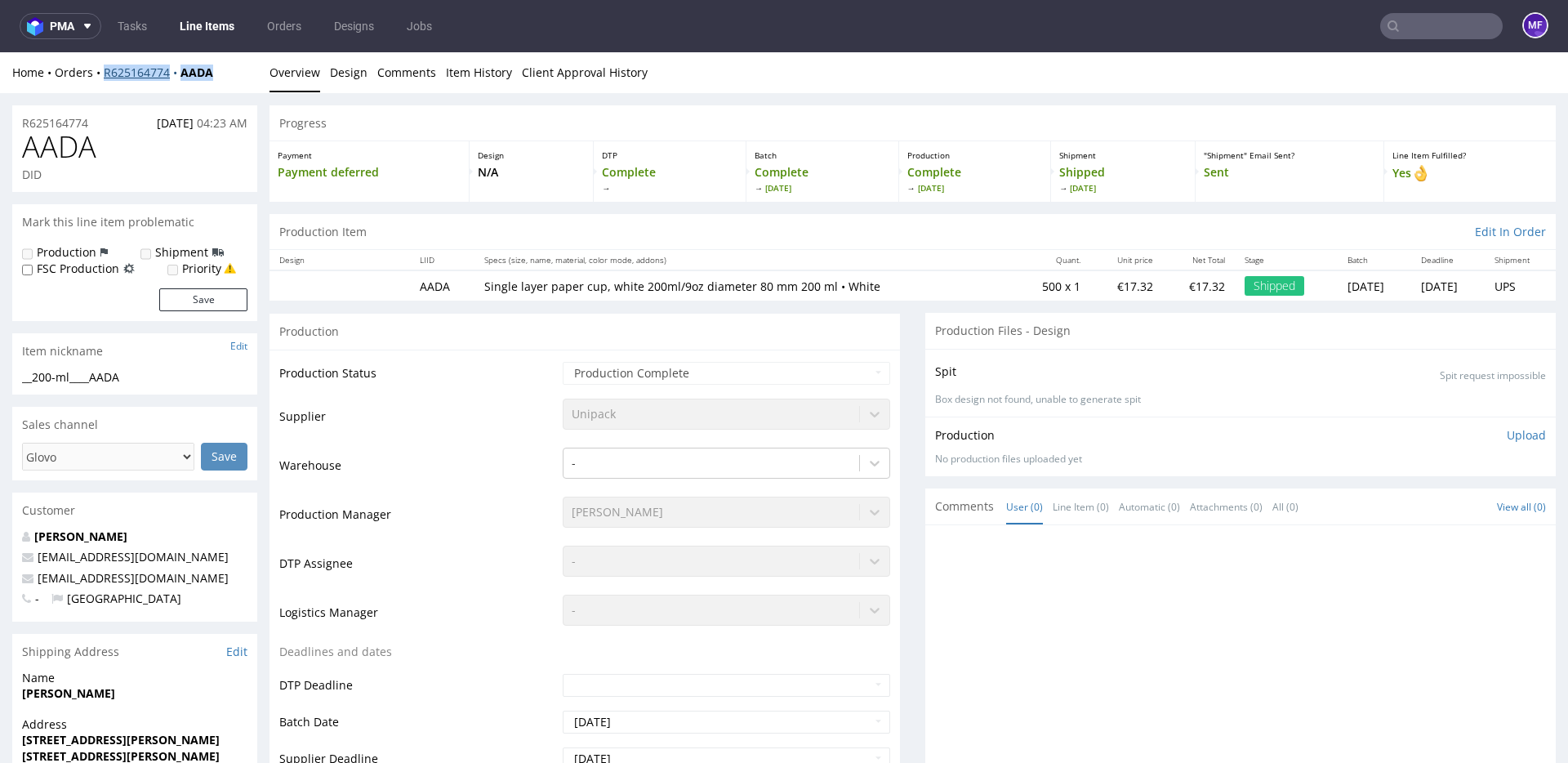
drag, startPoint x: 218, startPoint y: 72, endPoint x: 105, endPoint y: 74, distance: 113.0
click at [105, 74] on div "Home Orders R625164774 AADA" at bounding box center [134, 72] width 245 height 16
copy div "R625164774 AADA"
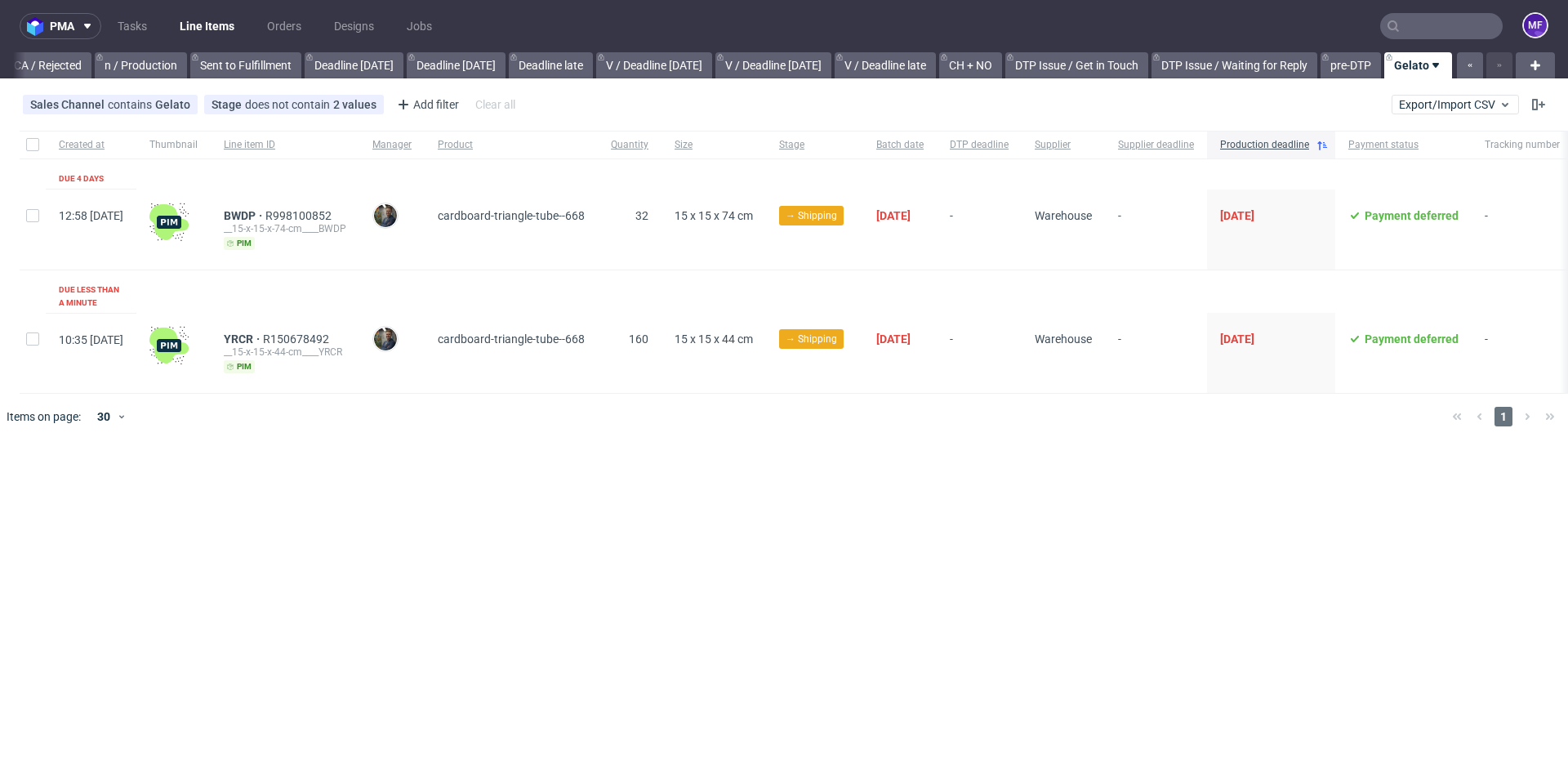
scroll to position [0, 1471]
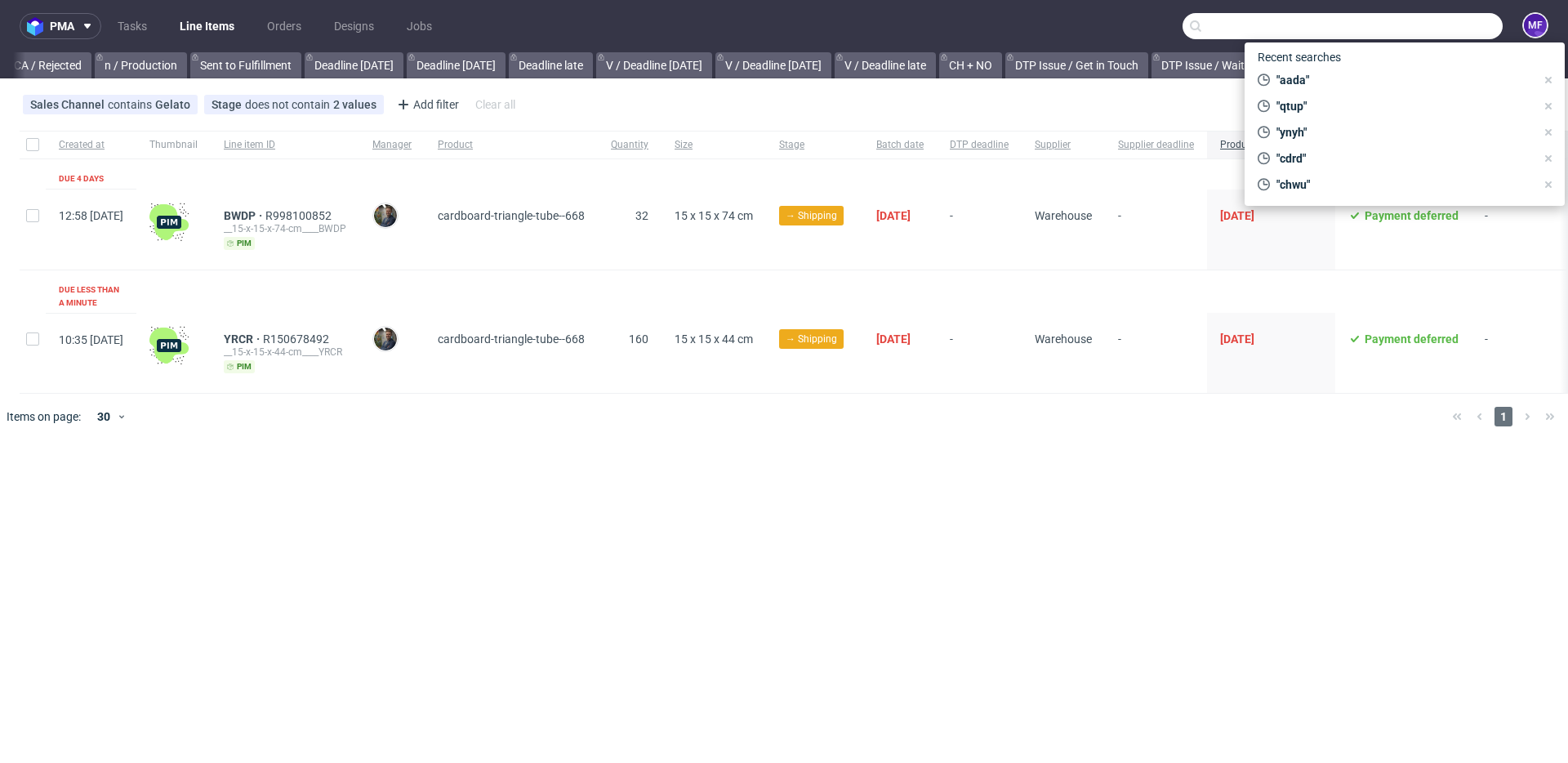
click at [1436, 21] on input "text" at bounding box center [1343, 27] width 320 height 27
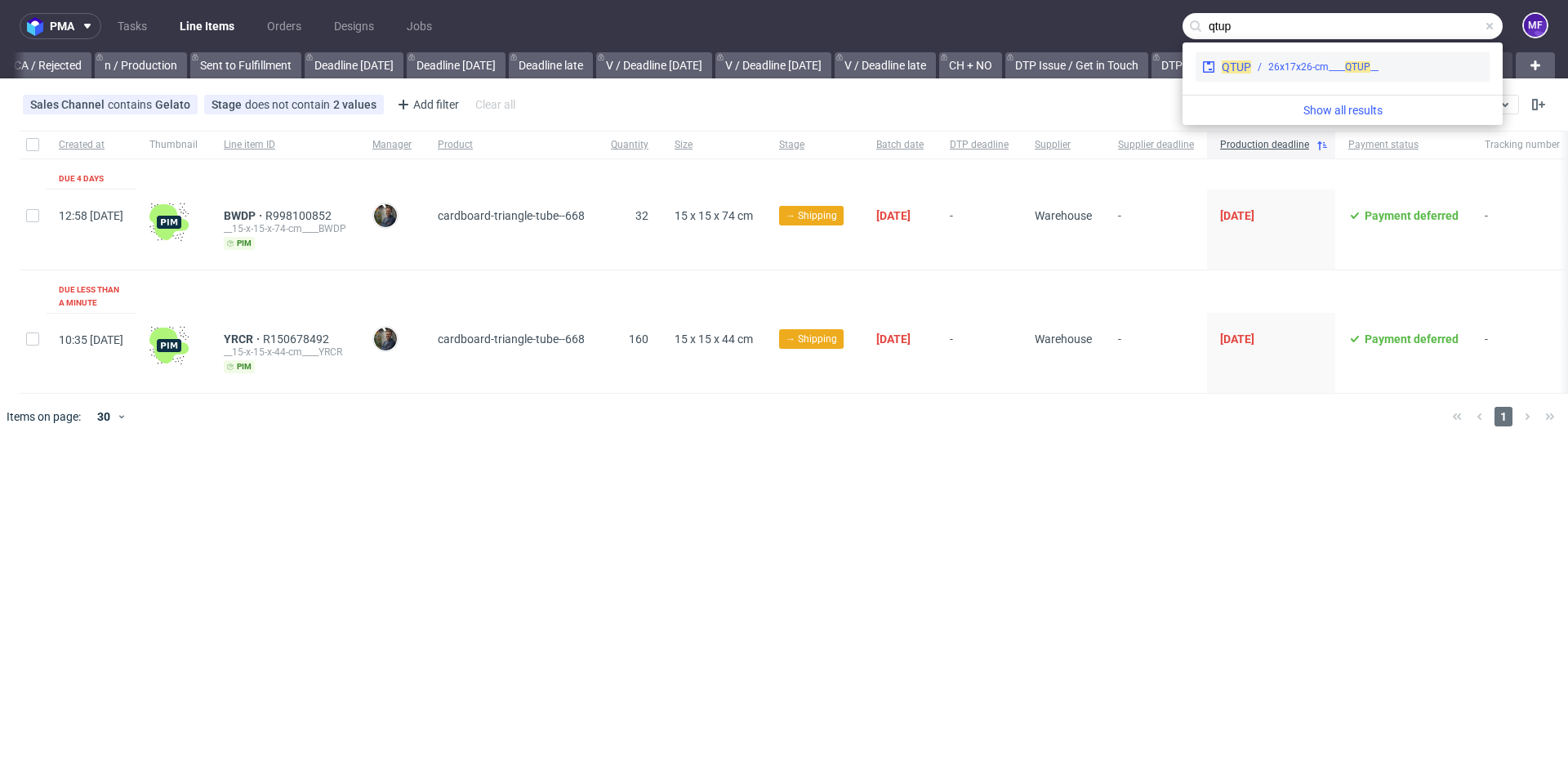
type input "qtup"
click at [1327, 60] on div "__26x17x26-cm____ QTUP" at bounding box center [1323, 67] width 111 height 15
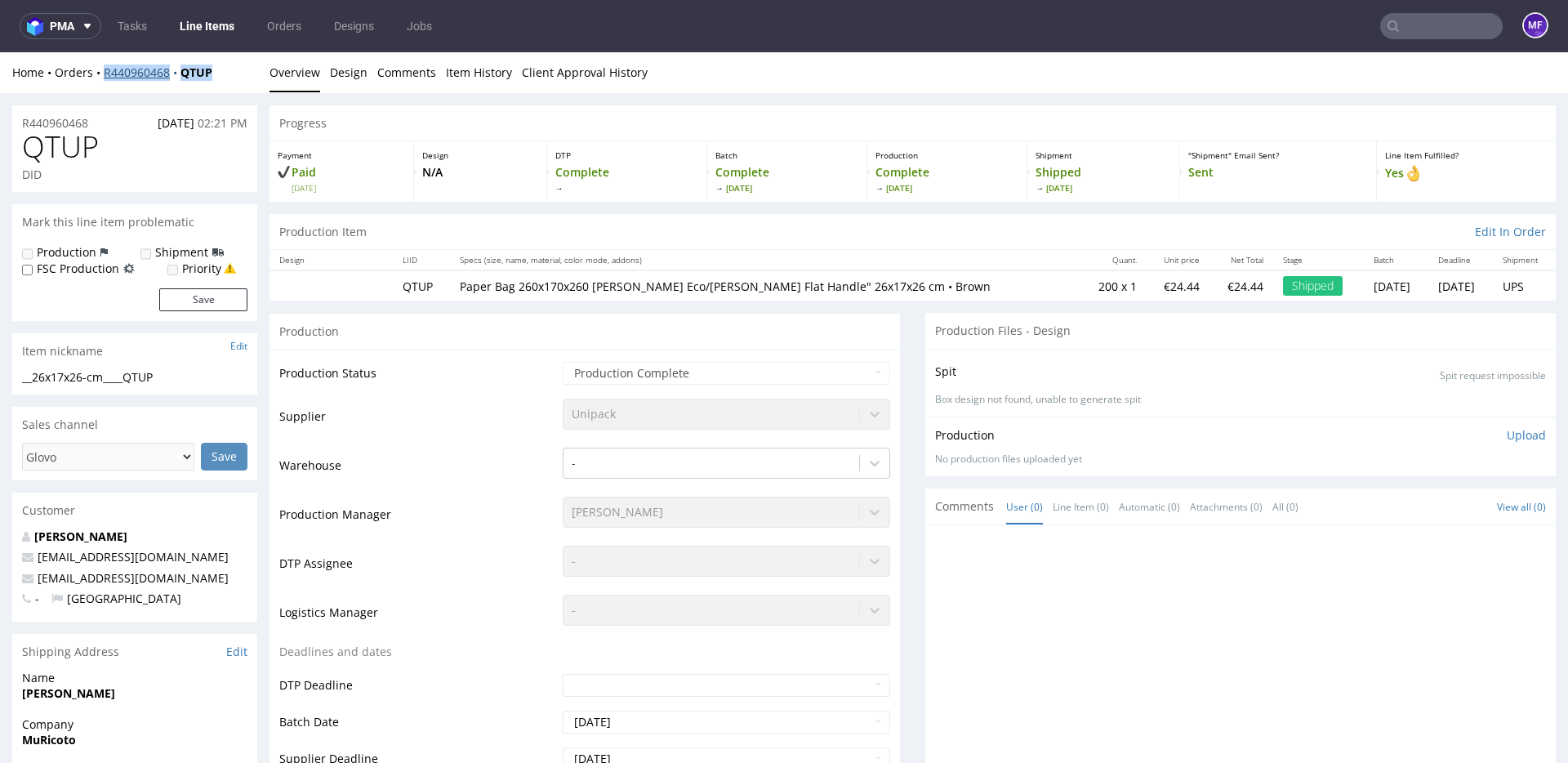
drag, startPoint x: 220, startPoint y: 71, endPoint x: 104, endPoint y: 78, distance: 116.2
click at [104, 78] on div "Home Orders R440960468 QTUP" at bounding box center [134, 72] width 245 height 16
copy div "R440960468 QTUP"
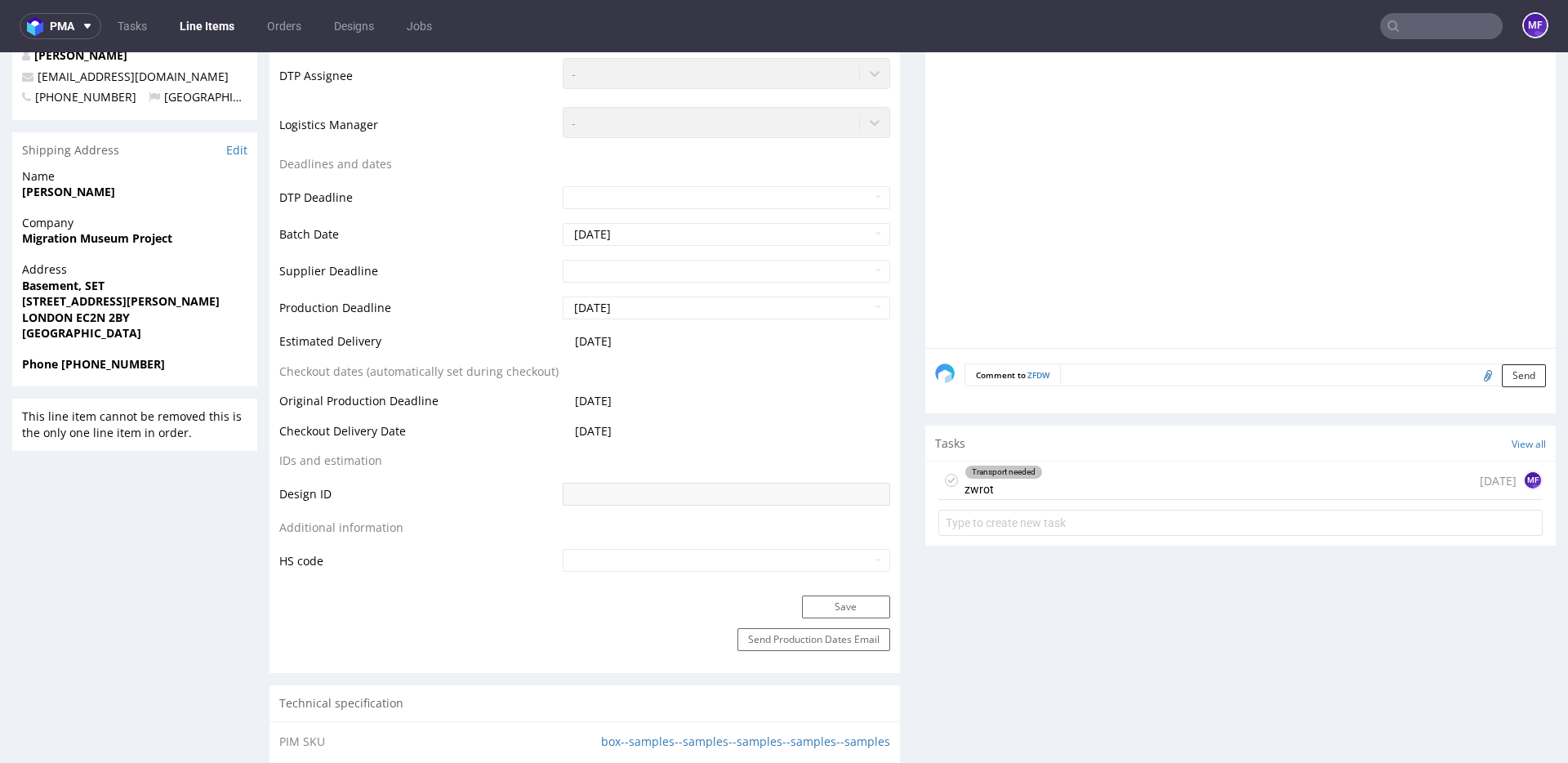
scroll to position [601, 0]
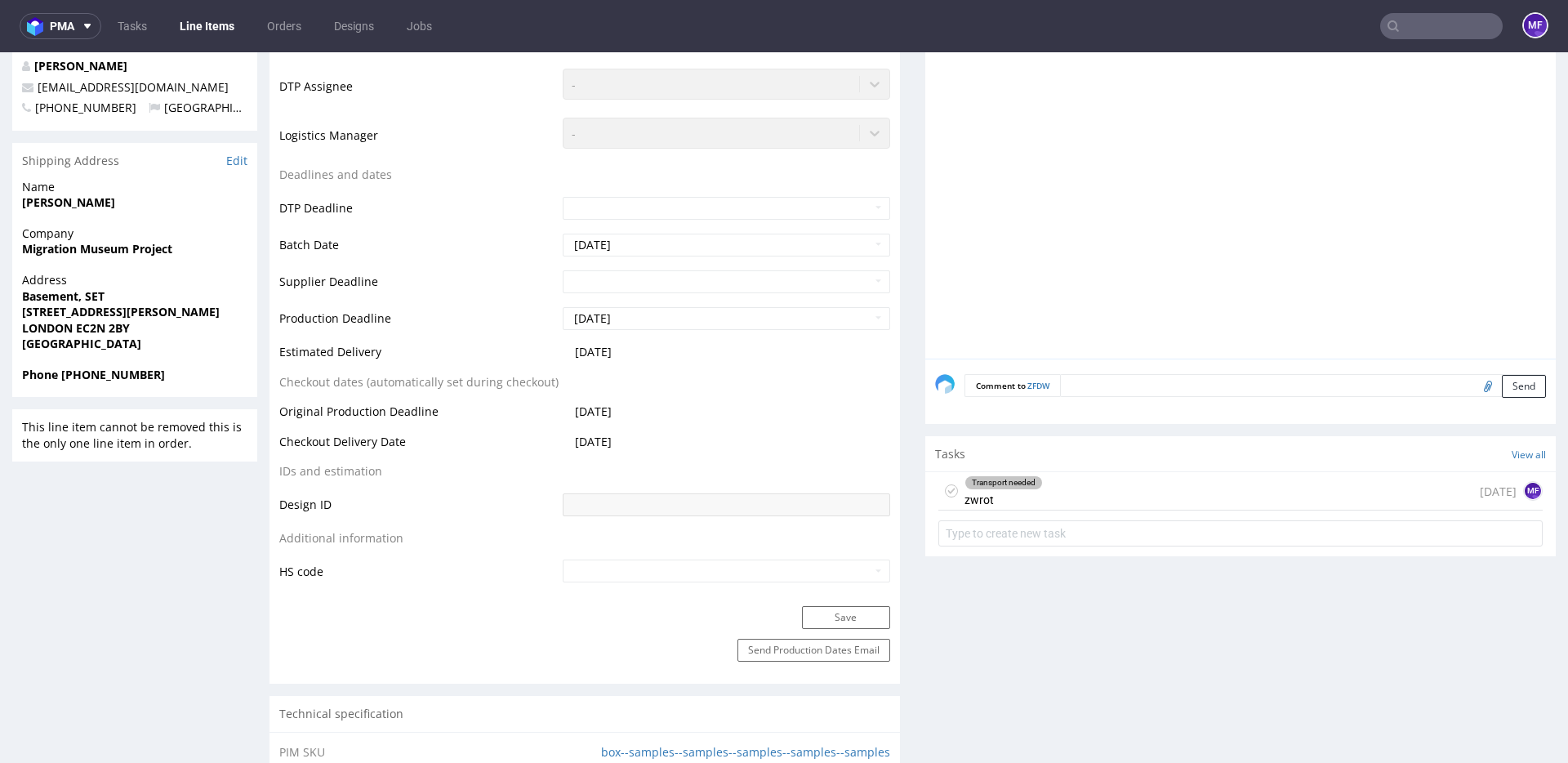
click at [967, 498] on div "Transport needed zwrot" at bounding box center [1003, 491] width 79 height 38
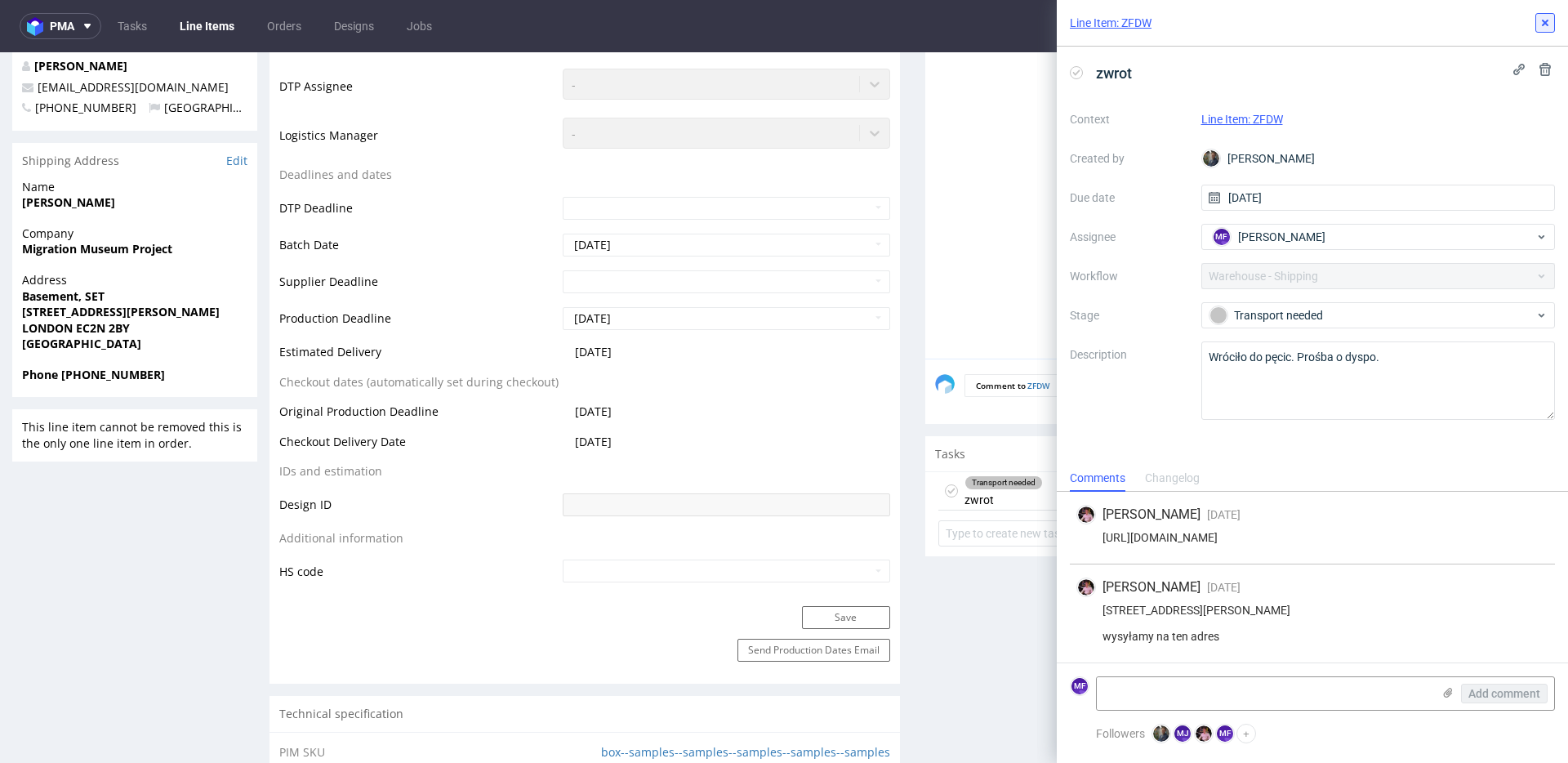
click at [1546, 27] on icon at bounding box center [1545, 23] width 13 height 13
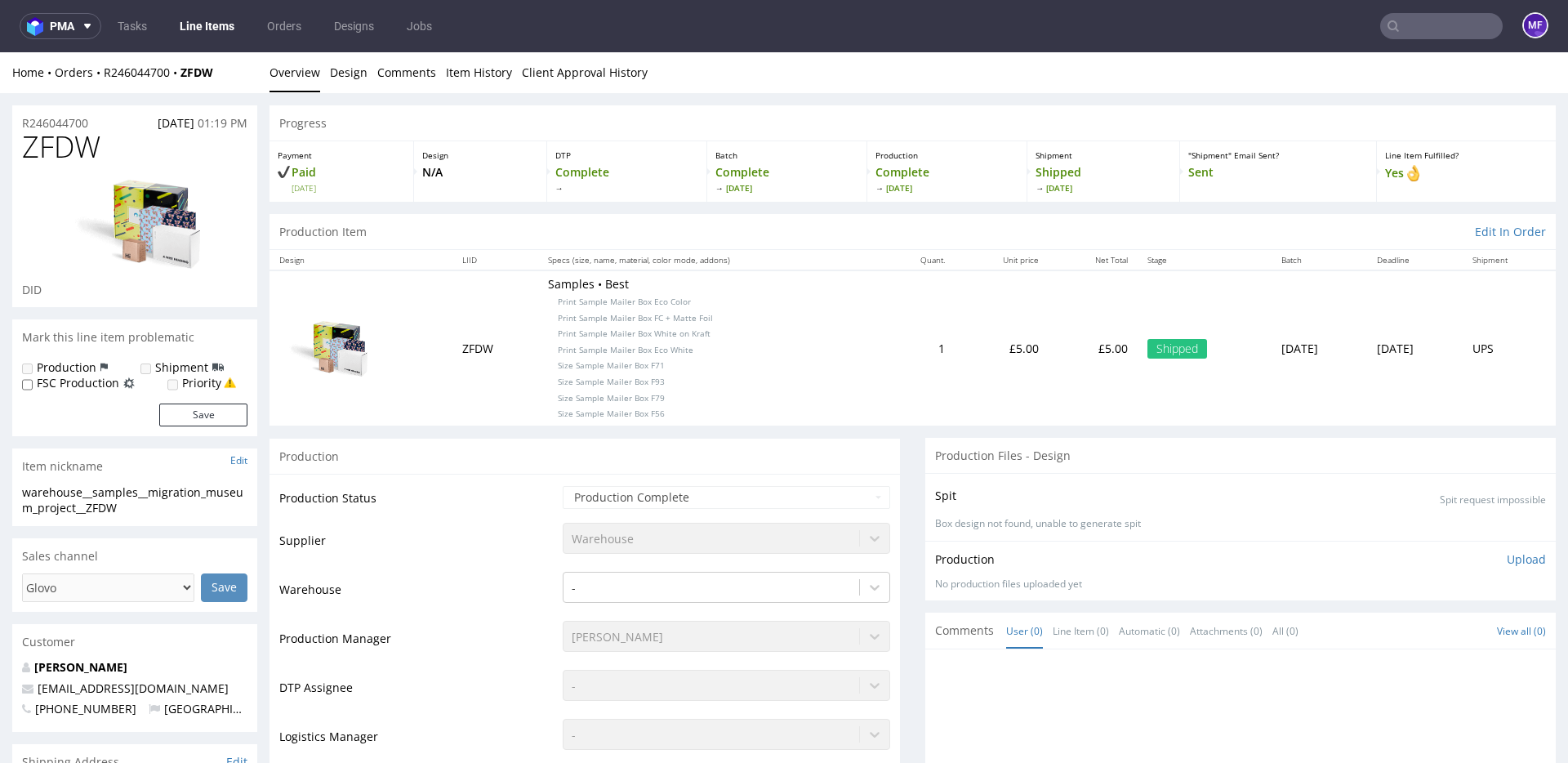
click at [701, 451] on div "Production" at bounding box center [585, 456] width 630 height 37
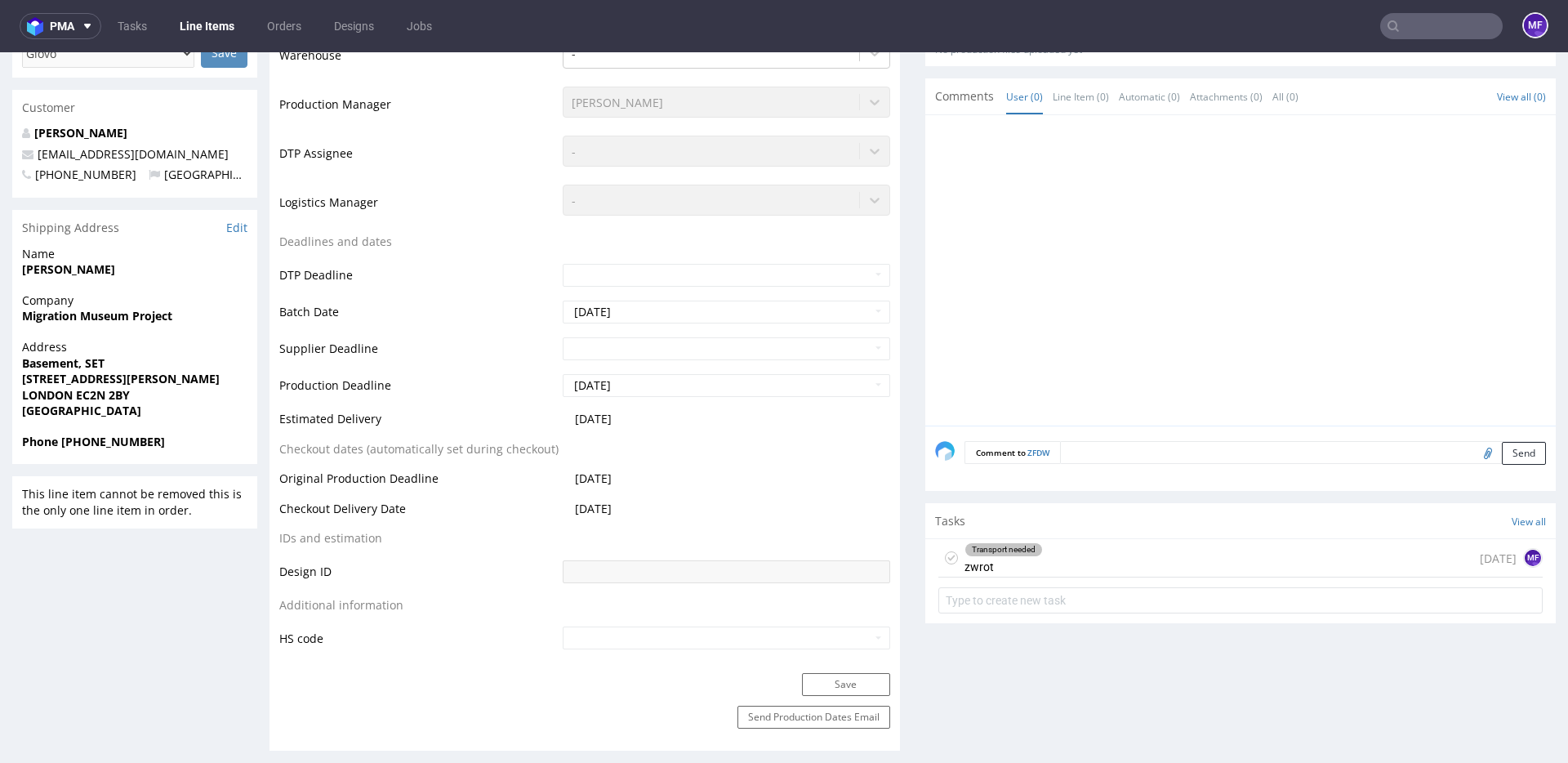
scroll to position [535, 0]
click at [1060, 559] on div "Transport needed zwrot [DATE] MF" at bounding box center [1241, 558] width 605 height 39
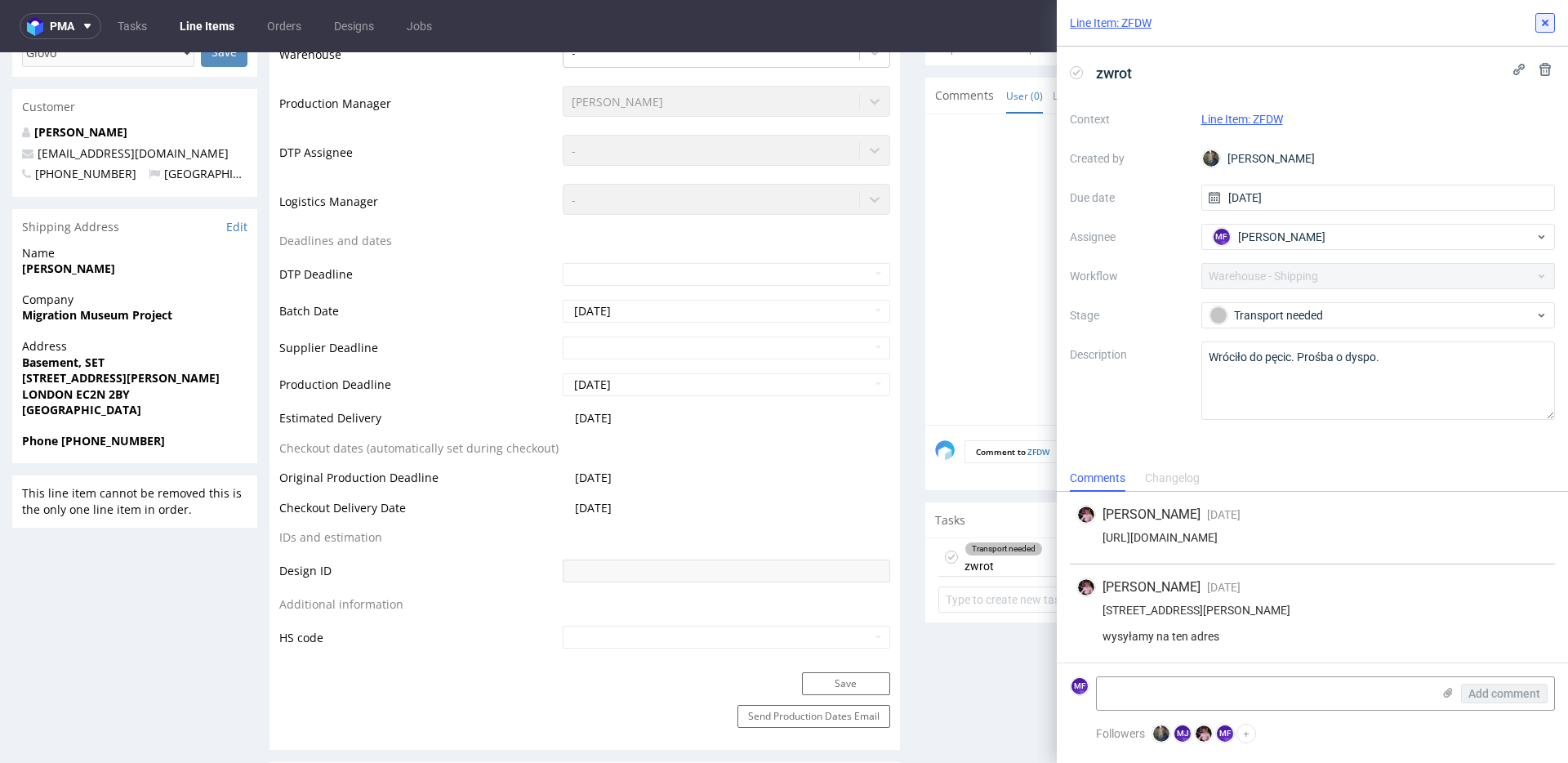
click at [1542, 27] on icon at bounding box center [1545, 23] width 13 height 13
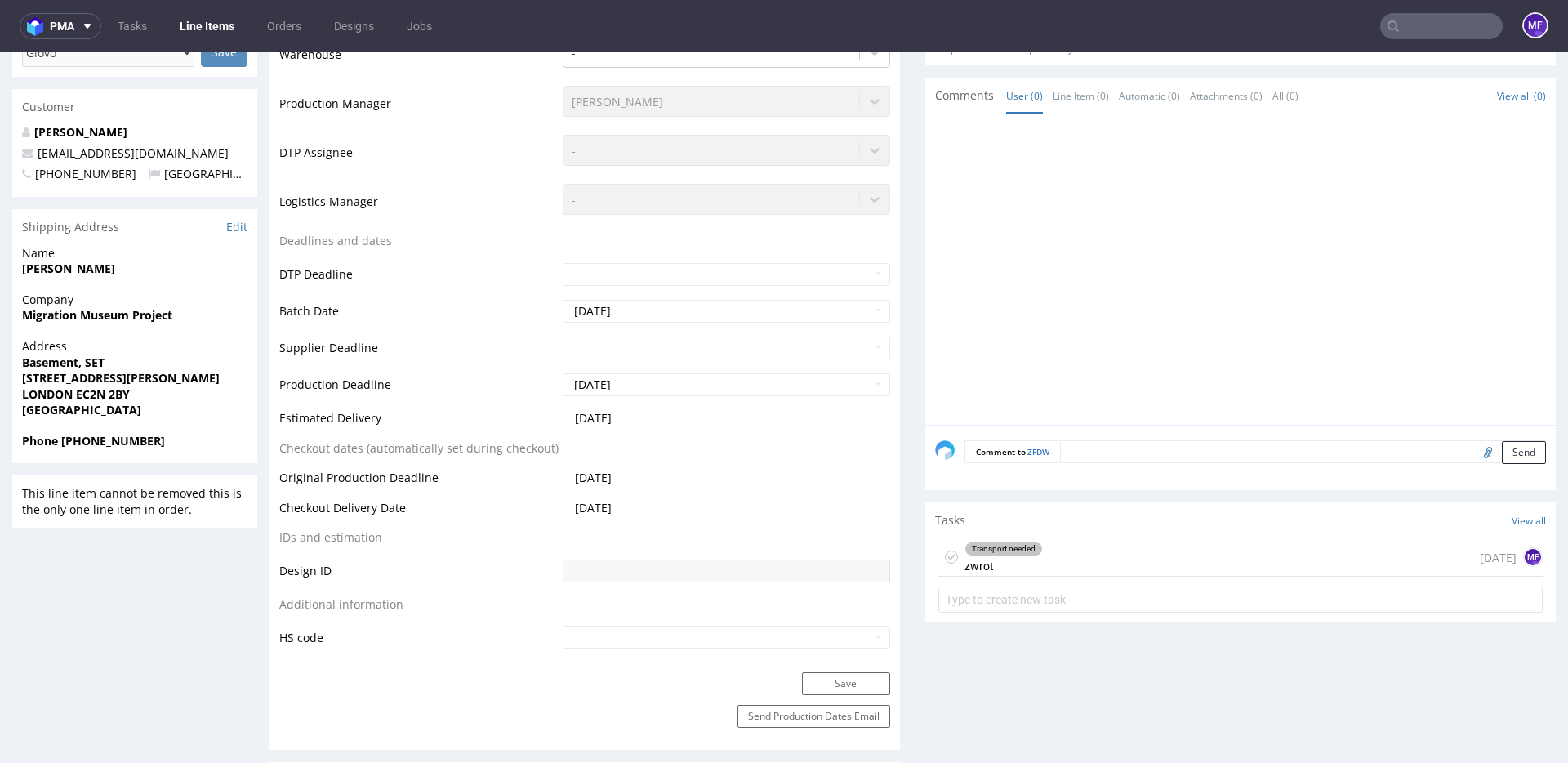
click at [1054, 569] on div "Transport needed zwrot [DATE] MF" at bounding box center [1241, 558] width 605 height 39
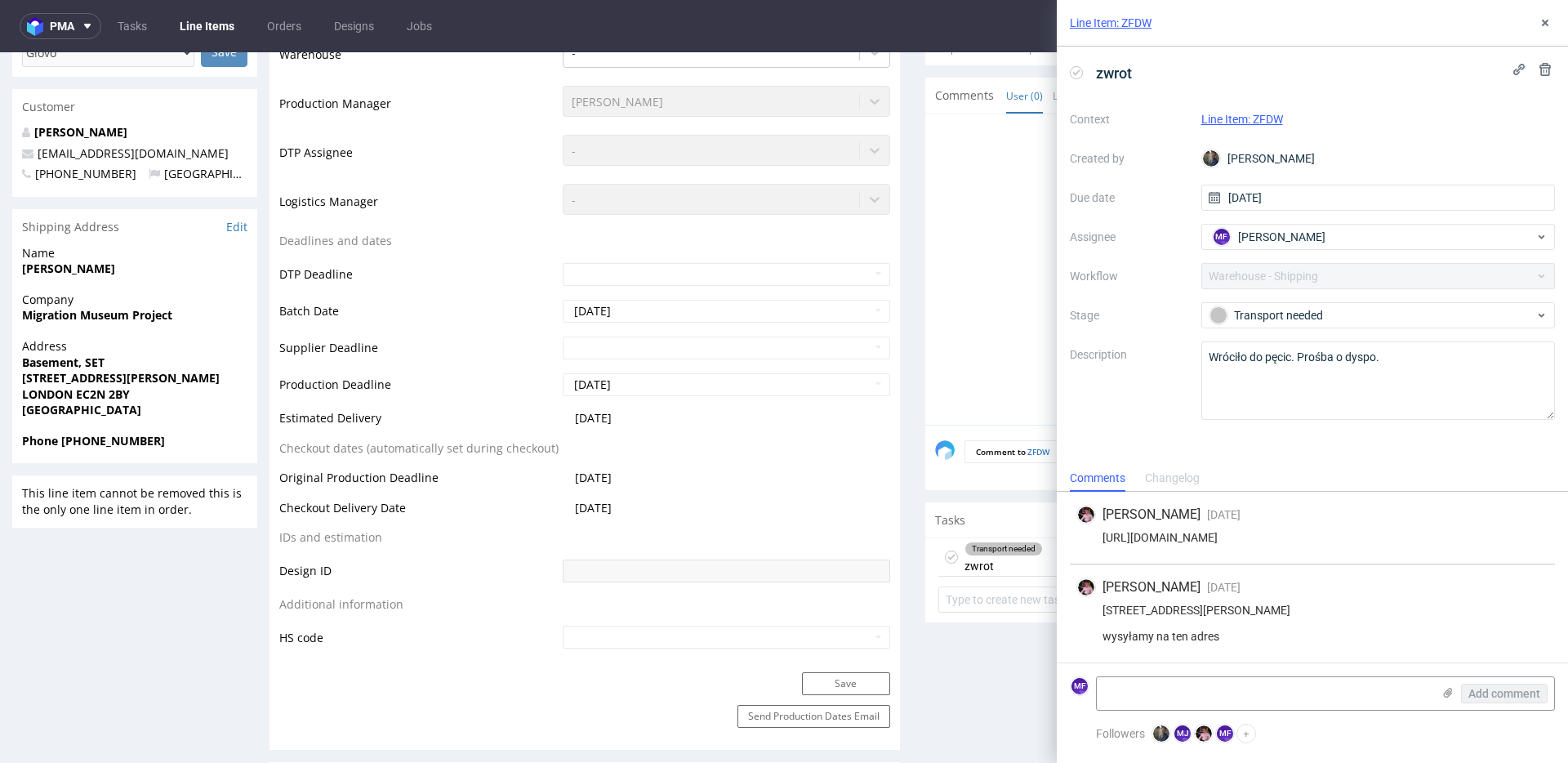
click at [890, 527] on div "Production Status Waiting for Artwork Waiting for Diecut Waiting for Mockup Wai…" at bounding box center [585, 305] width 630 height 734
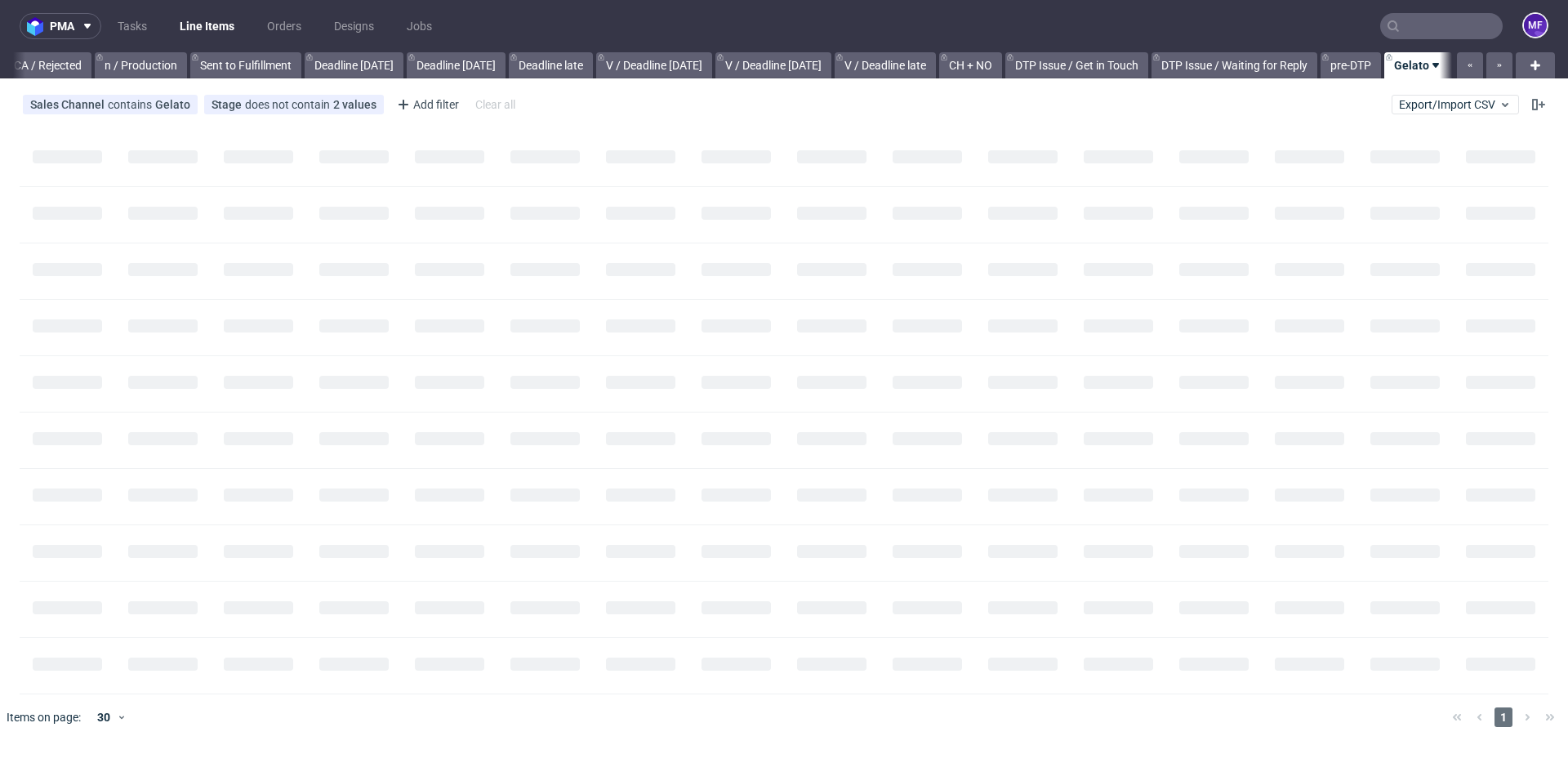
scroll to position [0, 1471]
click at [1447, 27] on input "text" at bounding box center [1441, 27] width 122 height 27
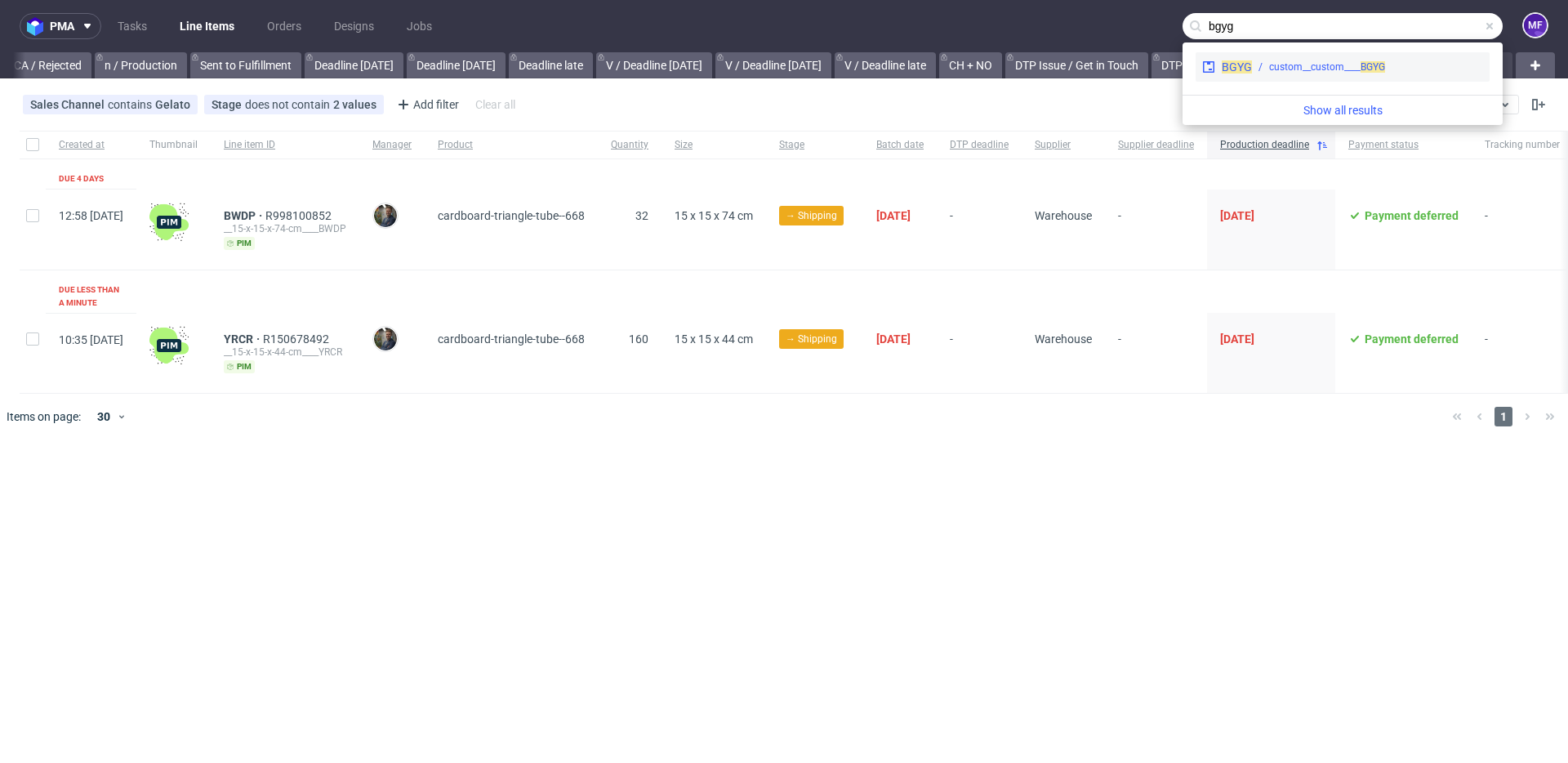
type input "bgyg"
click at [1243, 62] on span "BGYG" at bounding box center [1237, 67] width 30 height 13
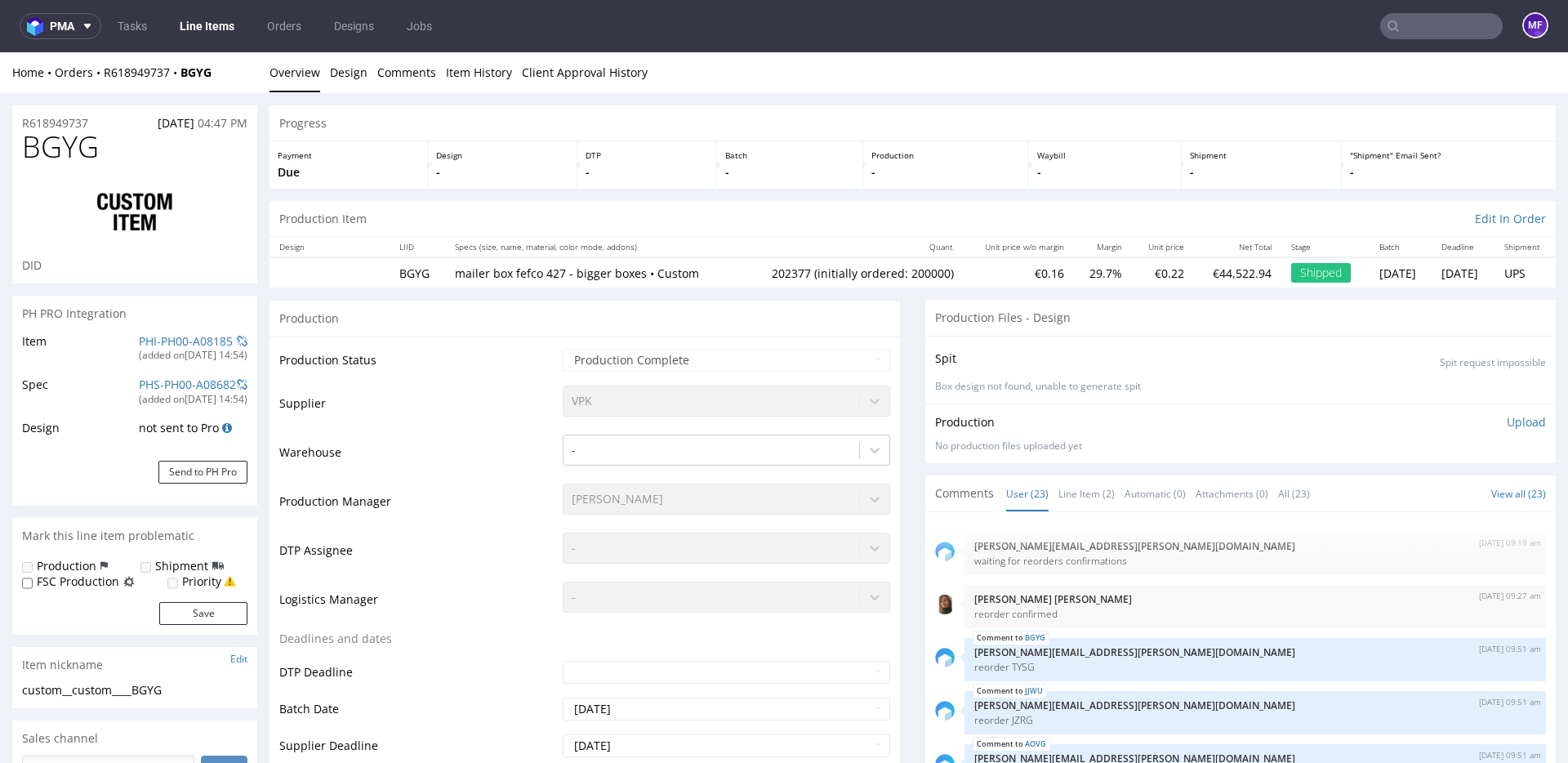
scroll to position [992, 0]
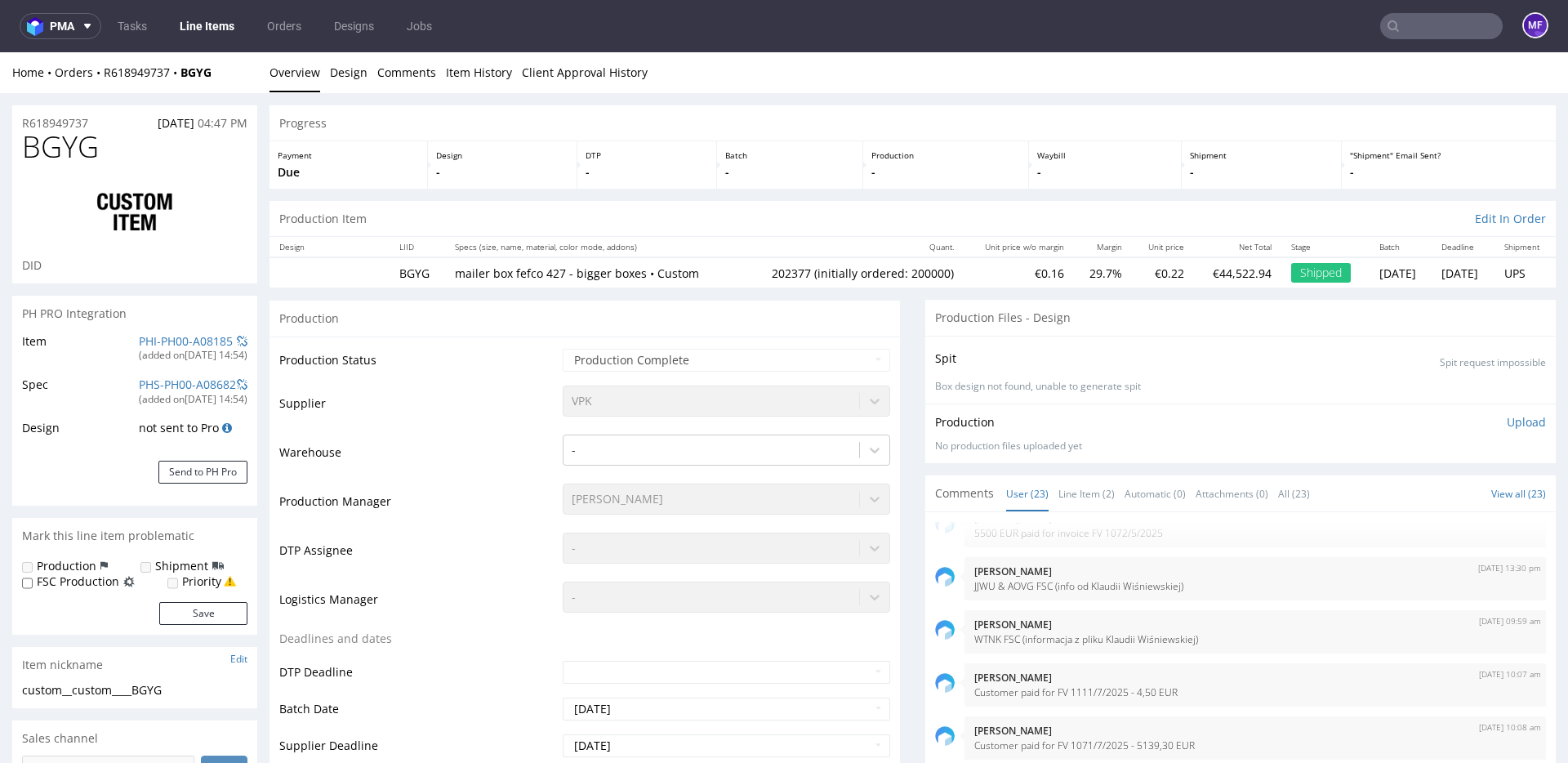
select select "in_progress"
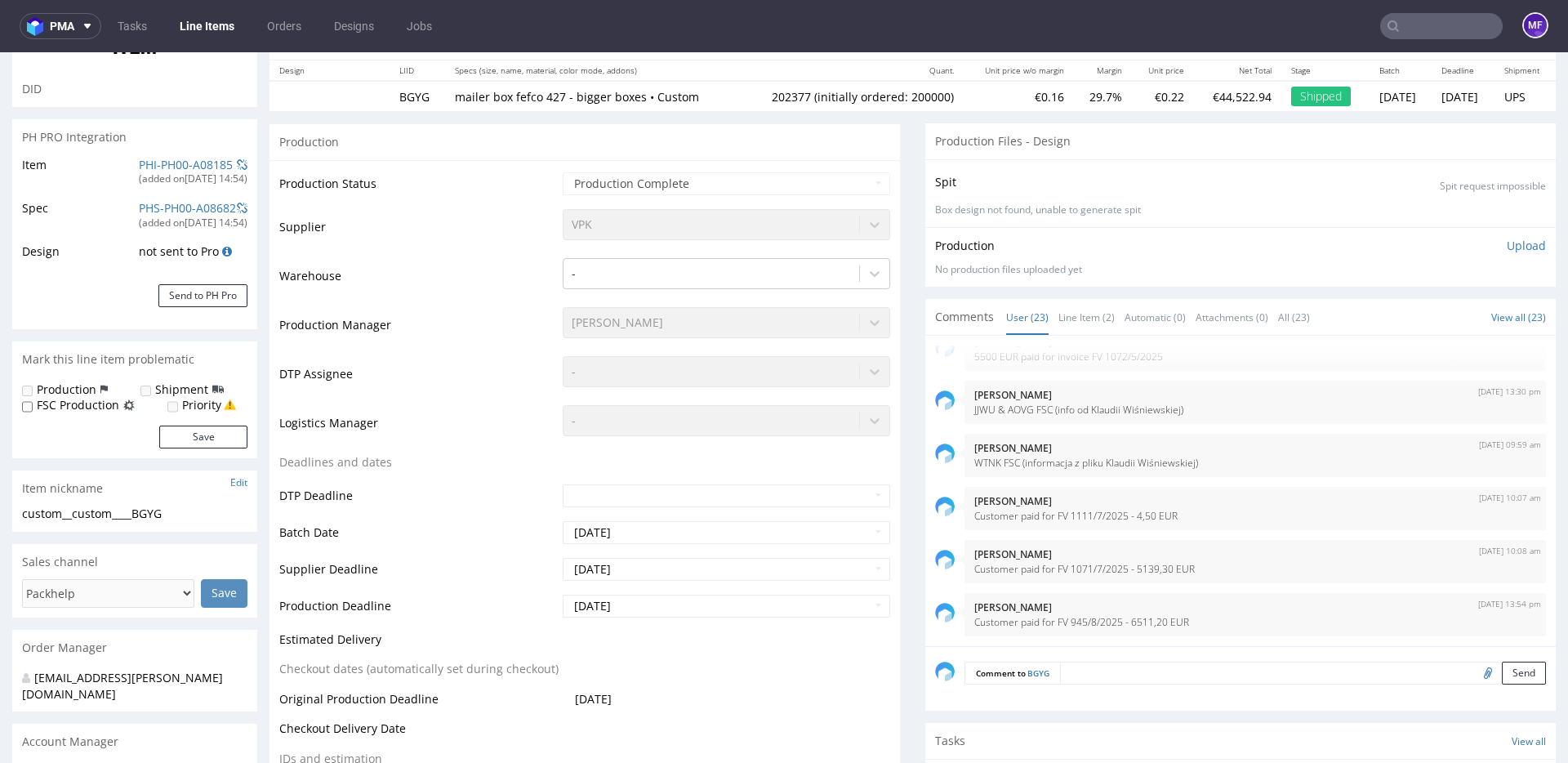
scroll to position [0, 0]
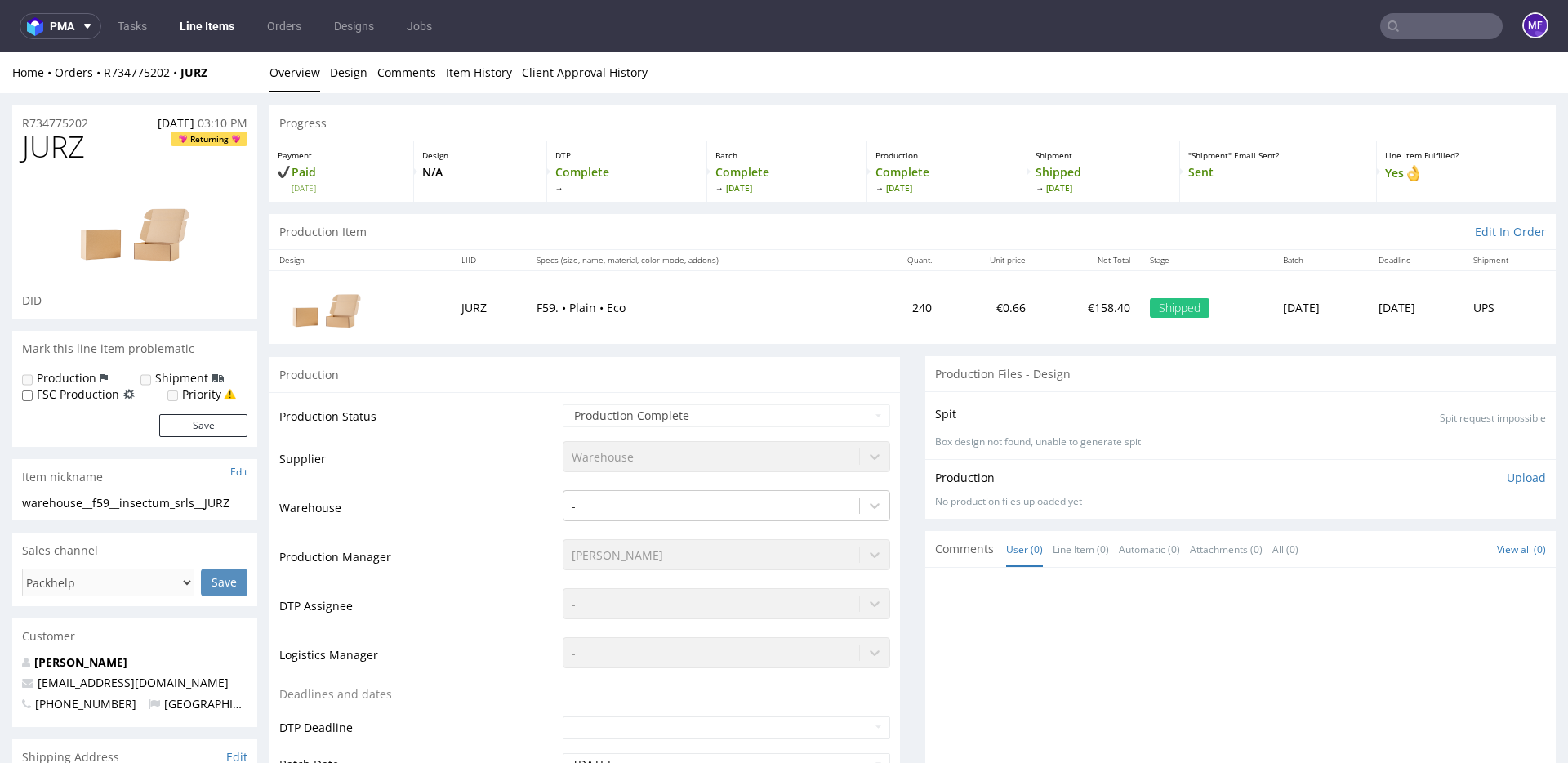
click at [668, 228] on div "Production Item Edit In Order" at bounding box center [912, 232] width 1286 height 36
click at [718, 292] on td "F59. • Plain • Eco" at bounding box center [697, 307] width 341 height 73
drag, startPoint x: 224, startPoint y: 75, endPoint x: 101, endPoint y: 76, distance: 123.0
click at [101, 76] on div "Home Orders R734775202 JURZ" at bounding box center [134, 72] width 245 height 16
copy div "R734775202 JURZ"
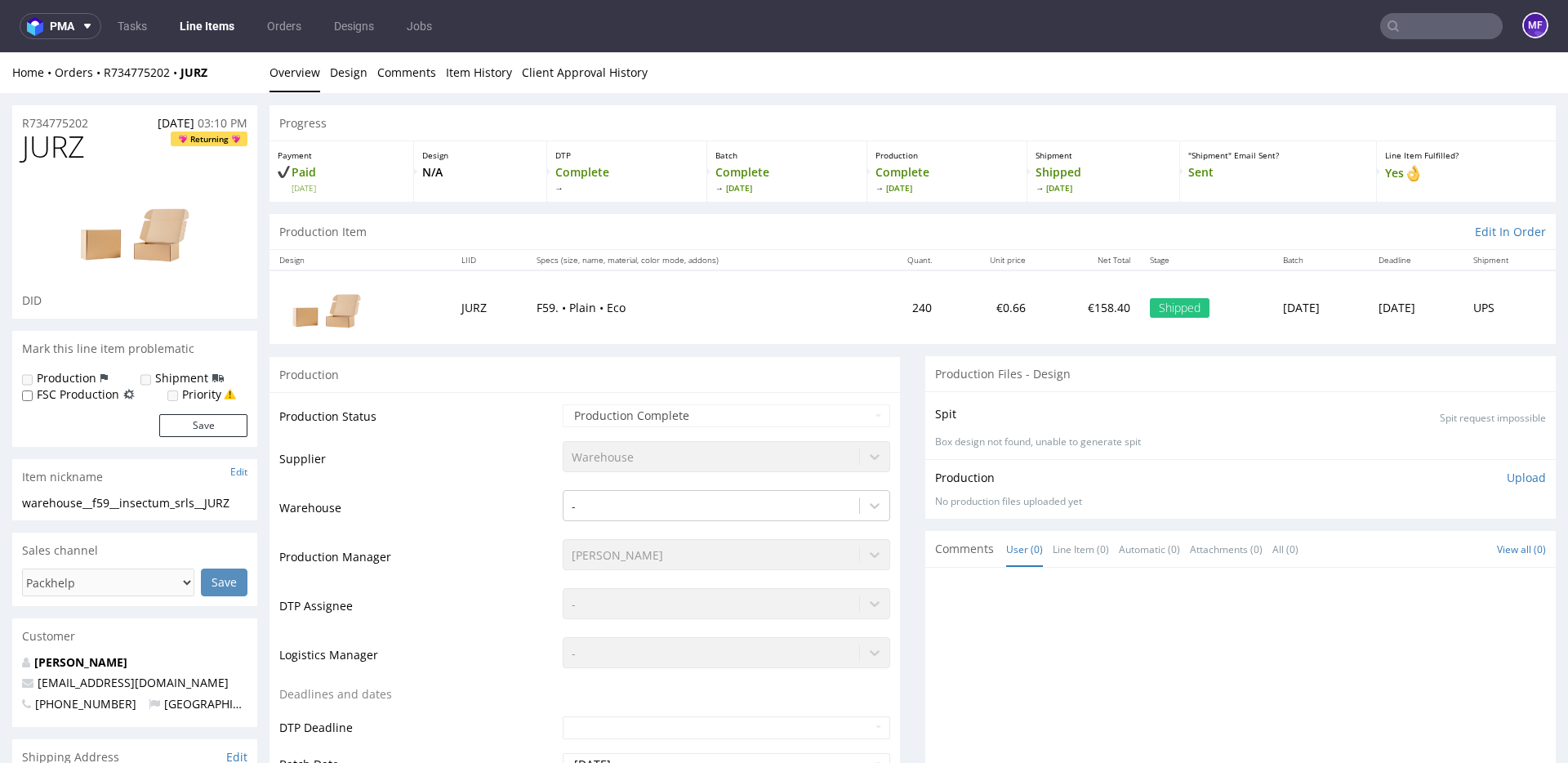
click at [674, 331] on td "F59. • Plain • Eco" at bounding box center [697, 307] width 341 height 73
click at [193, 72] on strong "JURZ" at bounding box center [194, 72] width 26 height 15
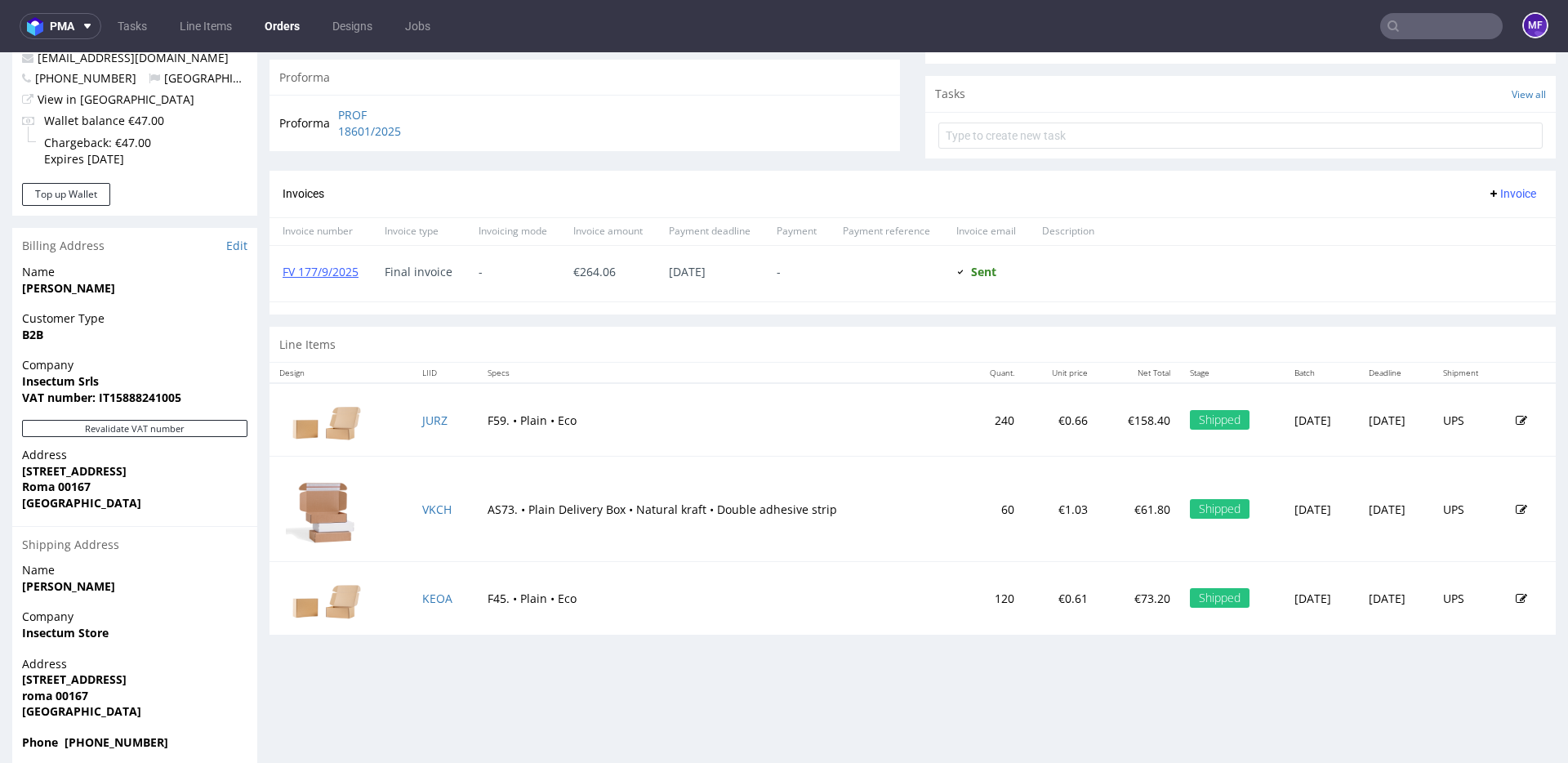
scroll to position [584, 0]
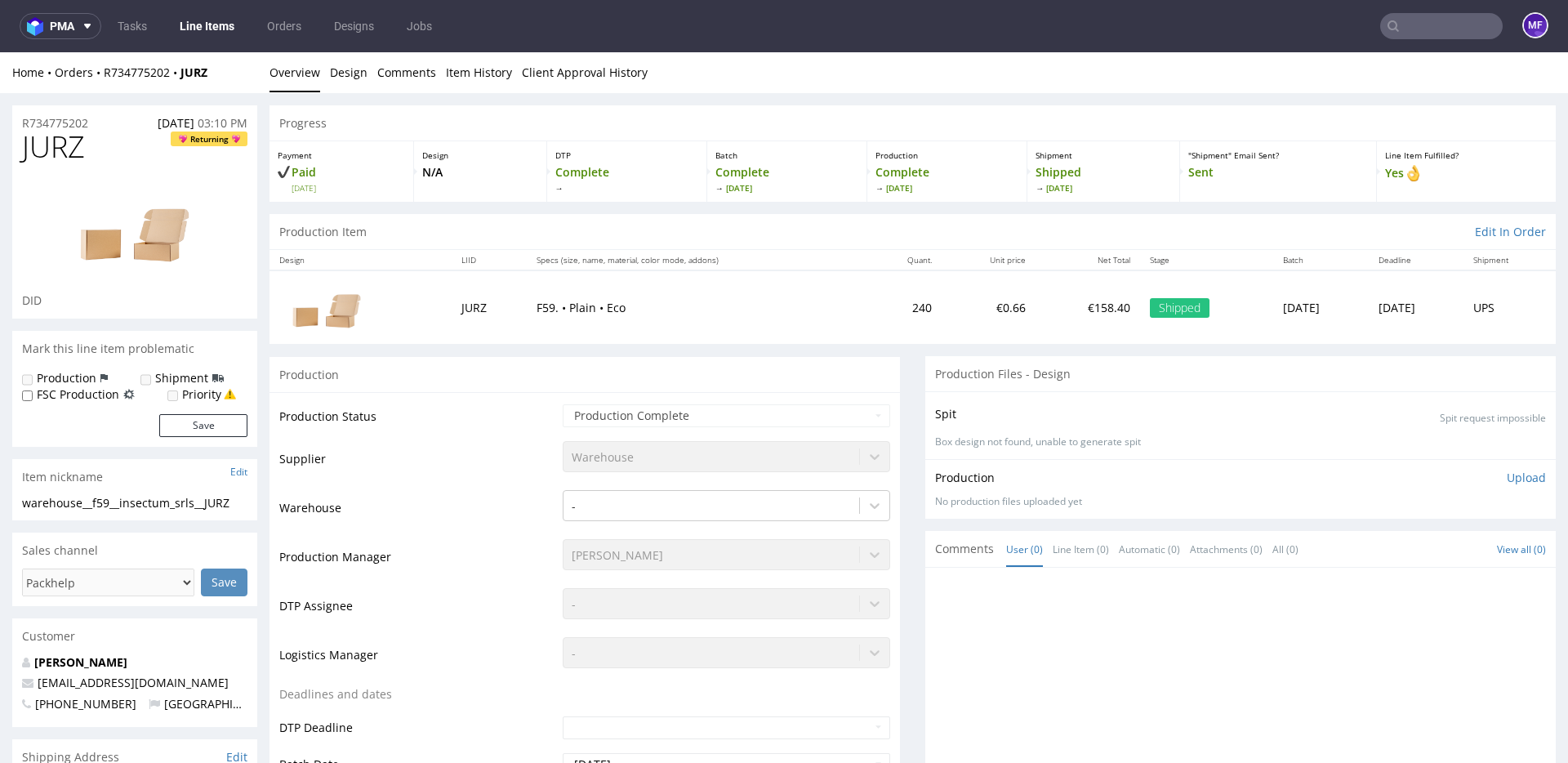
click at [537, 308] on p "F59. • Plain • Eco" at bounding box center [696, 308] width 321 height 16
click at [591, 311] on p "F59. • Plain • Eco" at bounding box center [696, 308] width 321 height 16
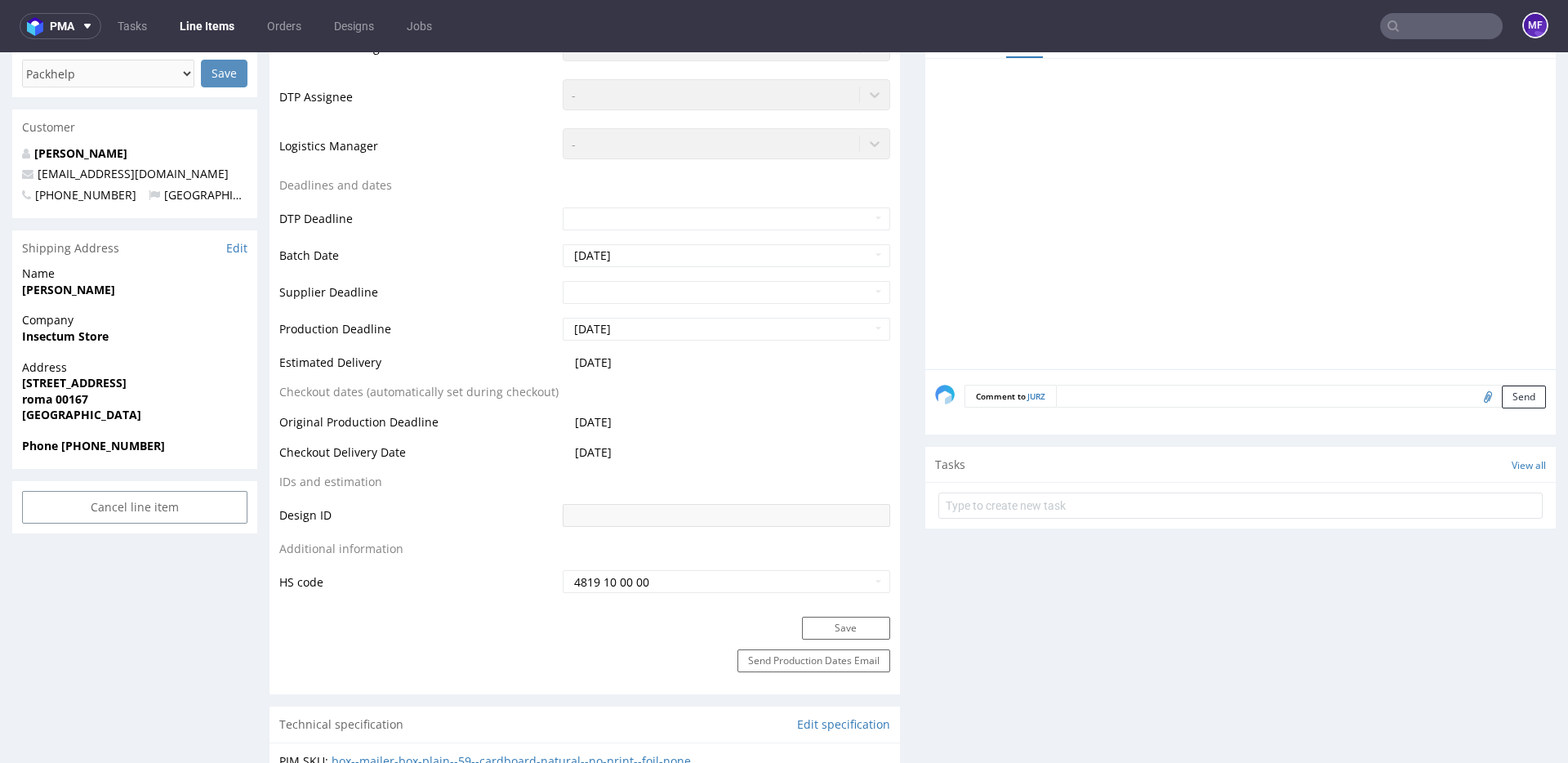
scroll to position [498, 0]
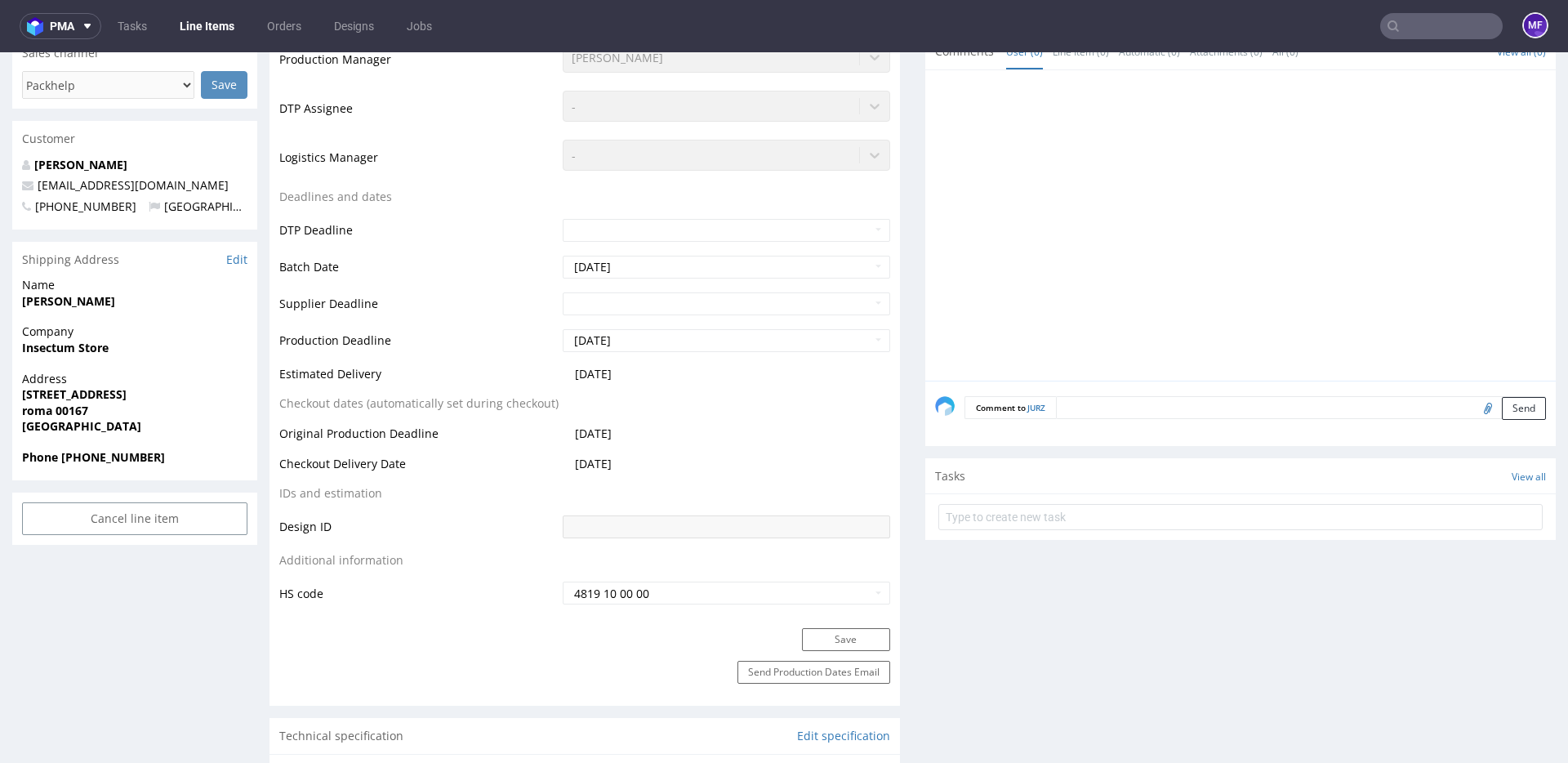
click at [80, 306] on strong "Andrea Gentili" at bounding box center [68, 301] width 93 height 15
copy strong "Andrea Gentili"
click at [89, 354] on strong "Insectum Store" at bounding box center [64, 347] width 86 height 15
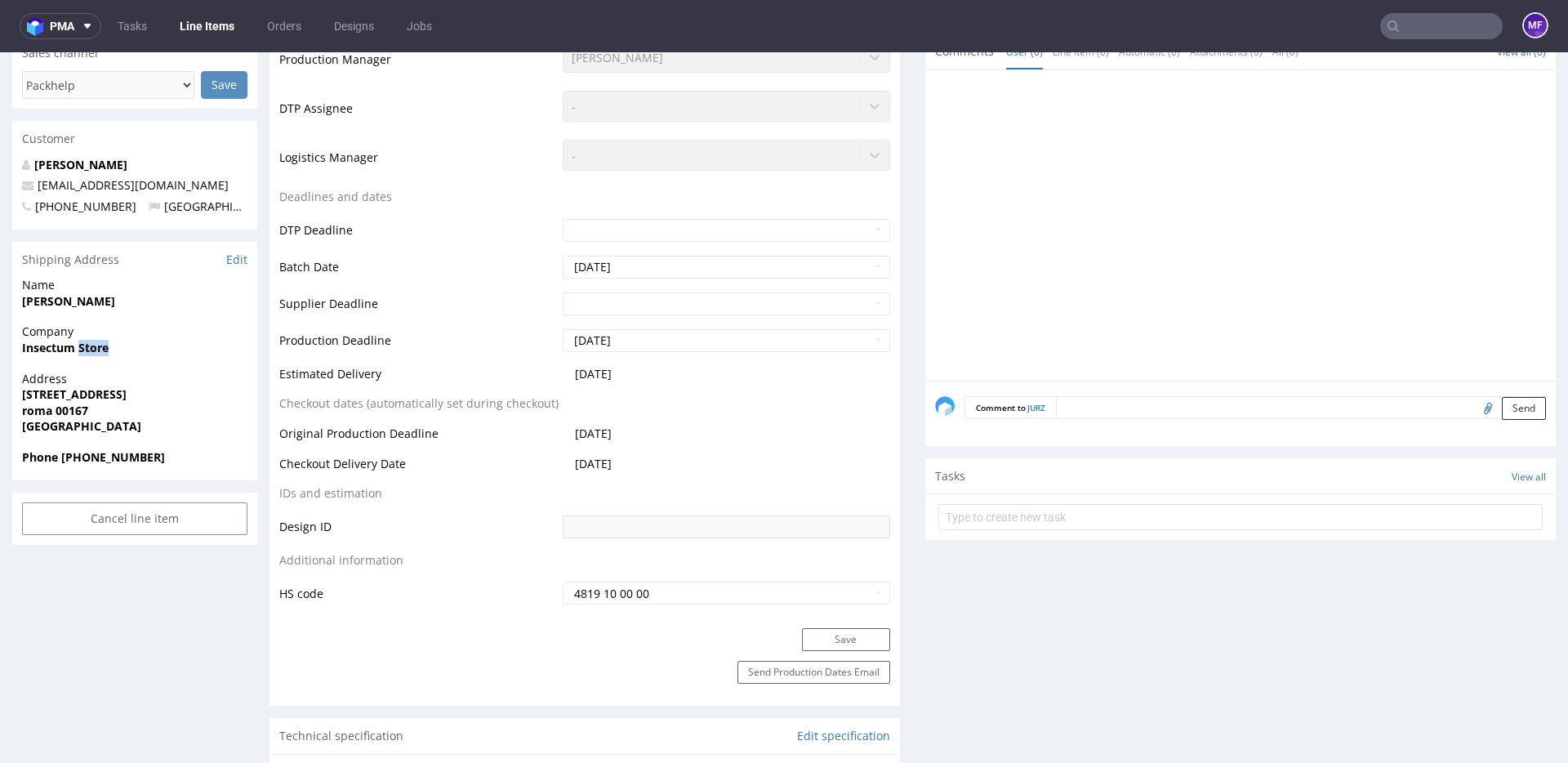
click at [89, 353] on strong "Insectum Store" at bounding box center [64, 347] width 86 height 15
copy strong "Insectum Store"
click at [89, 396] on strong "Via del forte braschi 107" at bounding box center [74, 394] width 104 height 15
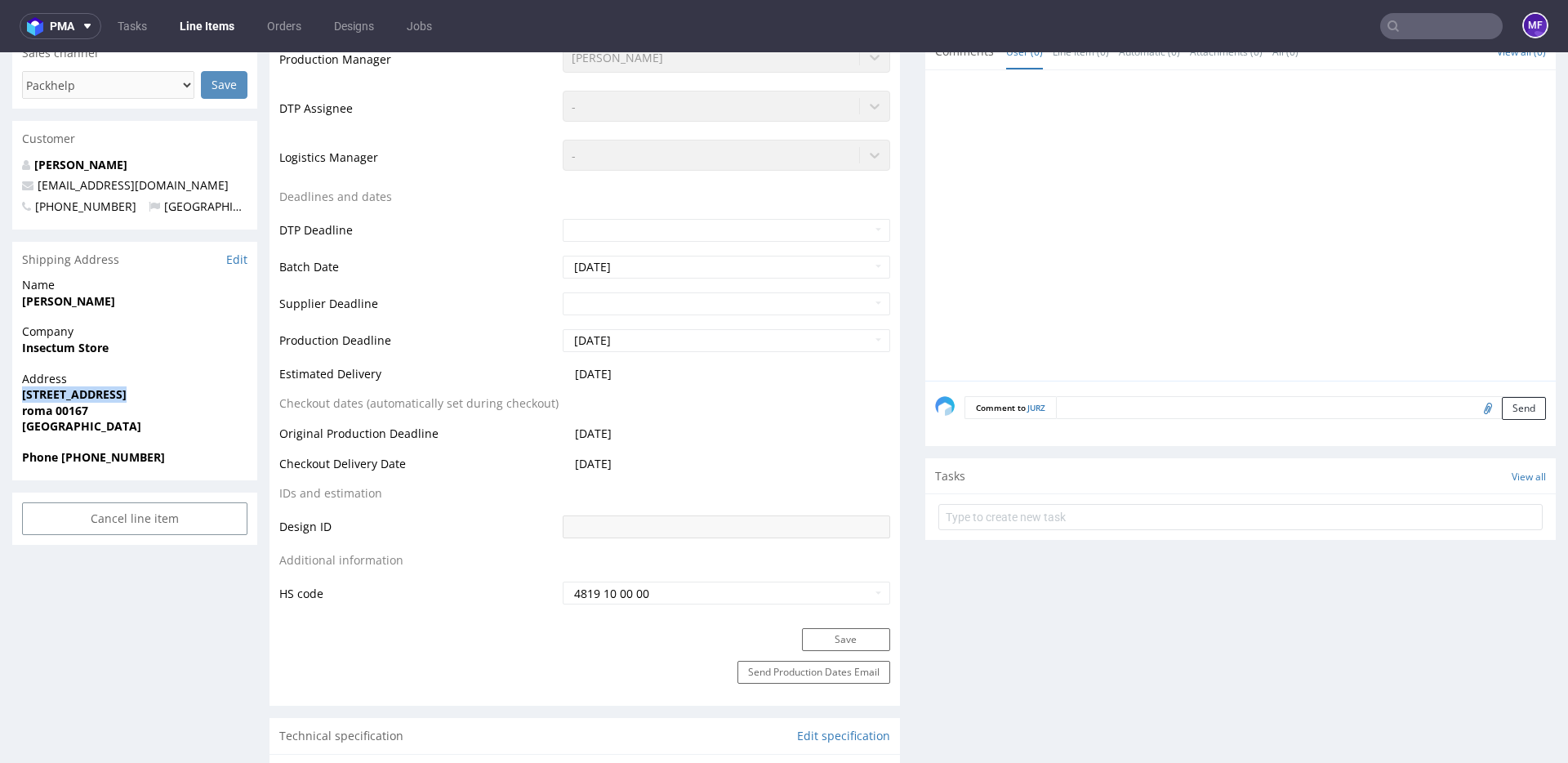
click at [89, 396] on strong "Via del forte braschi 107" at bounding box center [74, 394] width 104 height 15
copy strong "Via del forte braschi 107"
click at [69, 411] on strong "roma 00167" at bounding box center [55, 411] width 66 height 15
copy strong "00167"
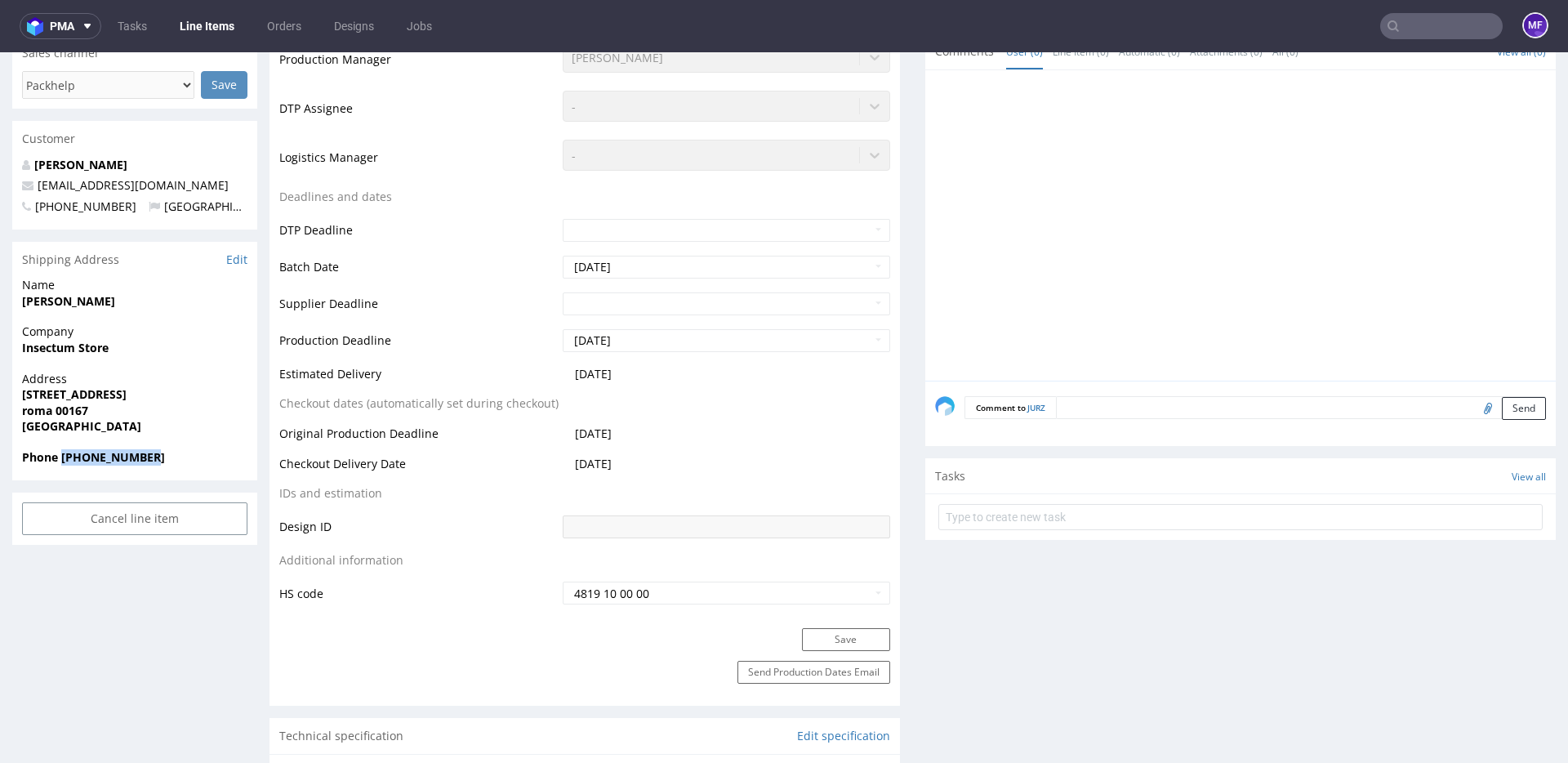
drag, startPoint x: 154, startPoint y: 458, endPoint x: 62, endPoint y: 463, distance: 92.1
click at [62, 463] on span "Phone +393487715417" at bounding box center [134, 457] width 225 height 16
copy strong "+393487715417"
drag, startPoint x: 113, startPoint y: 186, endPoint x: 36, endPoint y: 189, distance: 77.1
click at [36, 189] on p "info@insectum.it" at bounding box center [134, 185] width 225 height 16
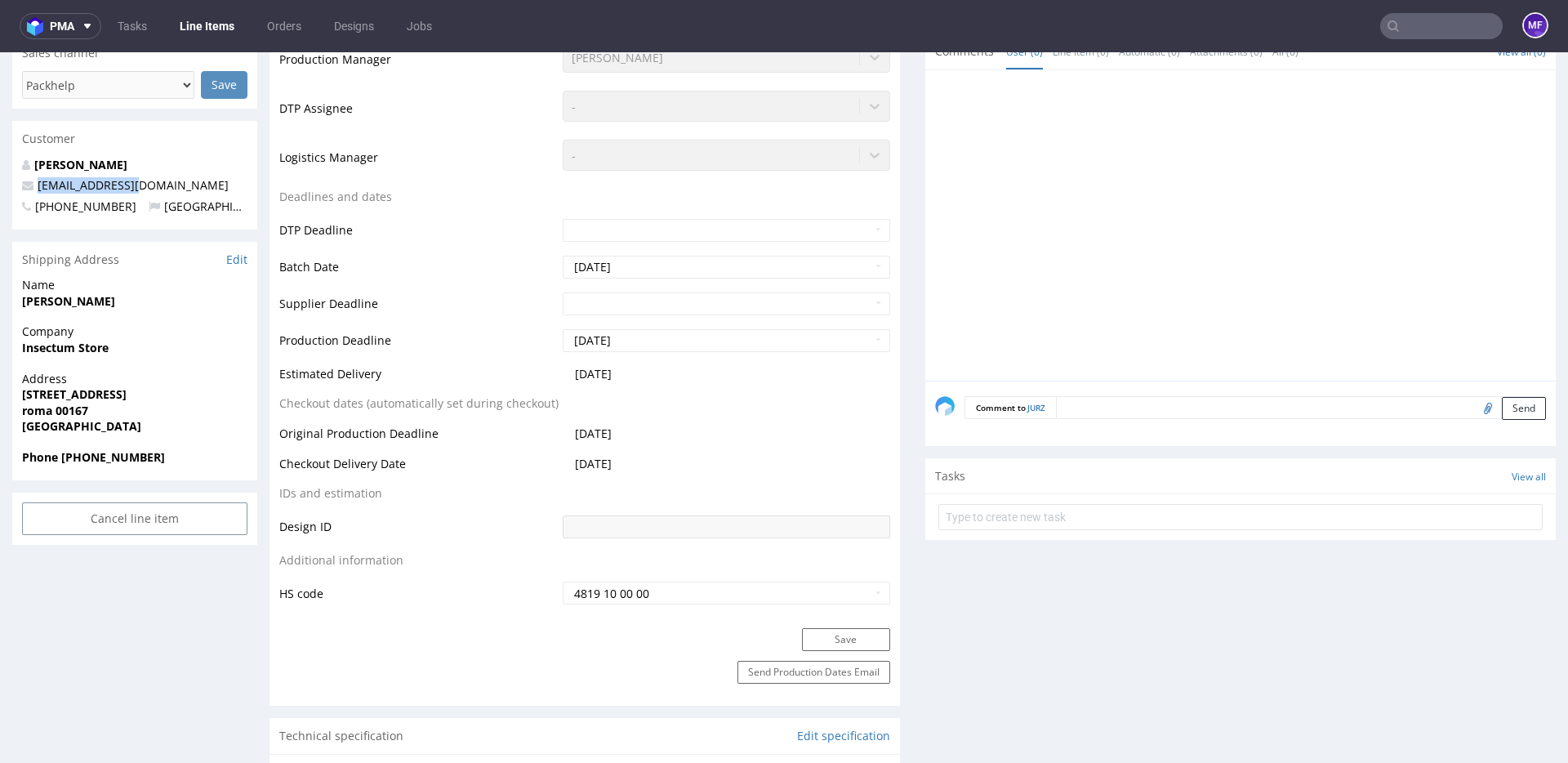
copy link "info@insectum.it"
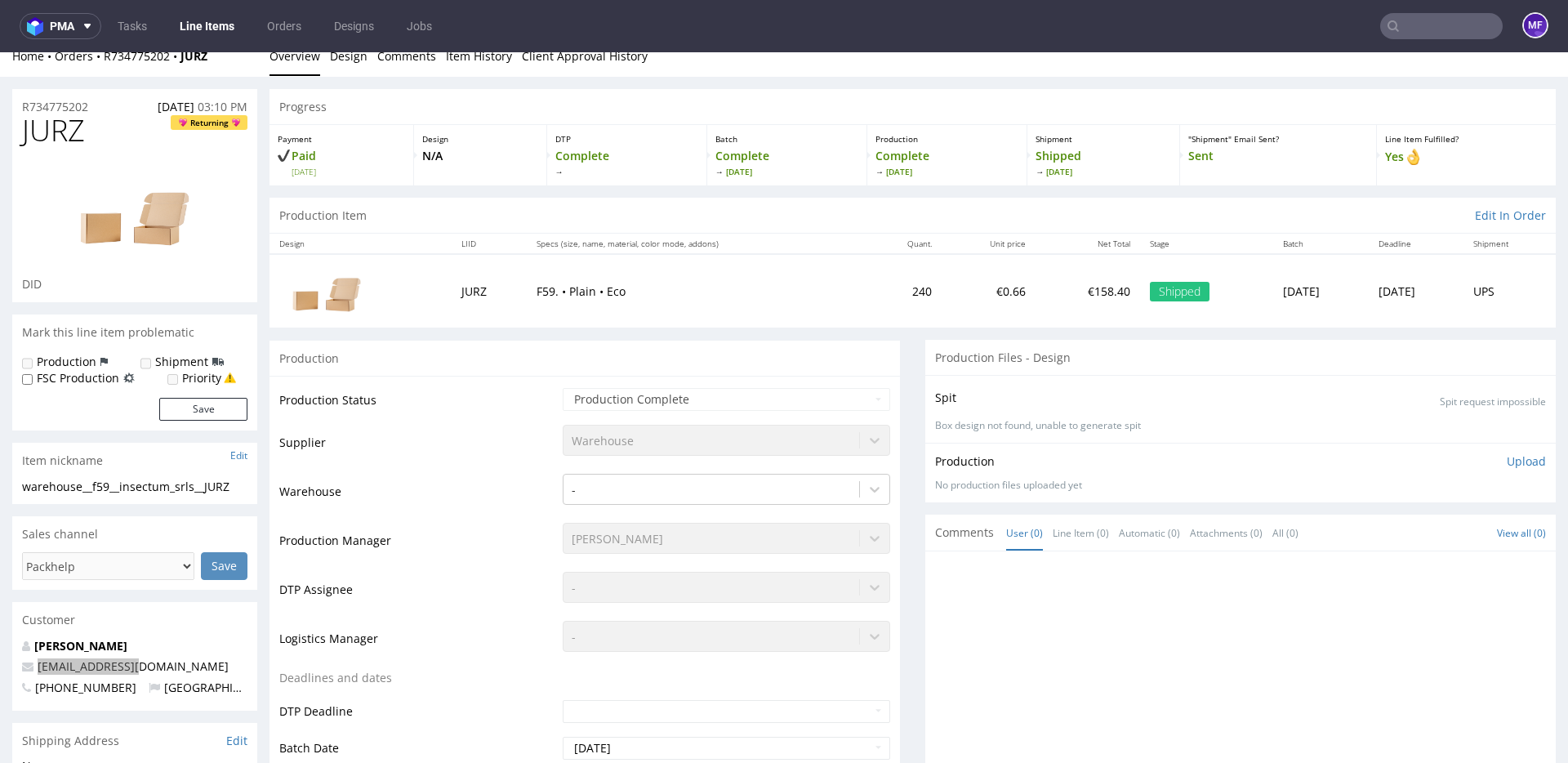
scroll to position [18, 0]
click at [697, 292] on p "F59. • Plain • Eco" at bounding box center [696, 290] width 321 height 16
click at [709, 311] on td "F59. • Plain • Eco" at bounding box center [697, 289] width 341 height 73
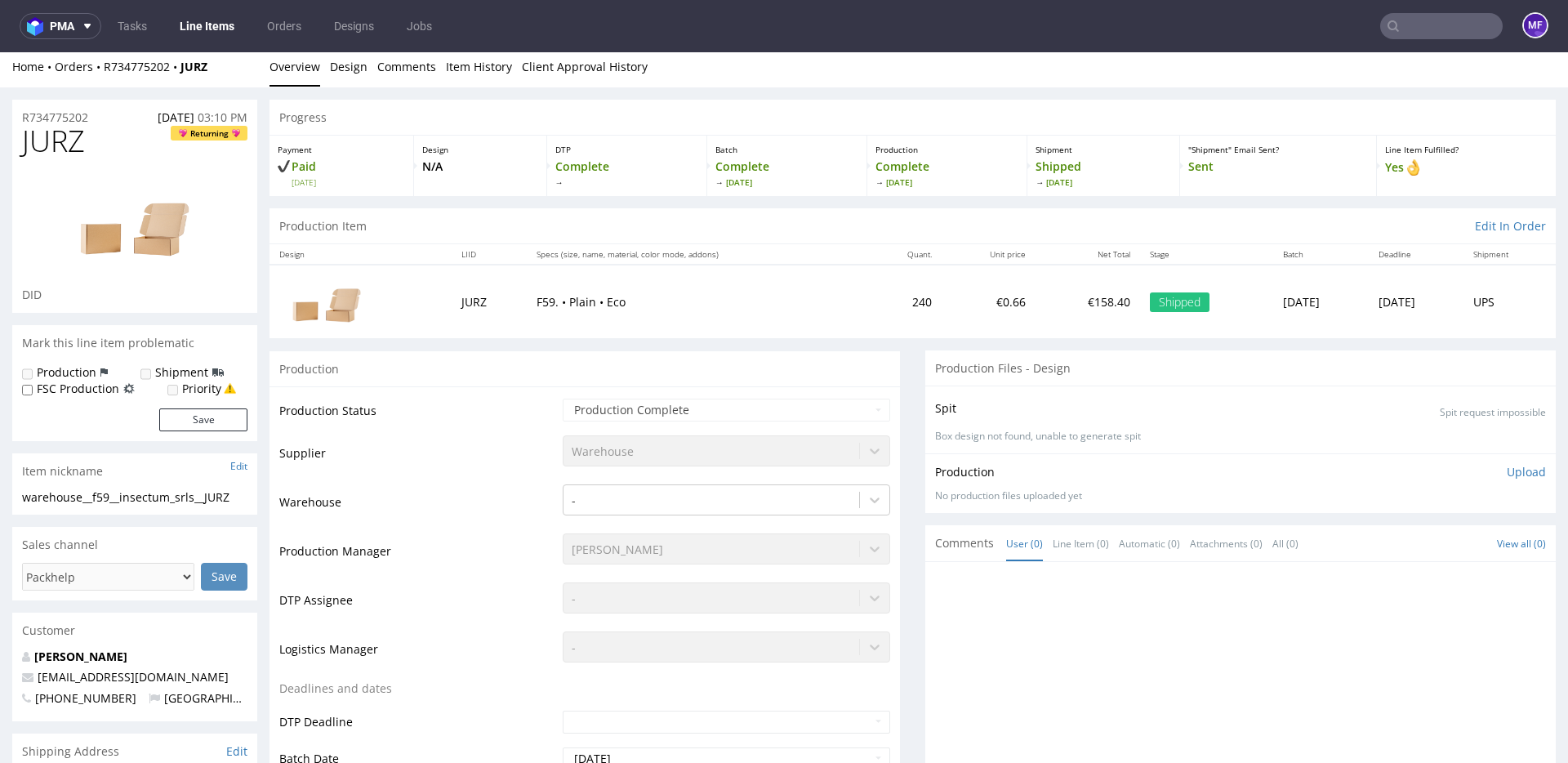
scroll to position [0, 0]
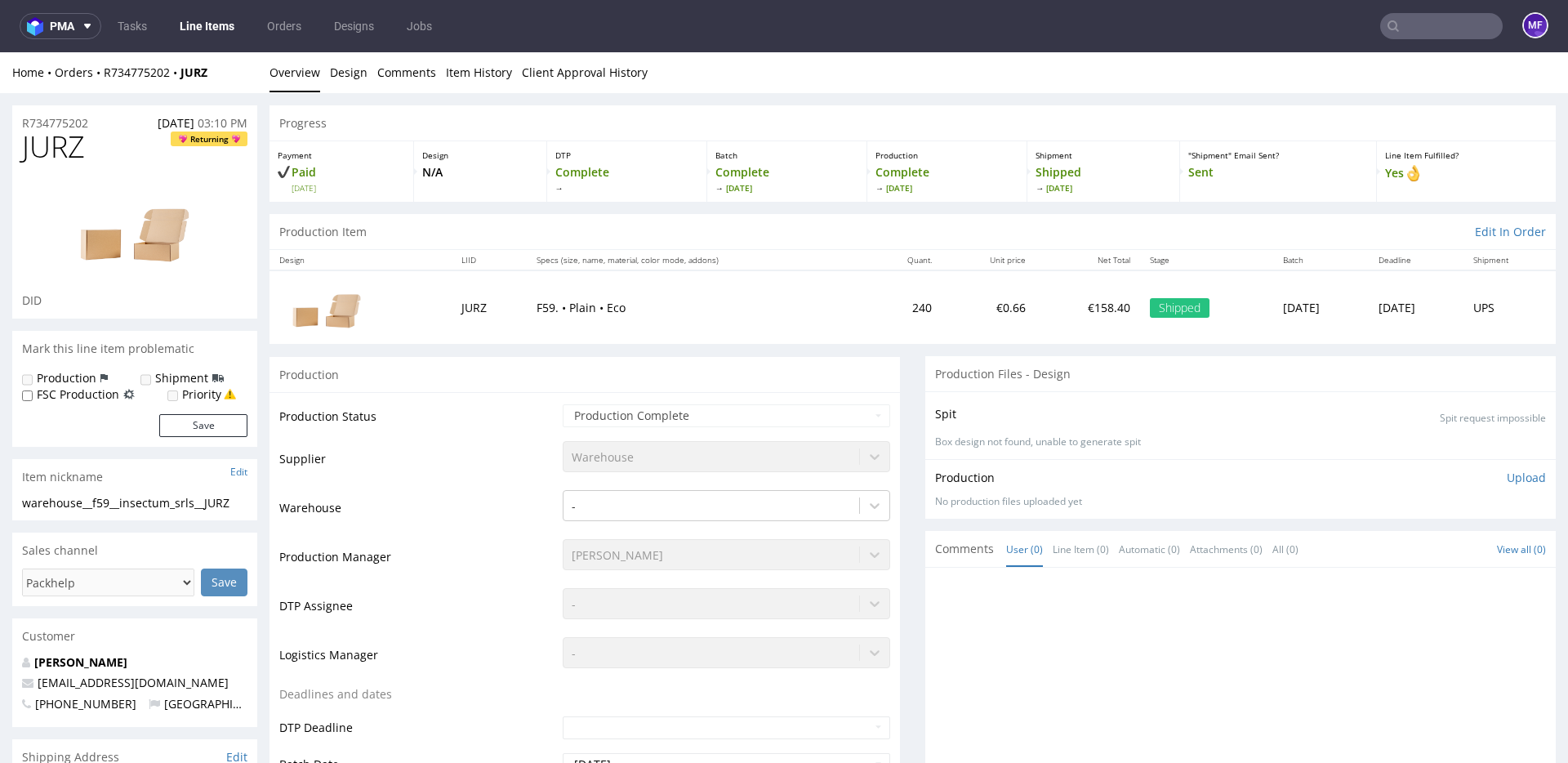
click at [637, 325] on td "F59. • Plain • Eco" at bounding box center [697, 307] width 341 height 73
click at [671, 326] on td "F59. • Plain • Eco" at bounding box center [697, 307] width 341 height 73
click at [660, 337] on td "F59. • Plain • Eco" at bounding box center [697, 307] width 341 height 73
click at [704, 297] on td "F59. • Plain • Eco" at bounding box center [697, 307] width 341 height 73
click at [341, 79] on link "Design" at bounding box center [349, 72] width 38 height 40
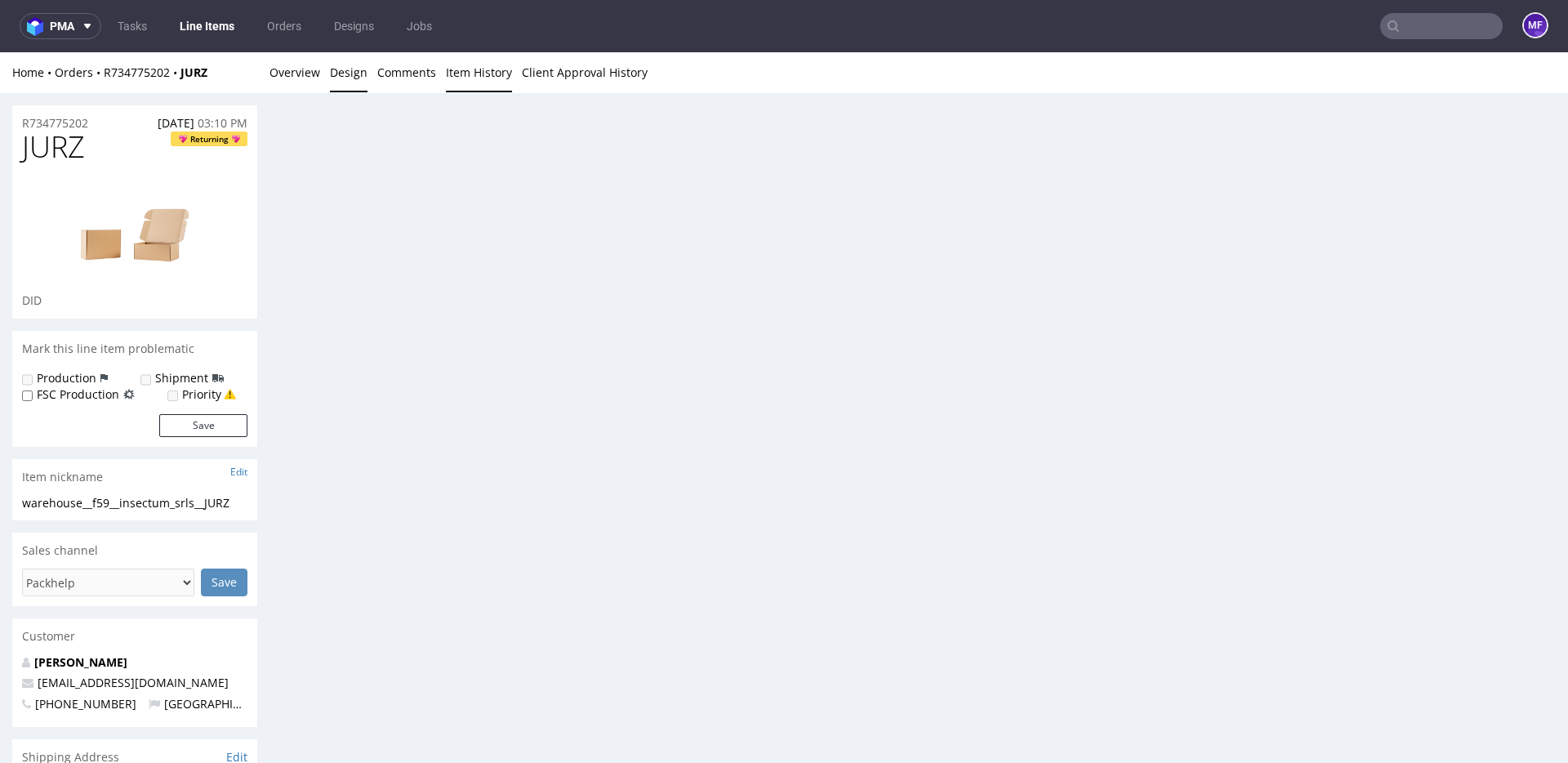
click at [464, 78] on link "Item History" at bounding box center [479, 72] width 66 height 40
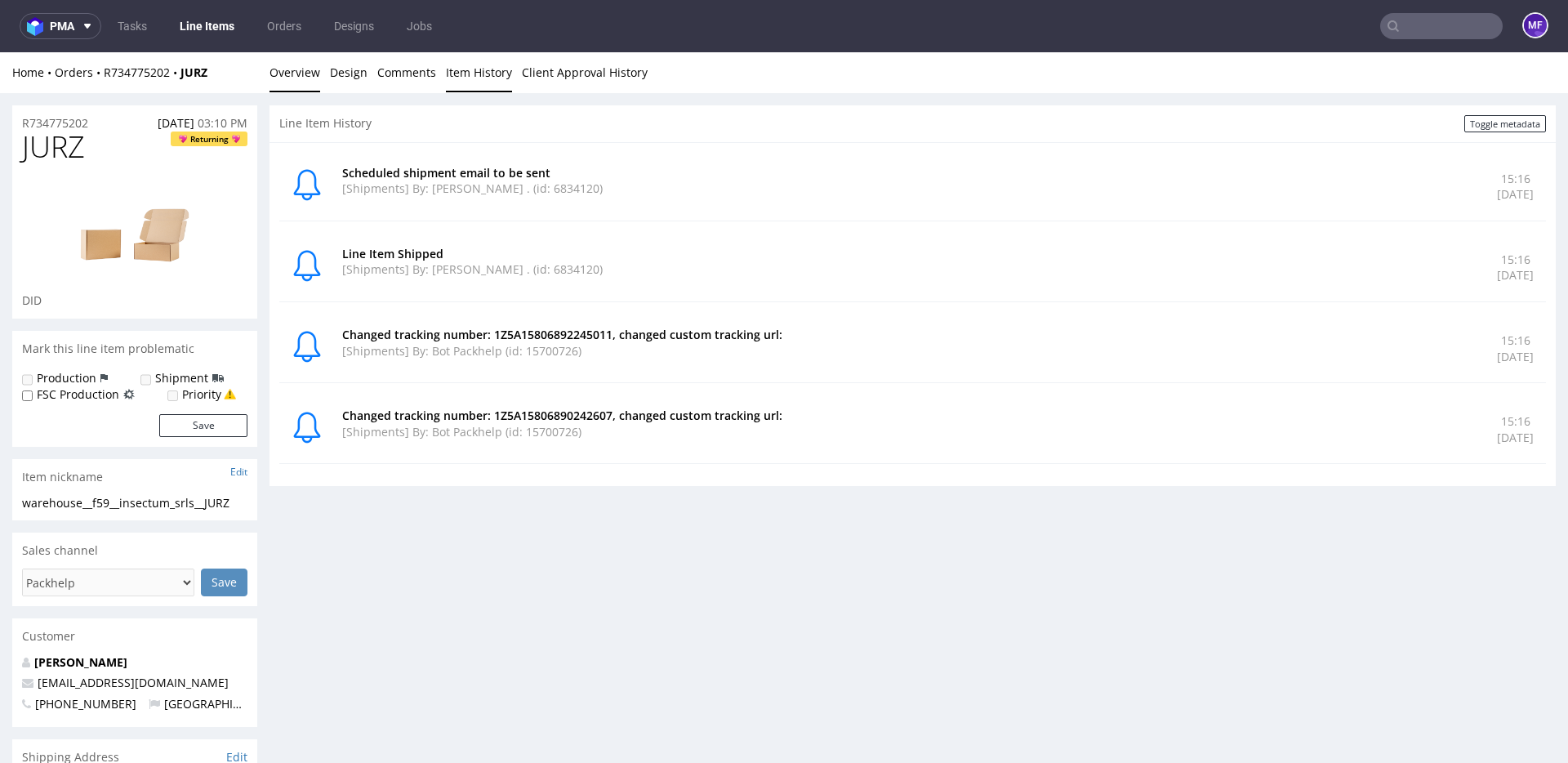
click at [301, 75] on link "Overview" at bounding box center [295, 72] width 51 height 40
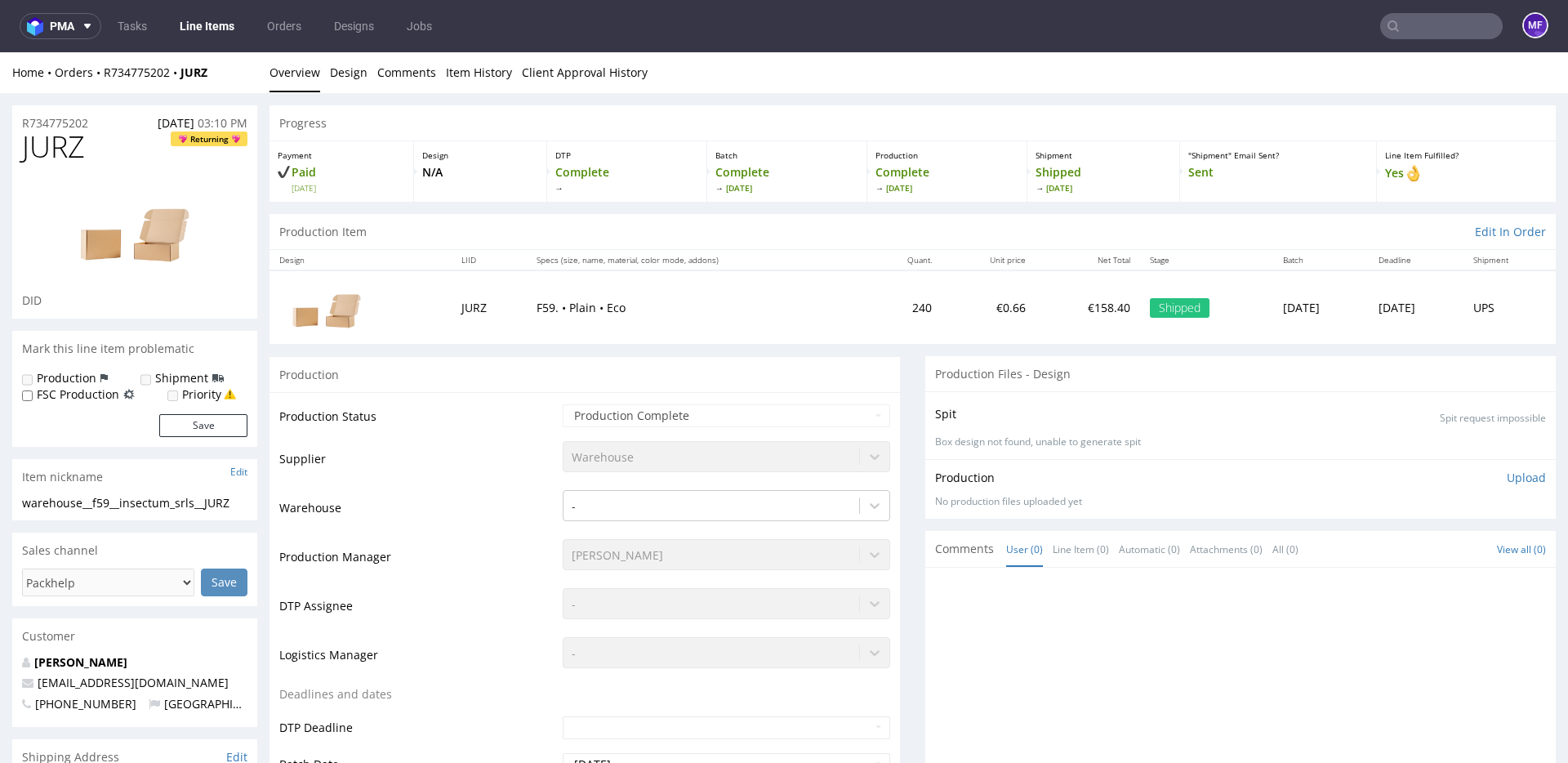
click at [717, 288] on td "F59. • Plain • Eco" at bounding box center [697, 307] width 341 height 73
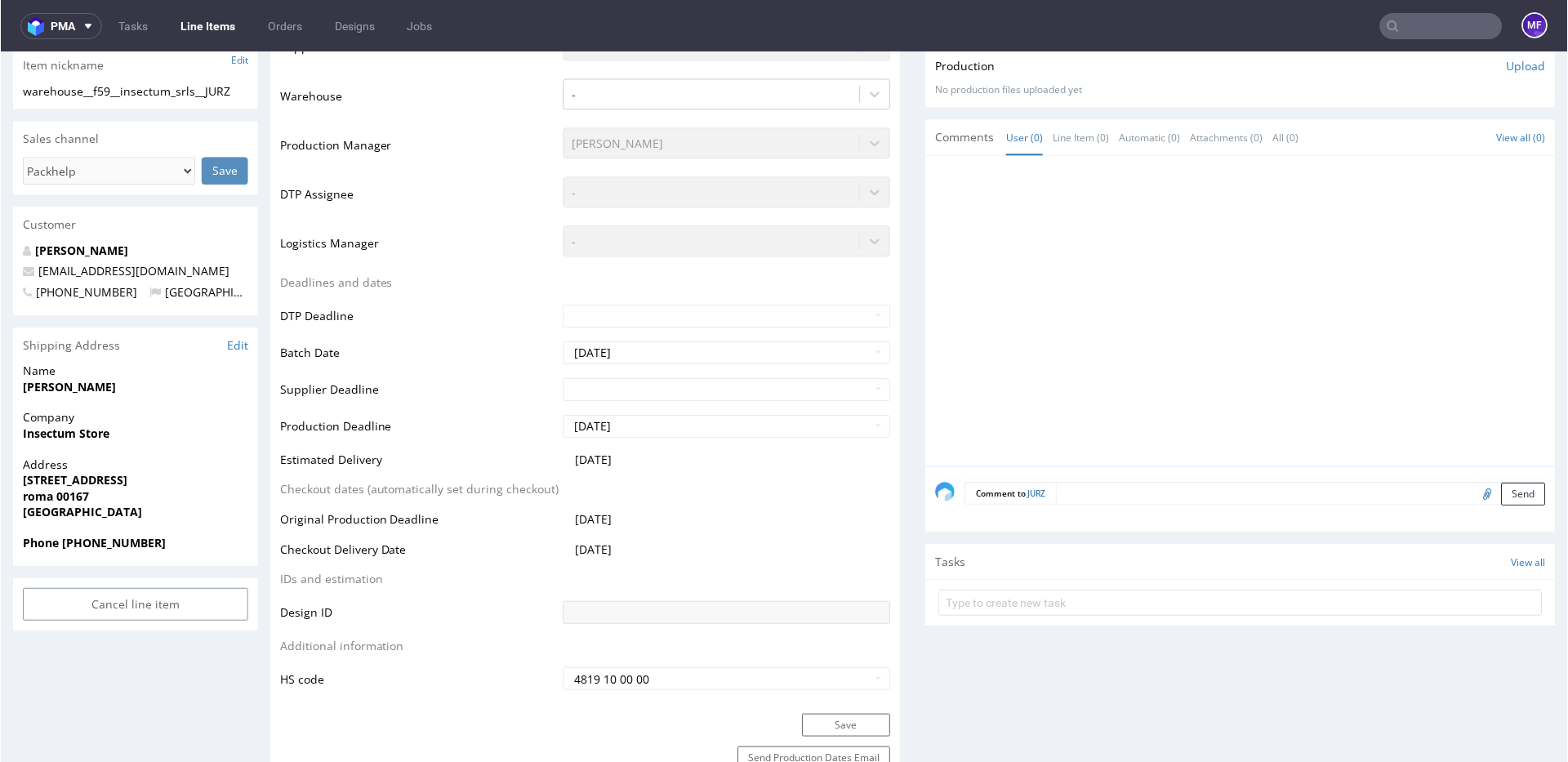
scroll to position [412, 0]
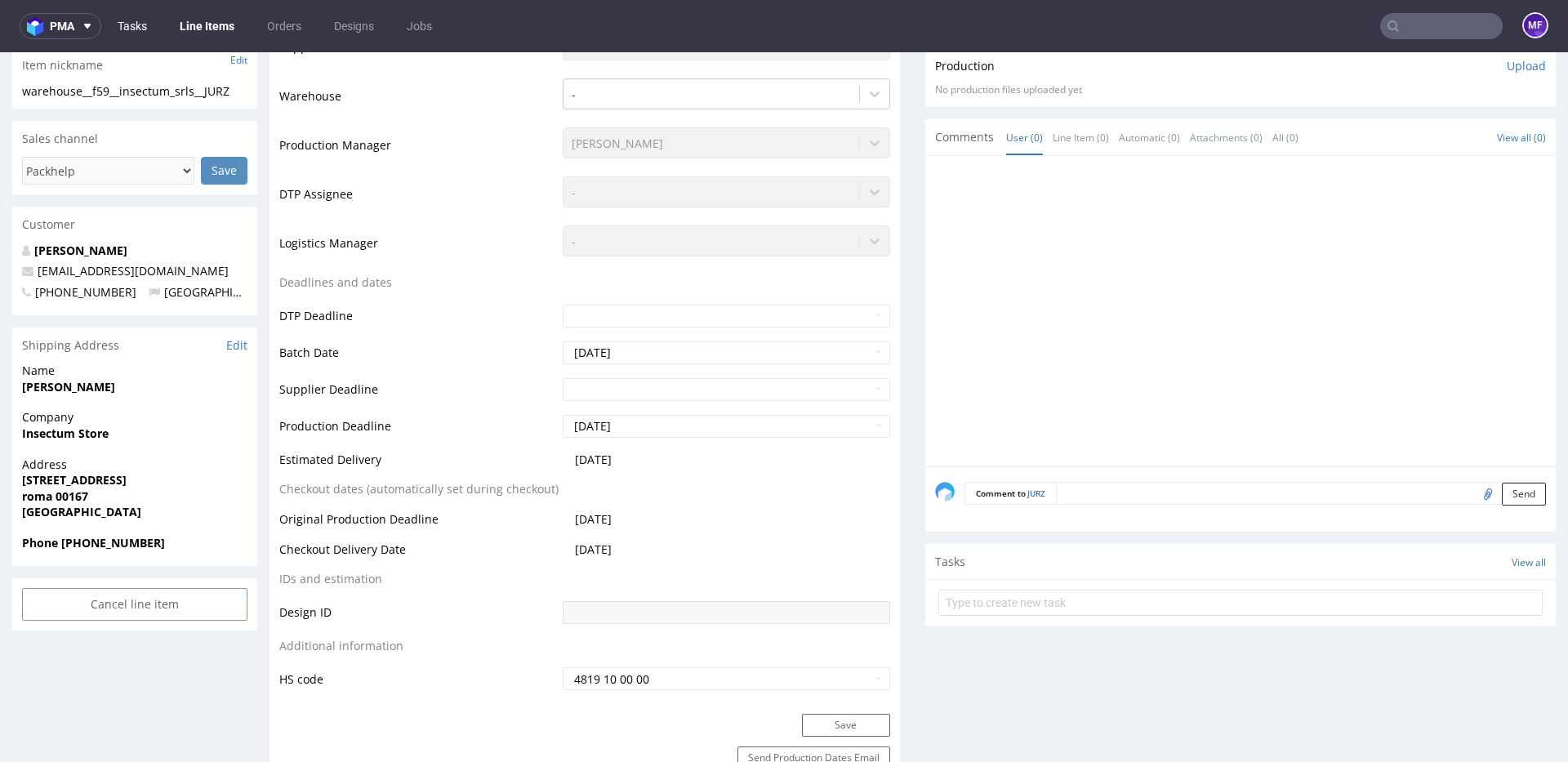
click at [133, 34] on link "Tasks" at bounding box center [132, 27] width 49 height 27
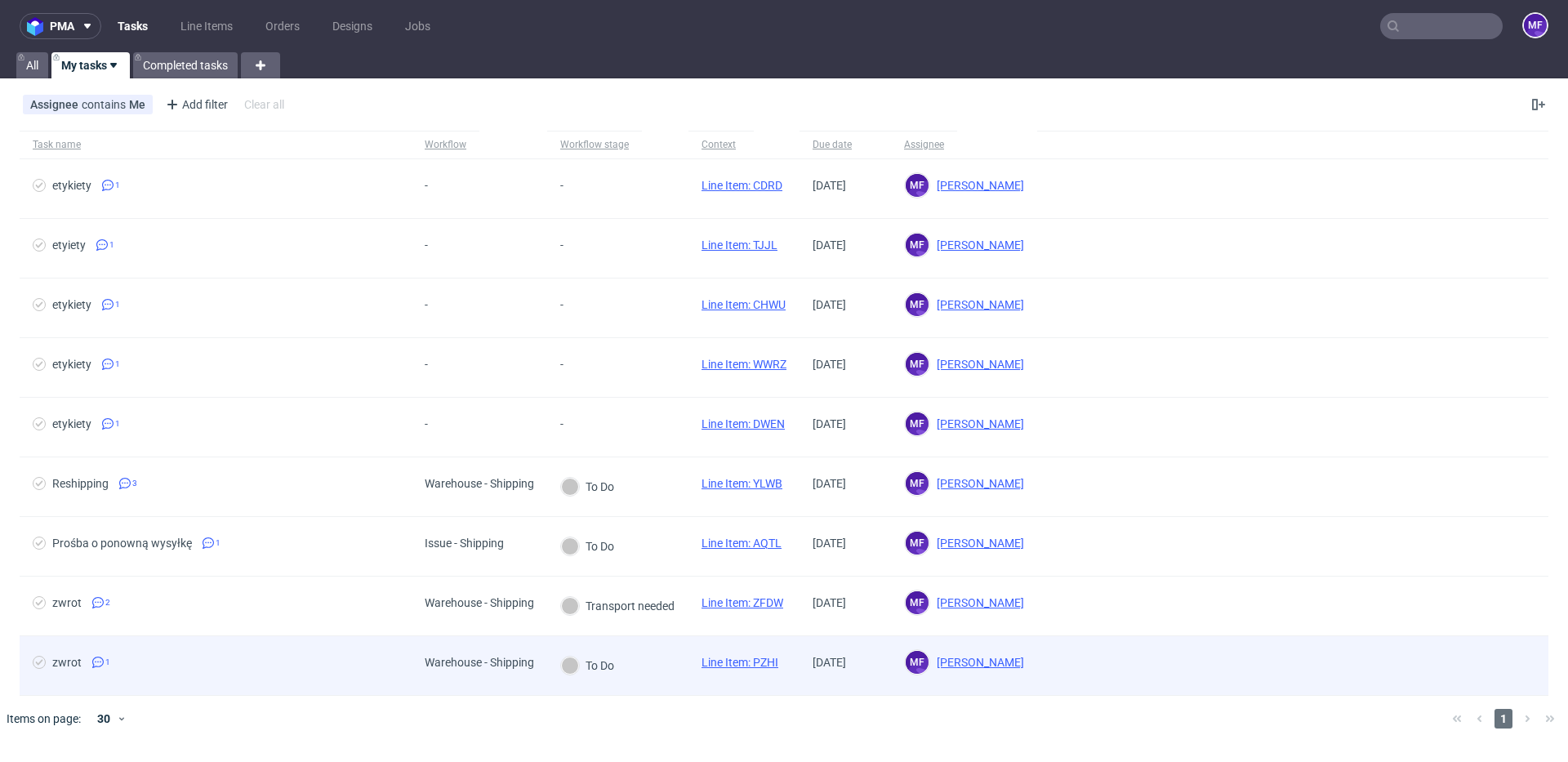
click at [272, 667] on span "zwrot 1" at bounding box center [216, 665] width 366 height 20
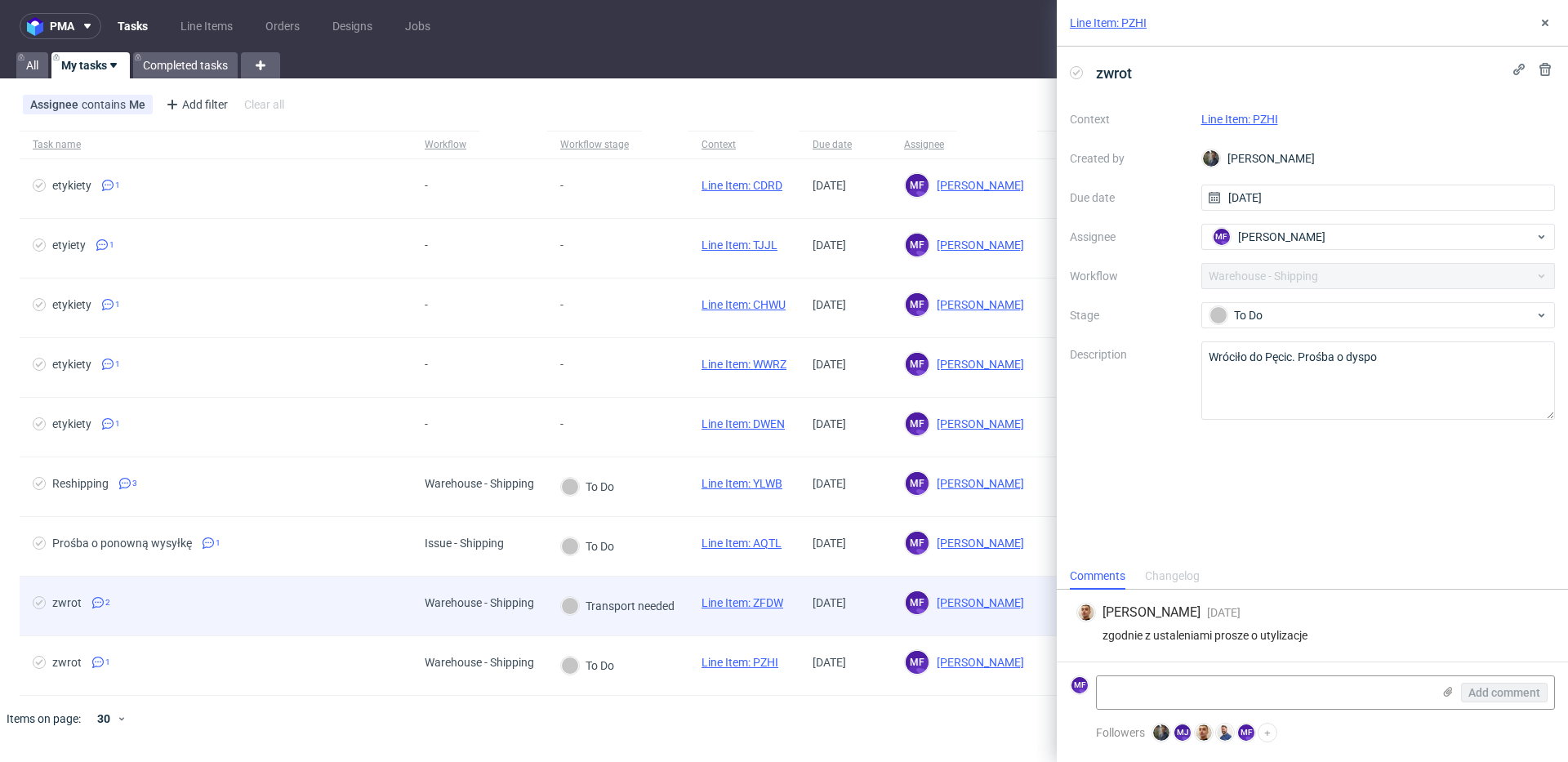
click at [224, 612] on span "zwrot 2" at bounding box center [216, 606] width 366 height 20
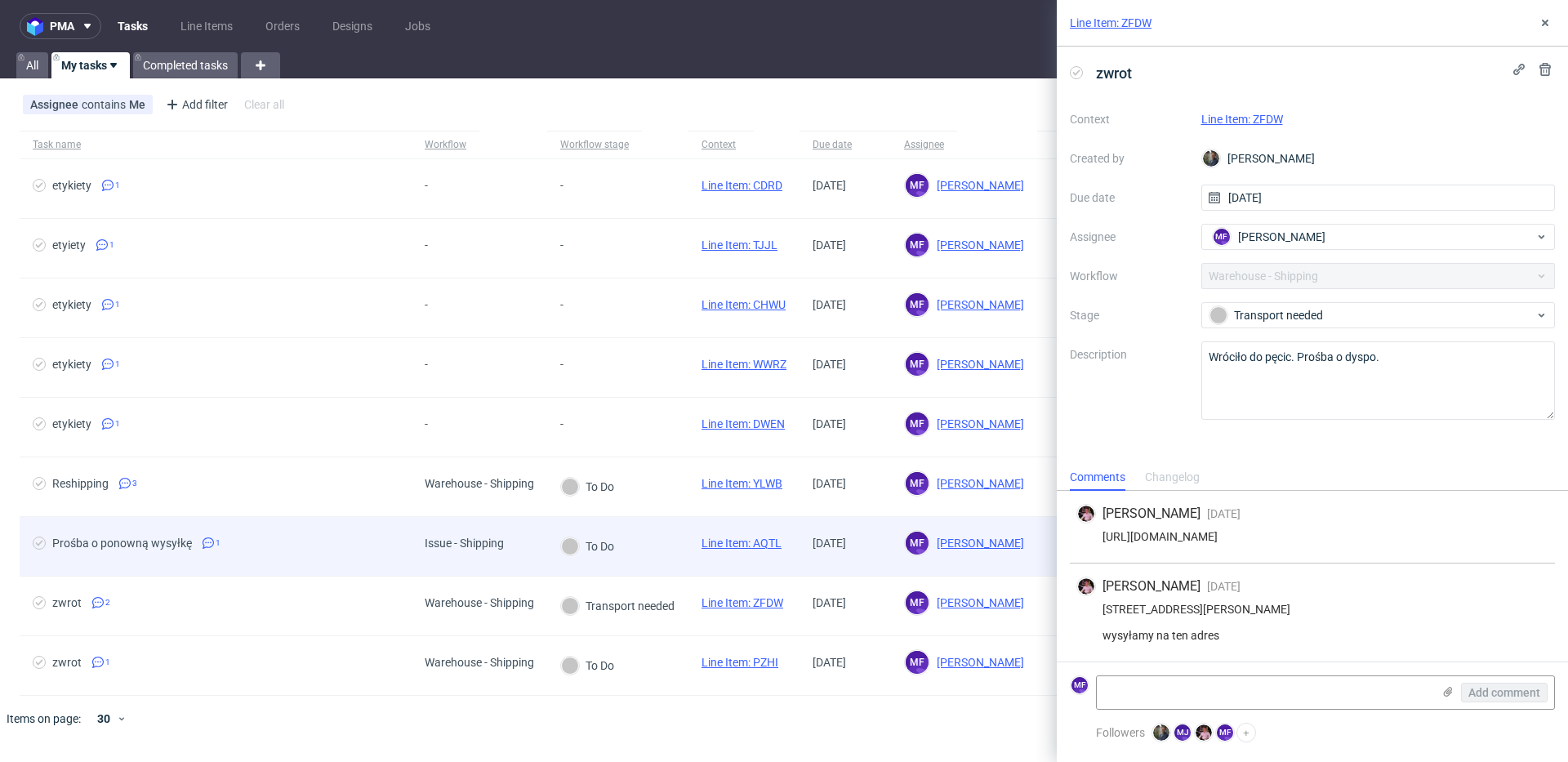
click at [255, 552] on span "Prośba o ponowną wysyłkę 1" at bounding box center [216, 546] width 366 height 20
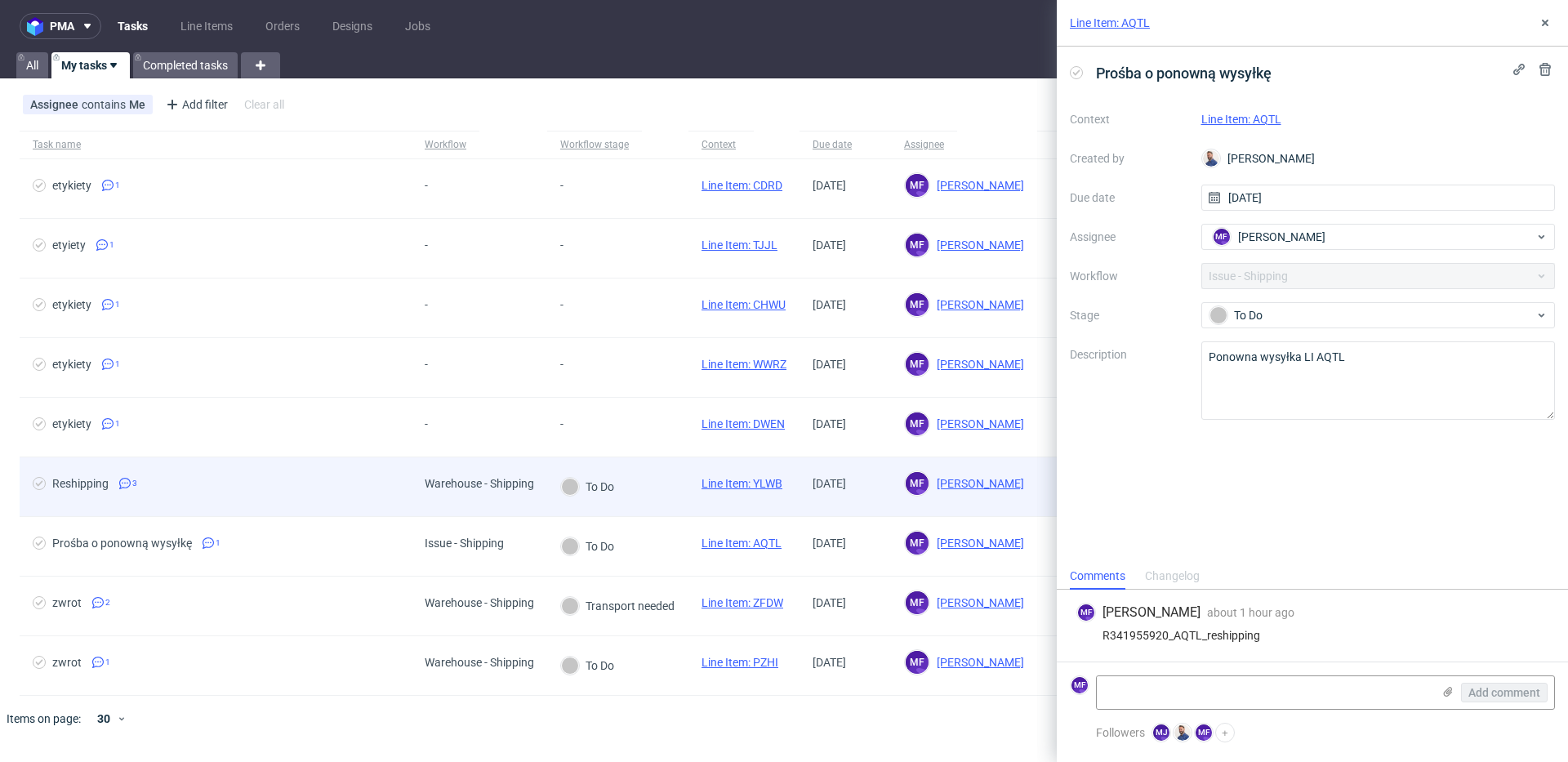
click at [178, 457] on div "Reshipping 3" at bounding box center [216, 487] width 392 height 59
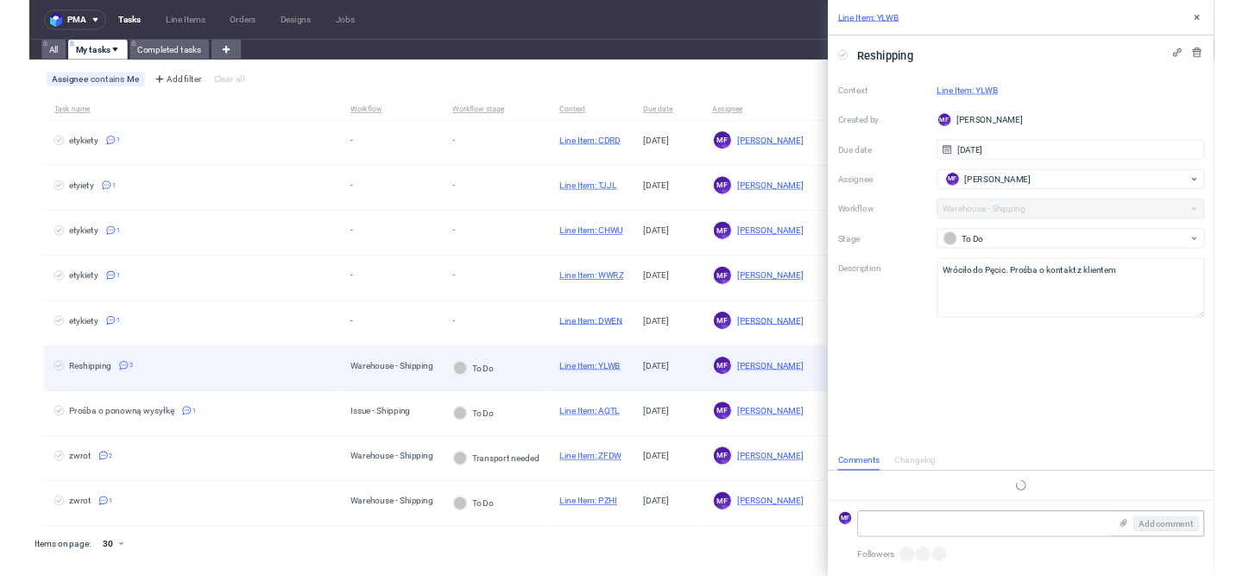
scroll to position [3, 0]
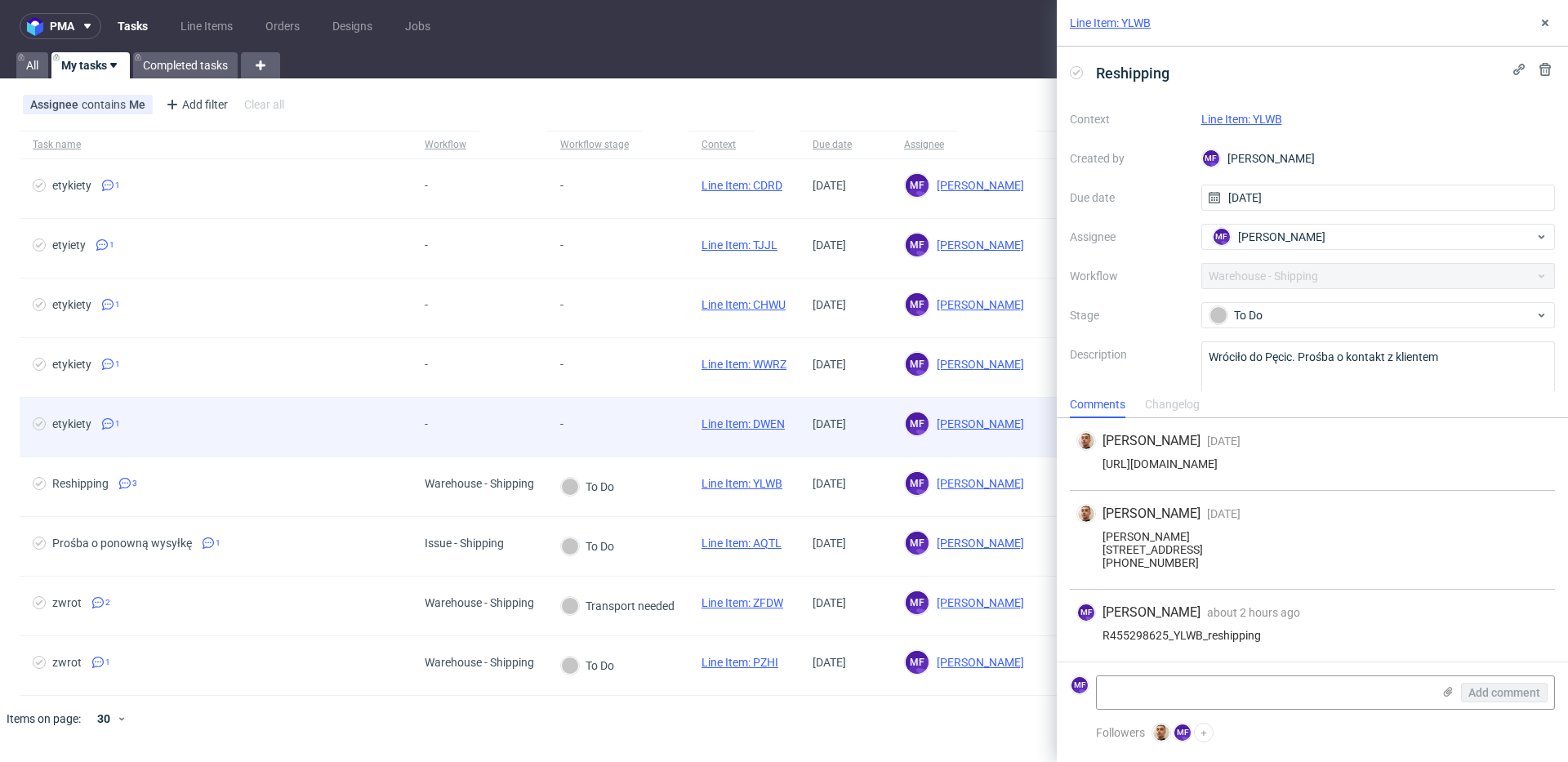
click at [153, 438] on div "etykiety 1" at bounding box center [216, 427] width 392 height 59
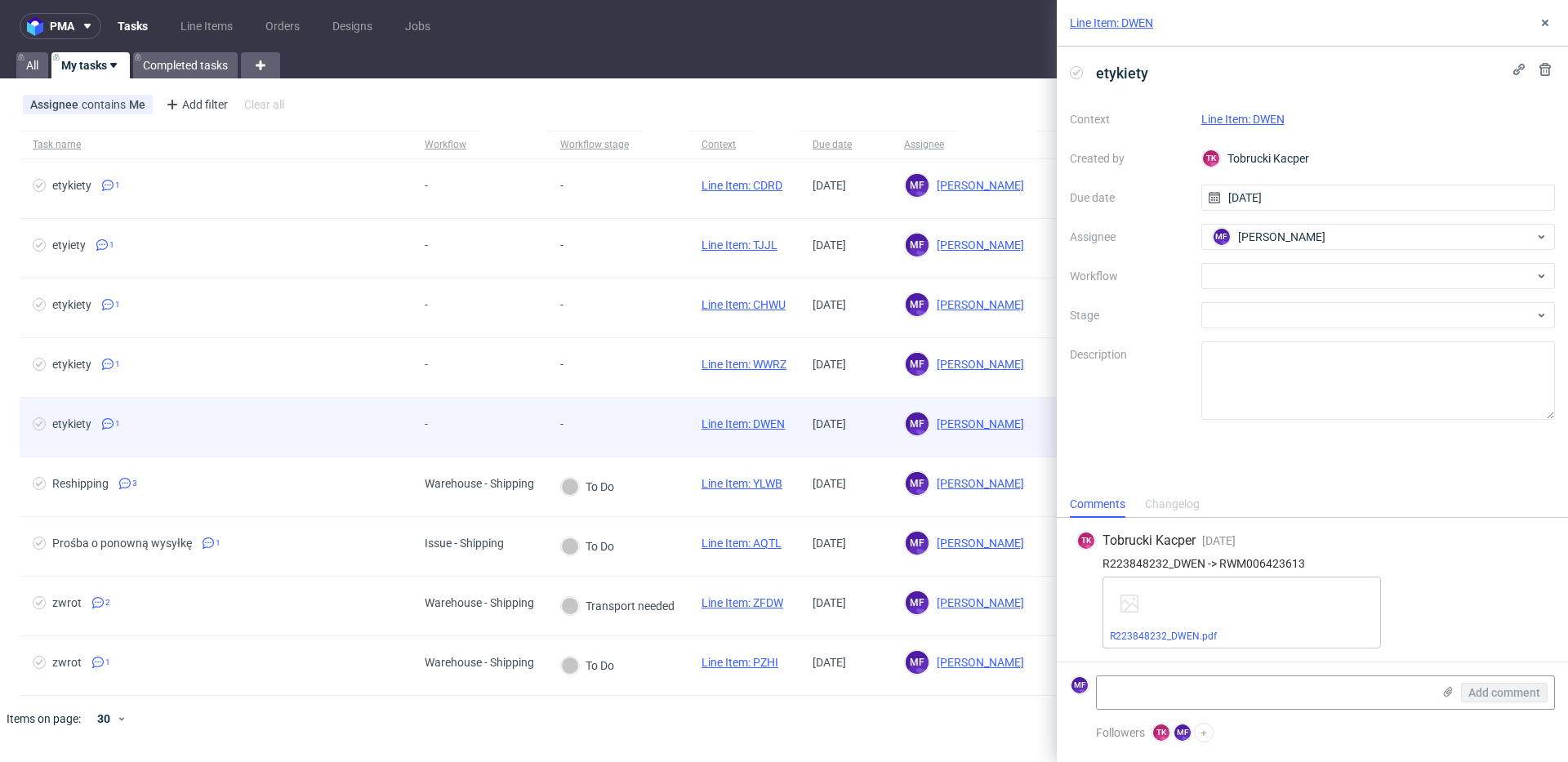
click at [746, 426] on link "Line Item: DWEN" at bounding box center [743, 424] width 83 height 13
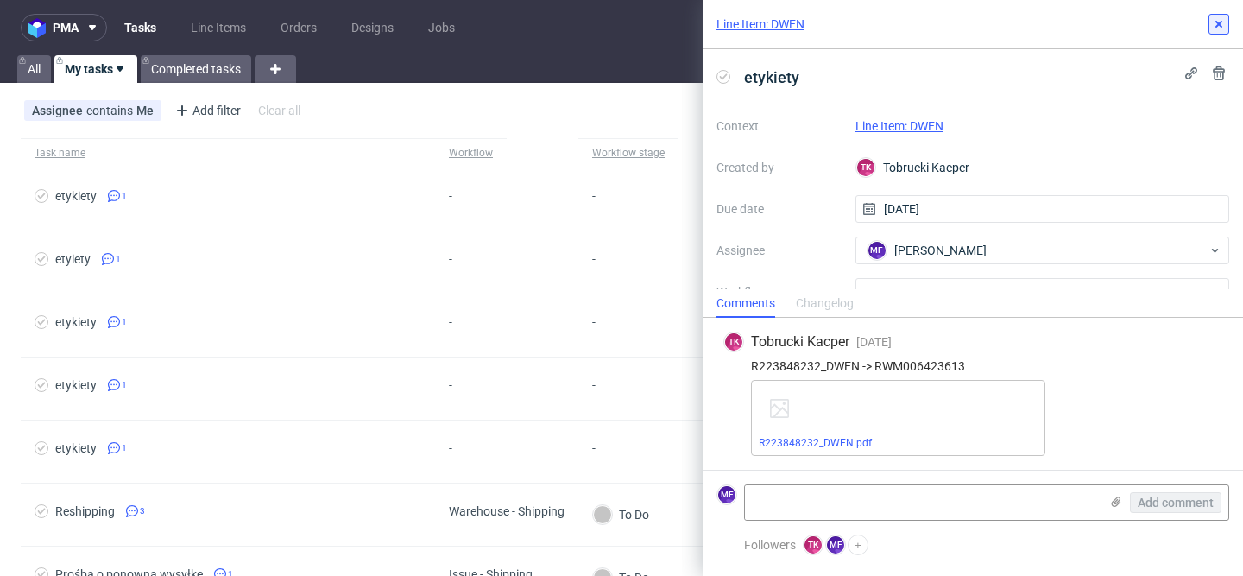
click at [1218, 28] on icon at bounding box center [1219, 24] width 14 height 14
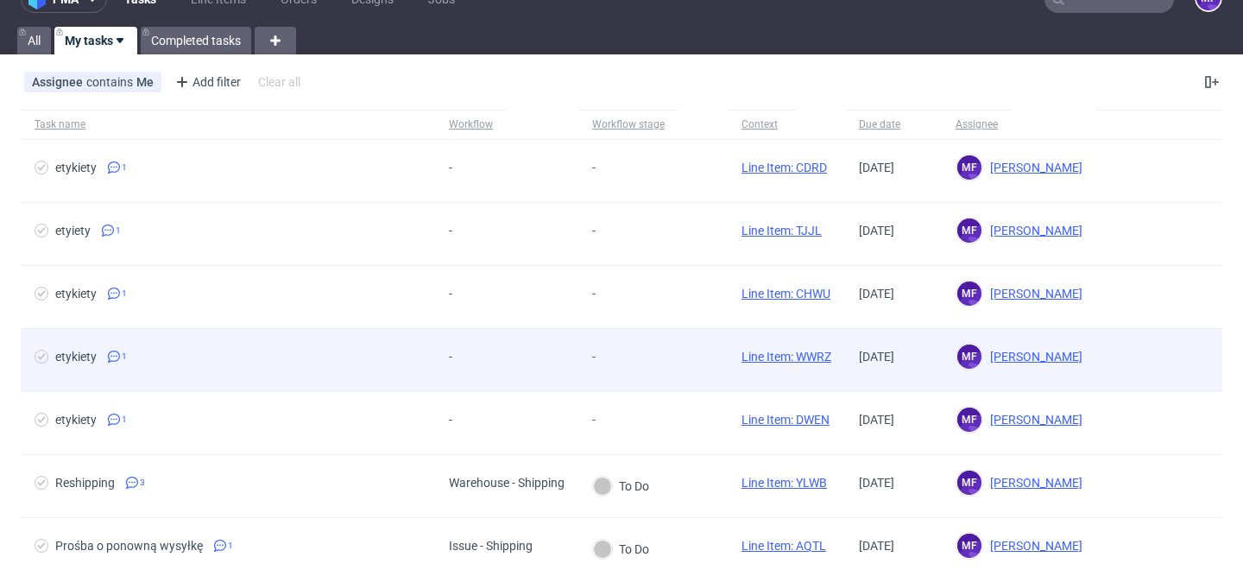
scroll to position [27, 0]
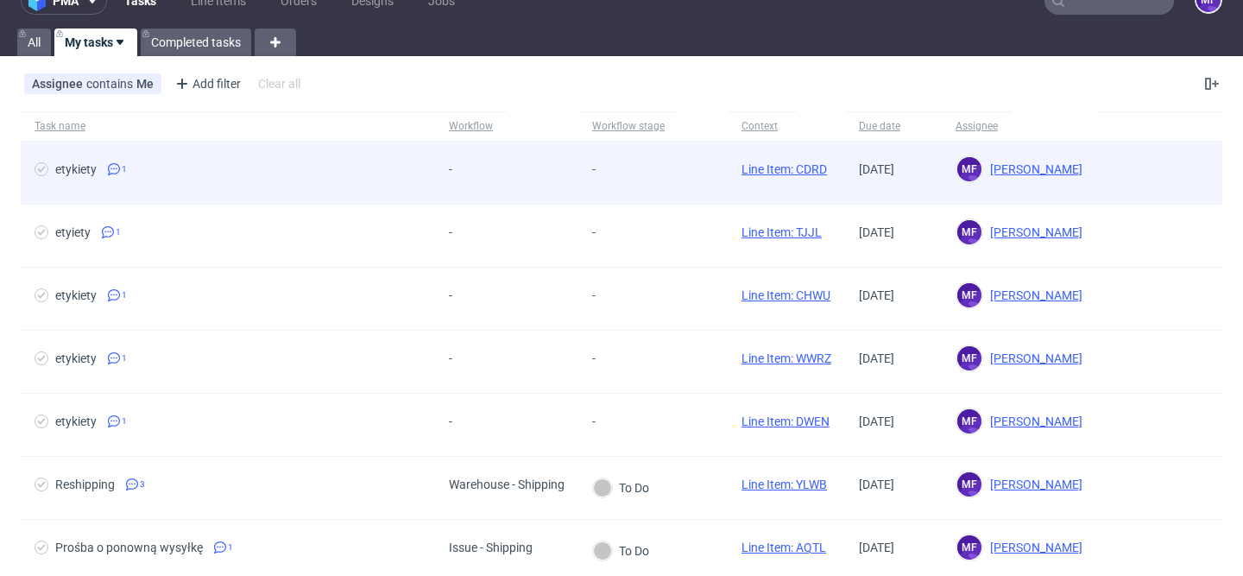
click at [141, 175] on span "etykiety 1" at bounding box center [228, 172] width 387 height 21
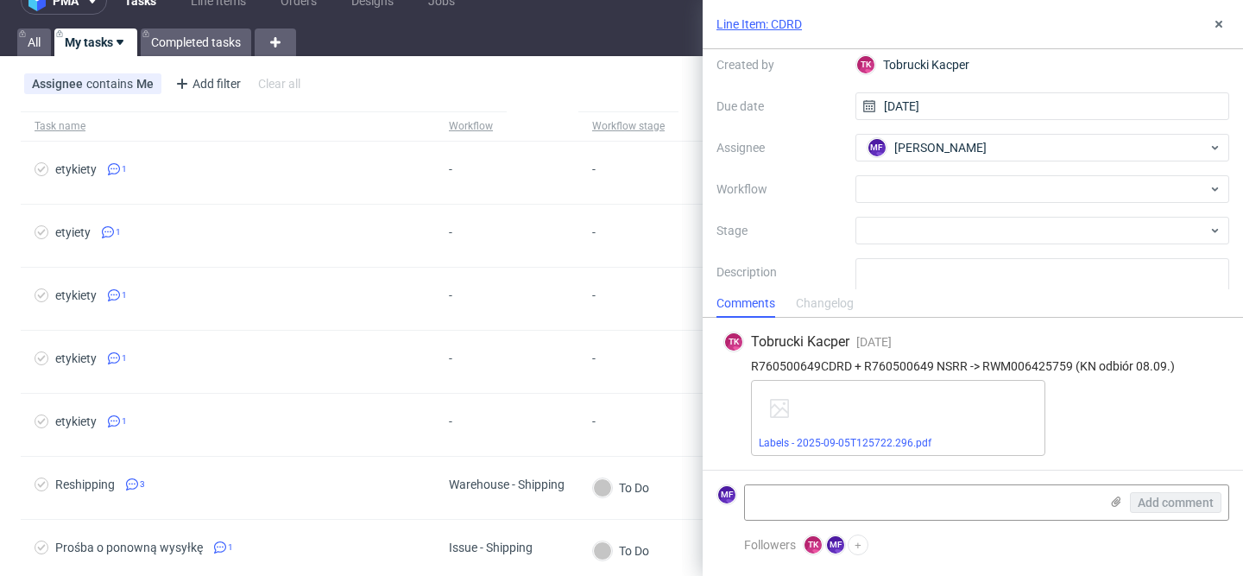
scroll to position [107, 0]
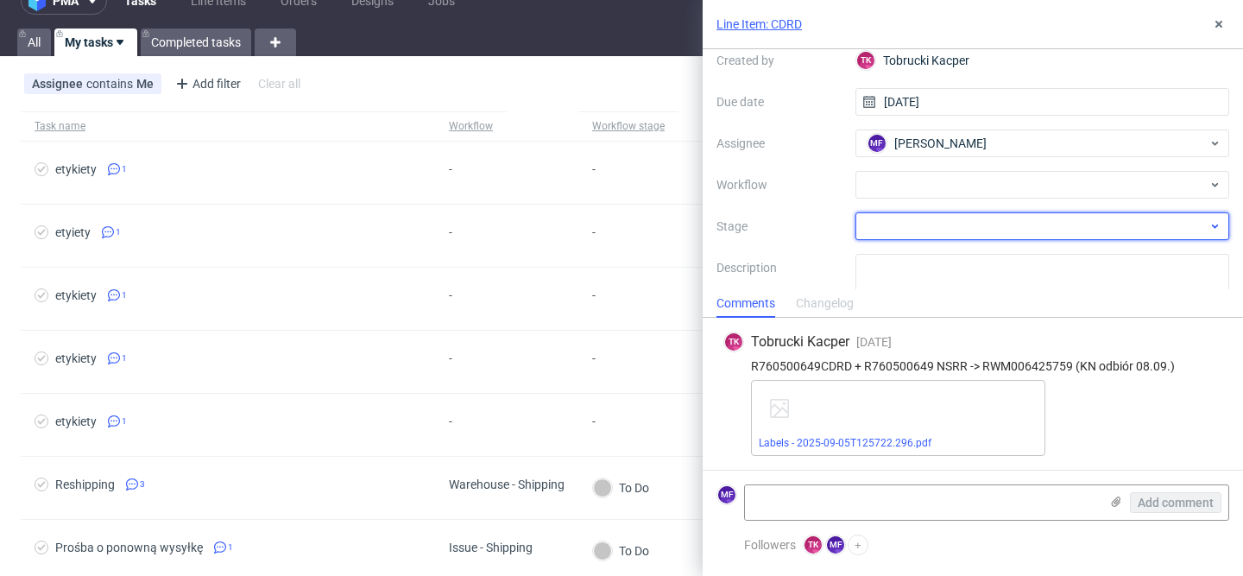
click at [968, 226] on div at bounding box center [1042, 226] width 375 height 28
click at [953, 229] on input "text" at bounding box center [1042, 226] width 375 height 28
click at [930, 224] on div at bounding box center [1042, 226] width 375 height 28
click at [1143, 218] on input "text" at bounding box center [1042, 226] width 375 height 28
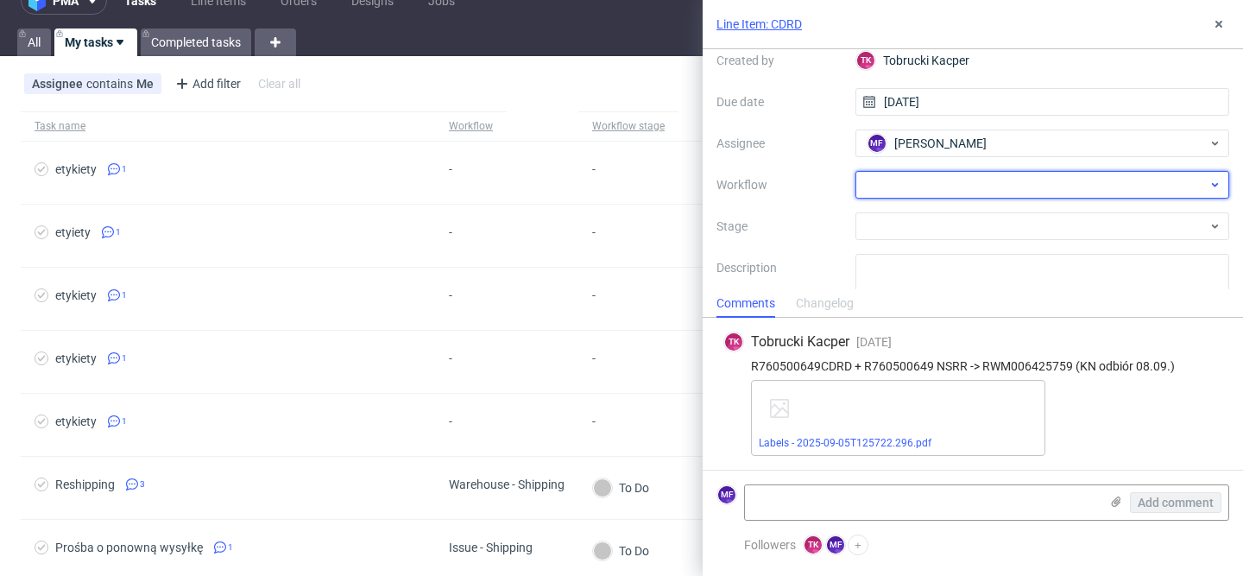
click at [1210, 192] on div at bounding box center [1042, 185] width 375 height 28
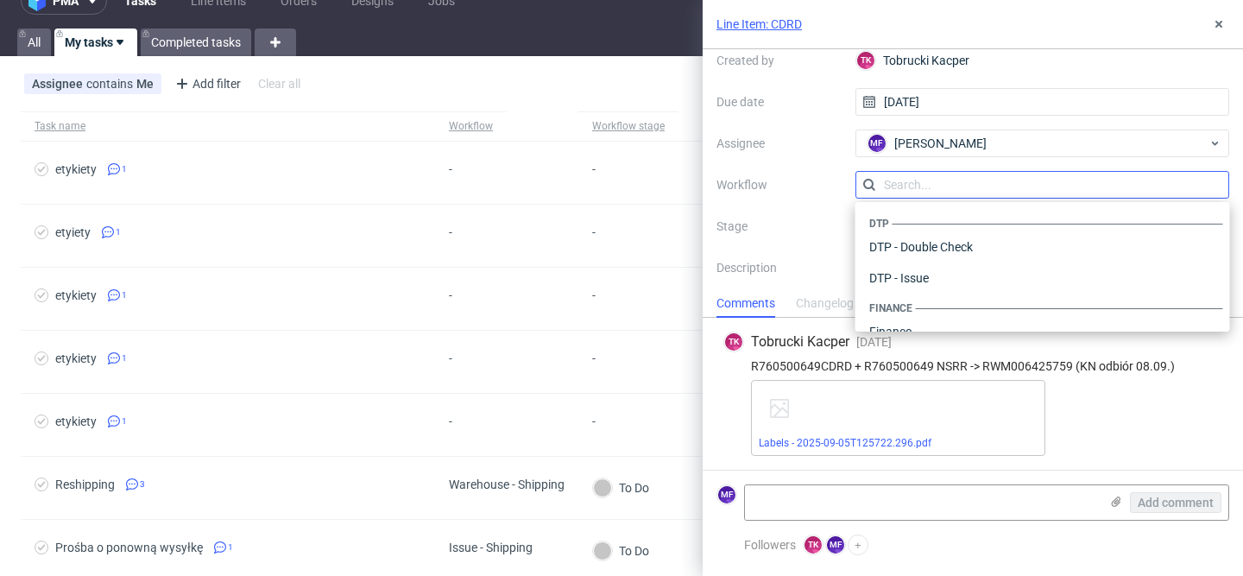
scroll to position [1062, 0]
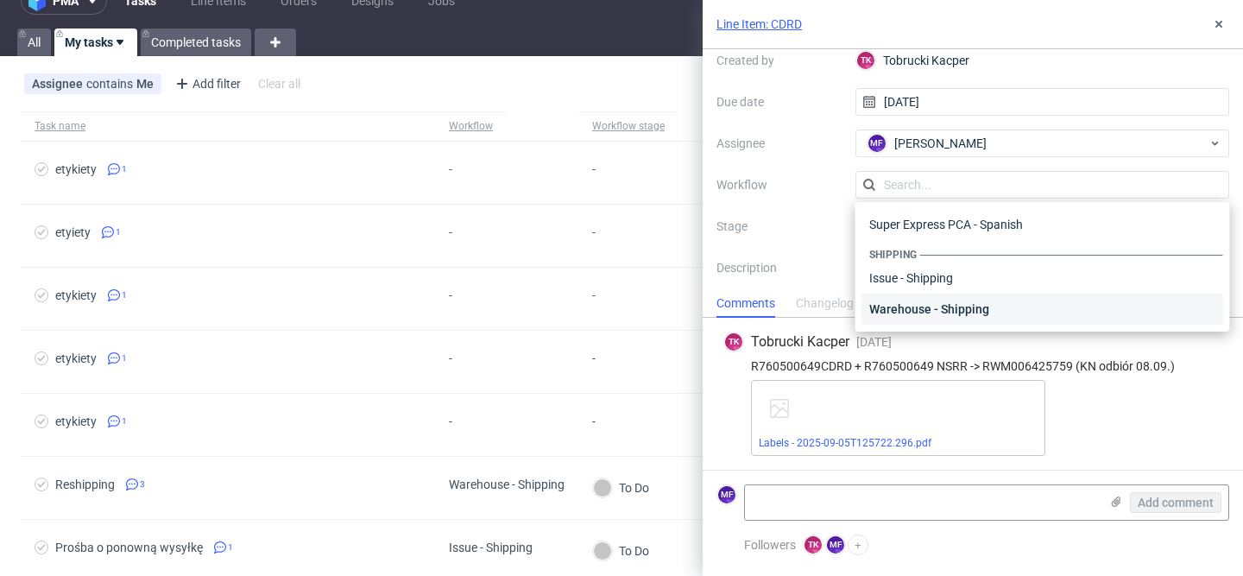
click at [948, 299] on div "Warehouse - Shipping" at bounding box center [1042, 308] width 361 height 31
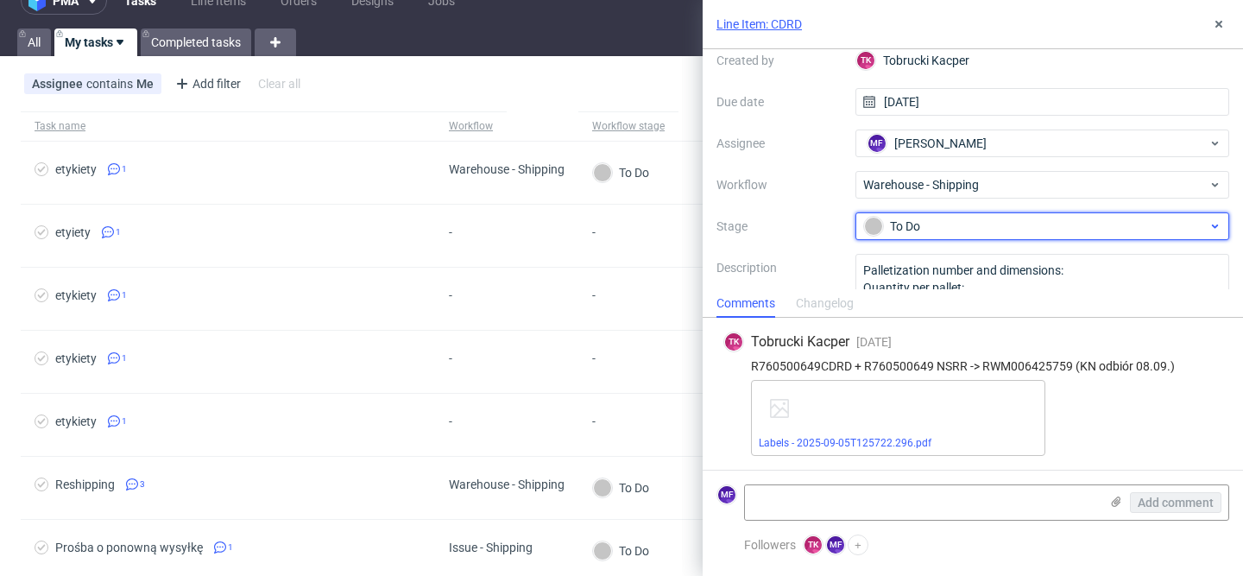
click at [1163, 232] on div "To Do" at bounding box center [1036, 226] width 344 height 19
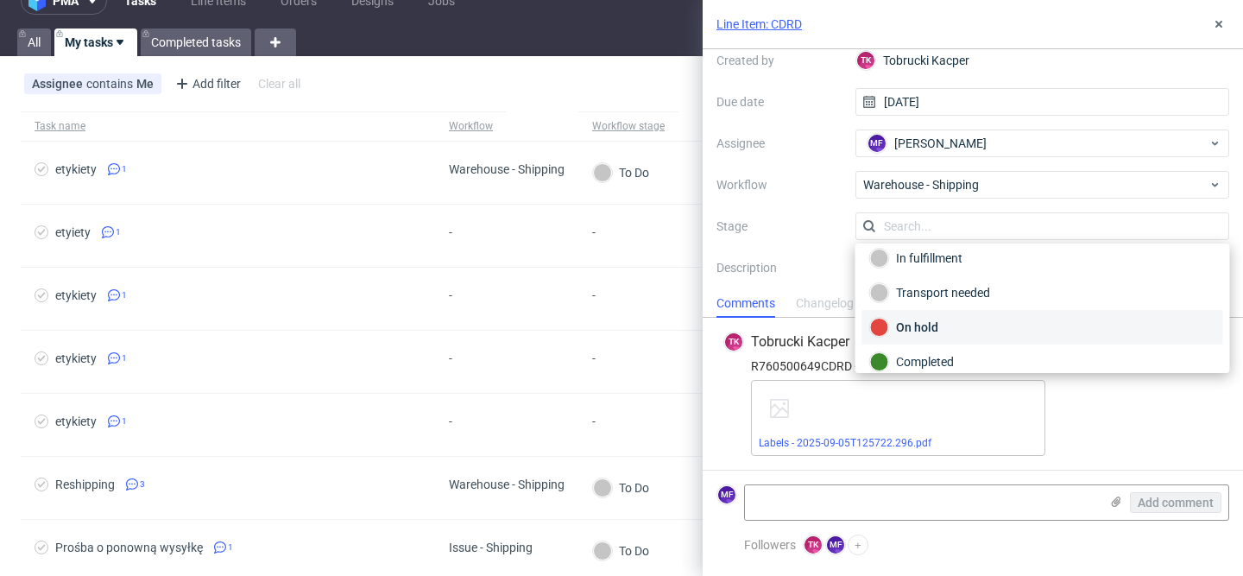
scroll to position [91, 0]
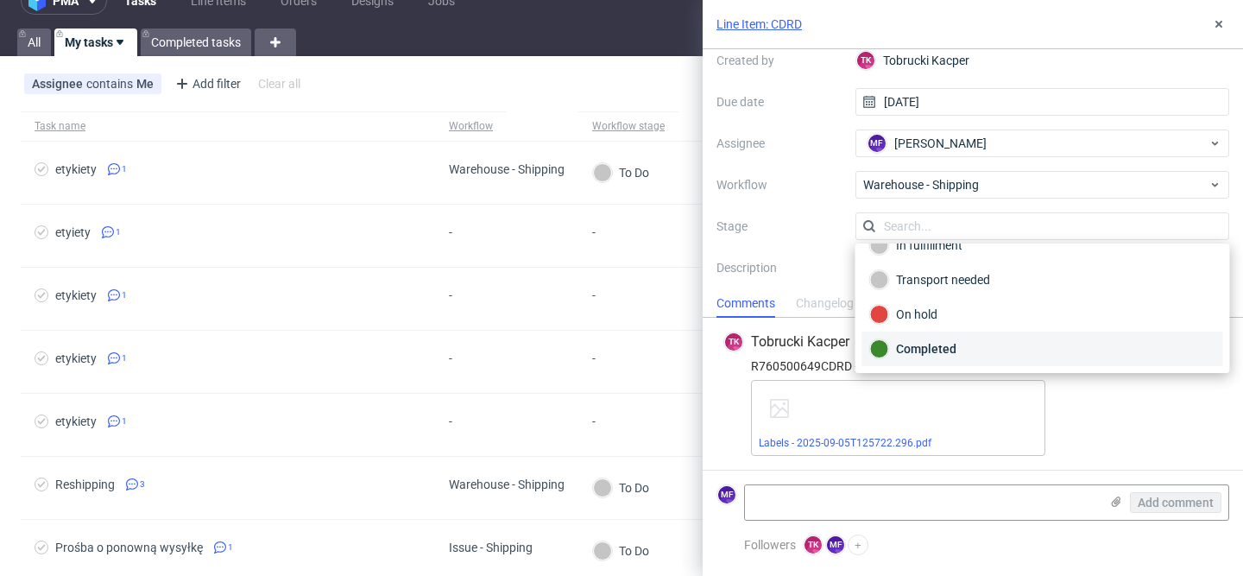
click at [966, 339] on div "Completed" at bounding box center [1042, 348] width 345 height 19
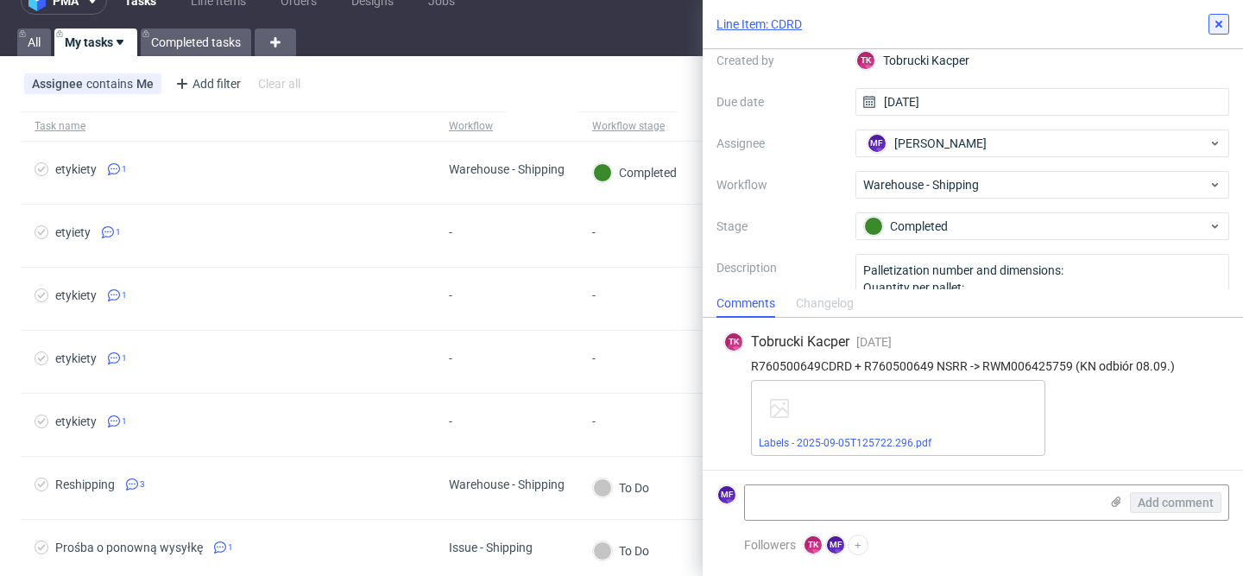
click at [1222, 28] on icon at bounding box center [1219, 24] width 14 height 14
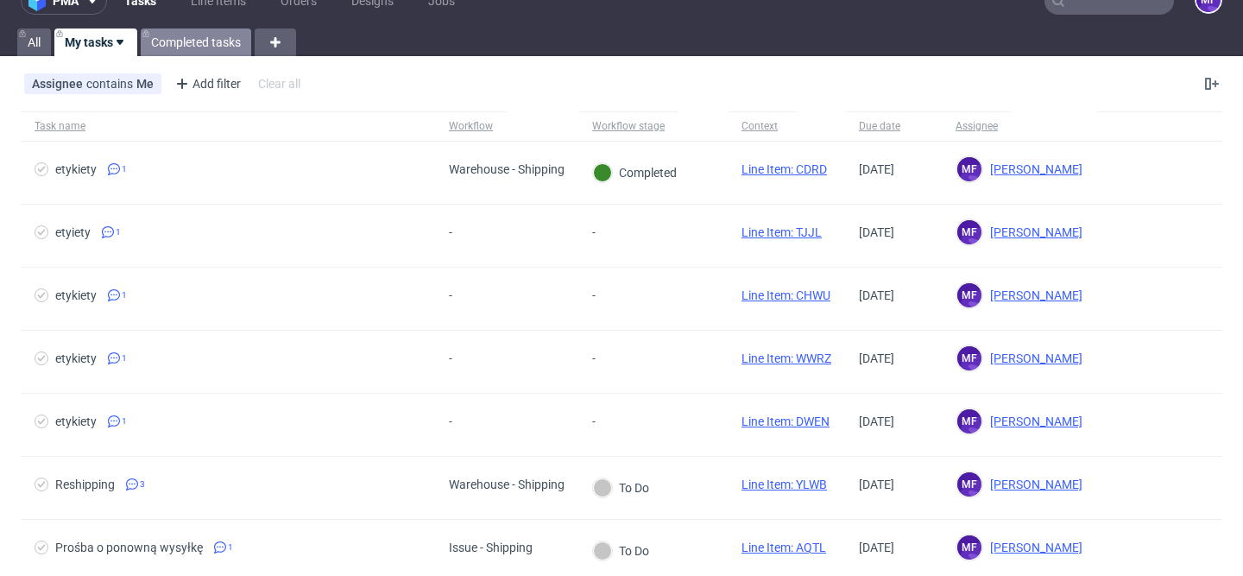
click at [179, 48] on link "Completed tasks" at bounding box center [196, 42] width 110 height 28
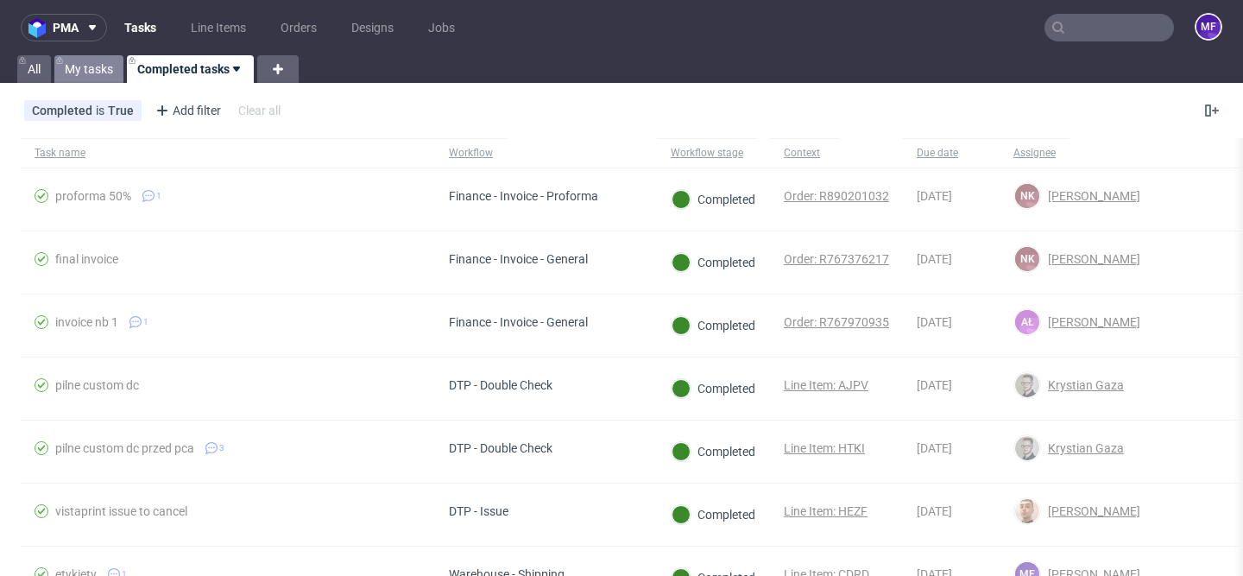
click at [78, 68] on link "My tasks" at bounding box center [88, 69] width 69 height 28
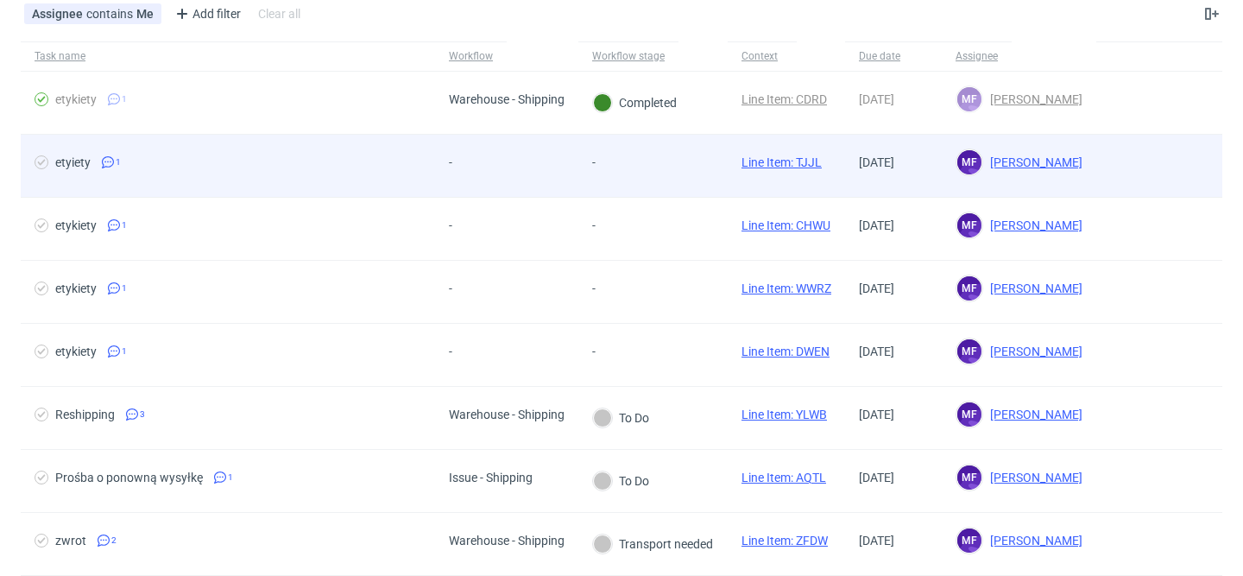
scroll to position [92, 0]
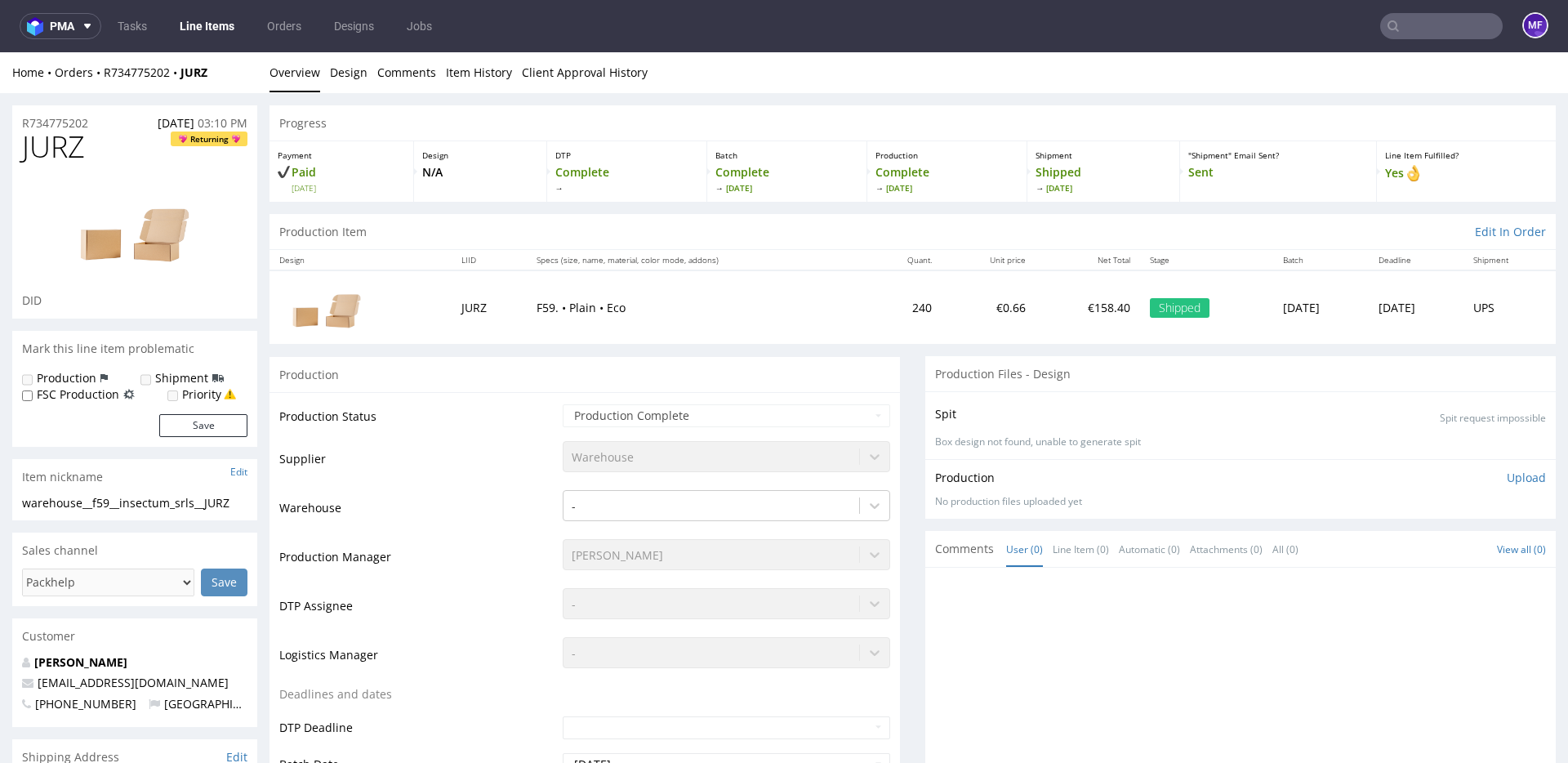
scroll to position [1, 0]
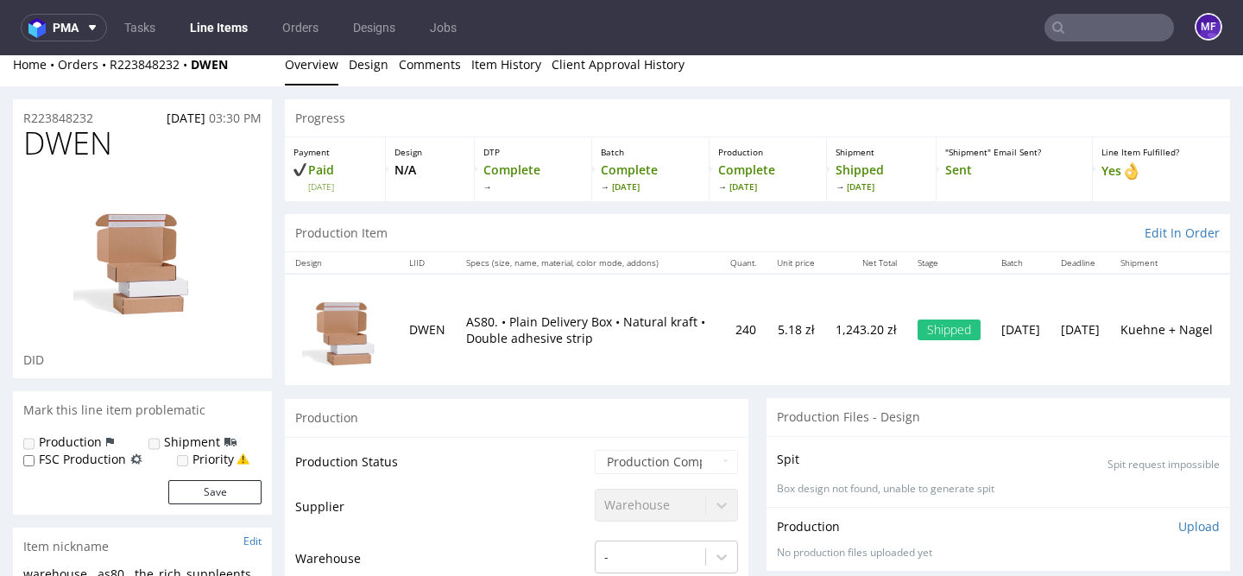
click at [582, 248] on div "Production Item Edit In Order" at bounding box center [757, 233] width 945 height 38
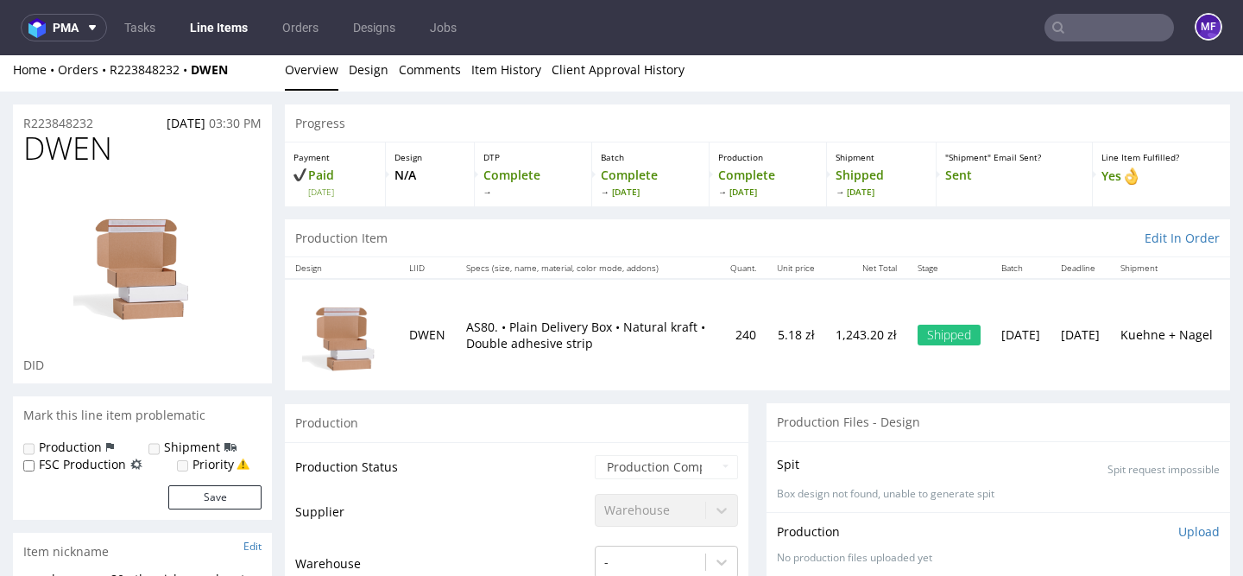
scroll to position [5, 0]
click at [596, 232] on div "Production Item Edit In Order" at bounding box center [757, 237] width 945 height 38
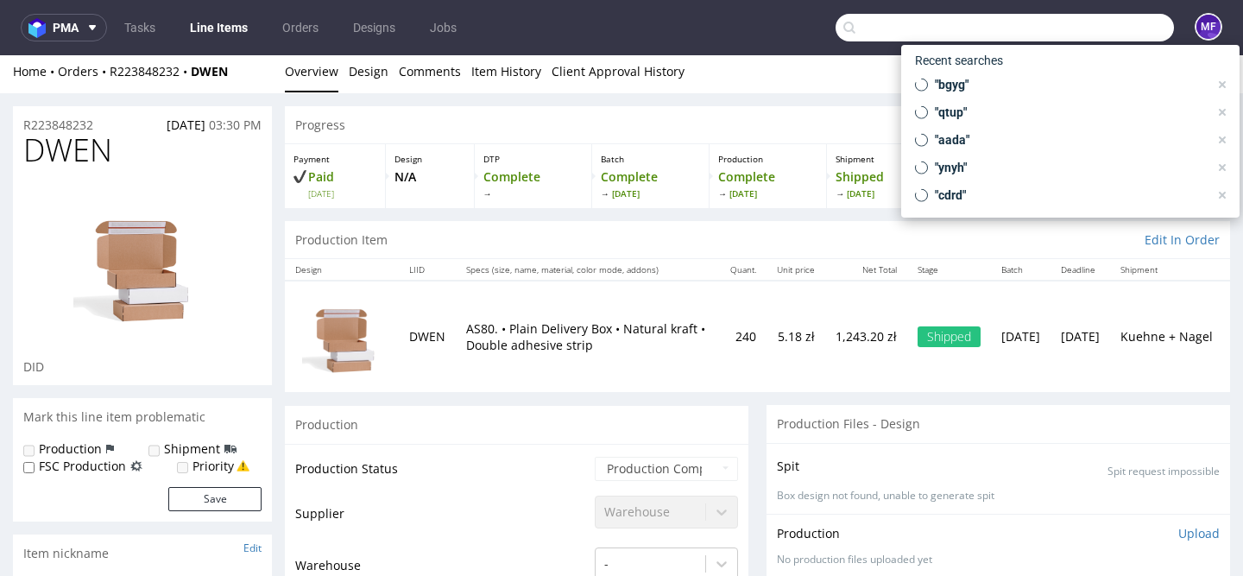
click at [1094, 20] on input "text" at bounding box center [1004, 28] width 338 height 28
click at [881, 28] on input "text" at bounding box center [1004, 28] width 338 height 28
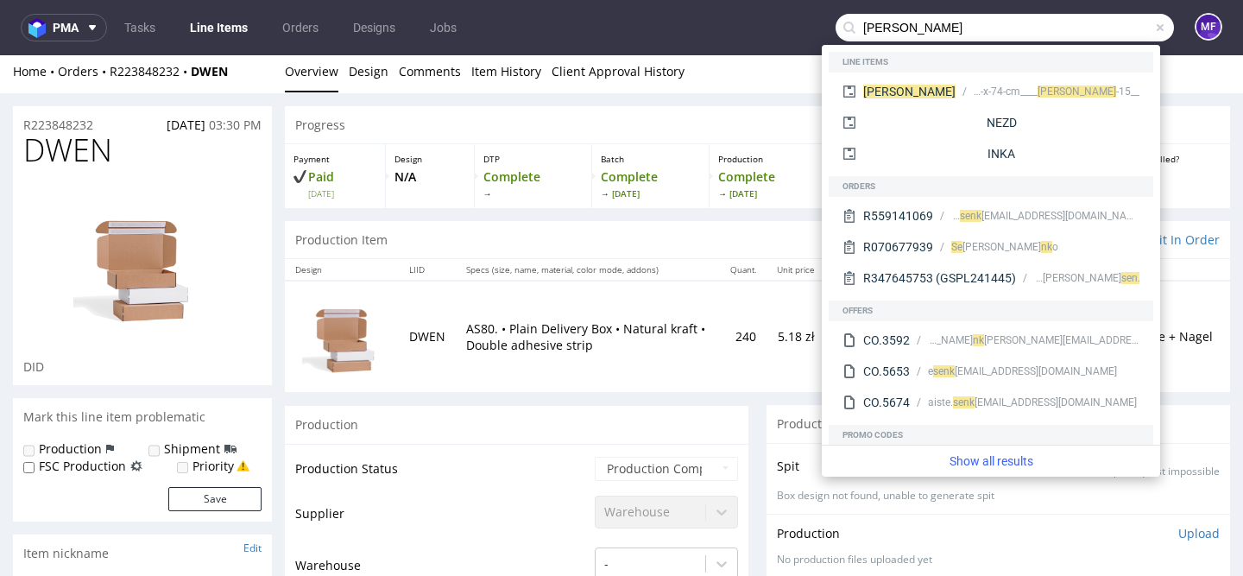
type input "[PERSON_NAME]"
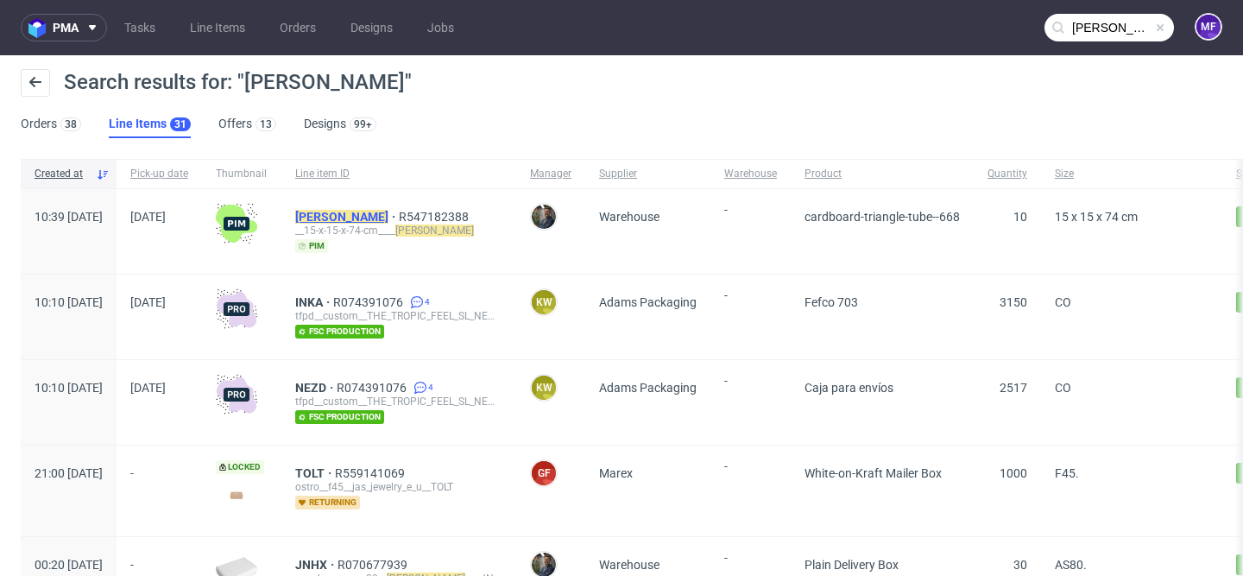
click at [372, 216] on mark "[PERSON_NAME]" at bounding box center [341, 217] width 93 height 14
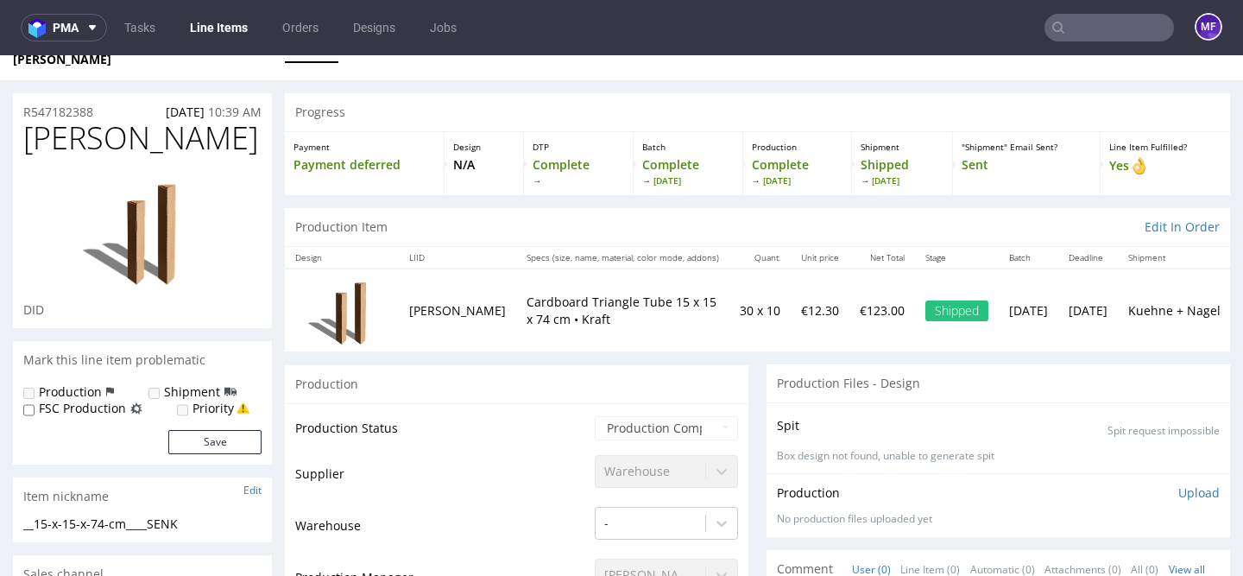
scroll to position [60, 0]
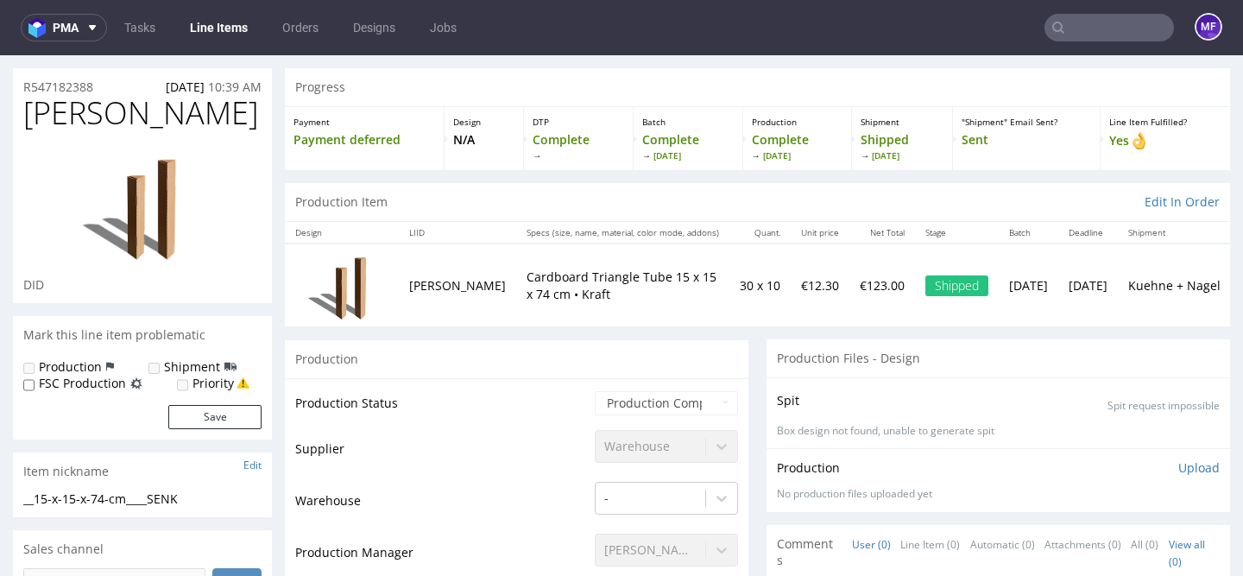
click at [539, 268] on p "Cardboard Triangle Tube 15 x 15 x 74 cm • Kraft" at bounding box center [622, 285] width 192 height 34
copy p "Cardboard Triangle Tube 15 x 15 x 74 cm • Kraft"
click at [640, 281] on p "Cardboard Triangle Tube 15 x 15 x 74 cm • Kraft" at bounding box center [622, 285] width 192 height 34
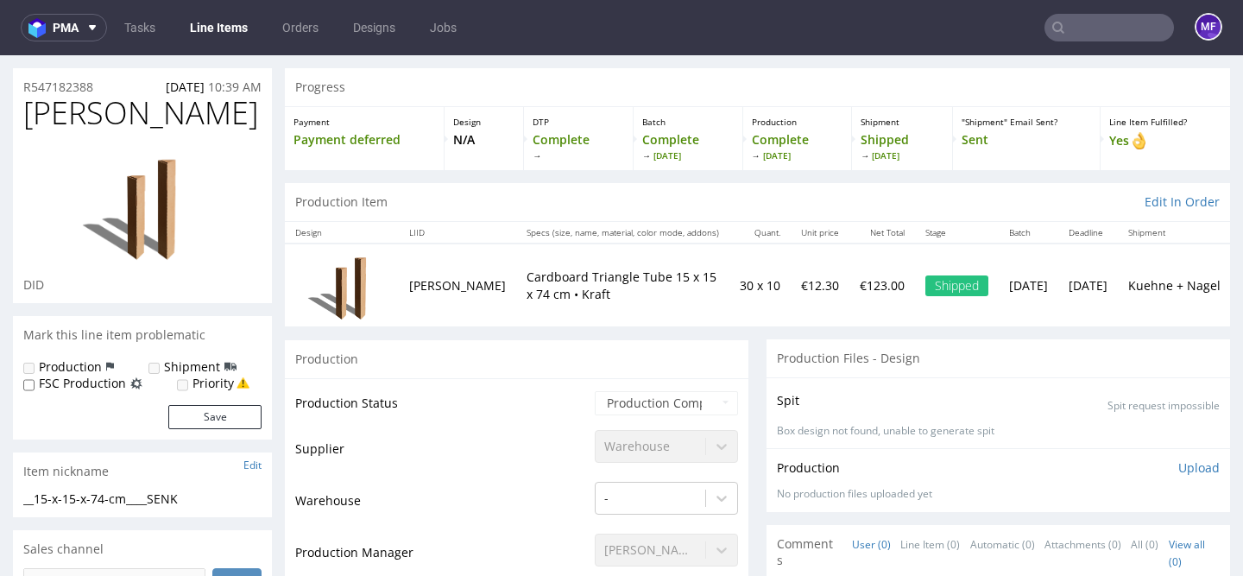
click at [640, 282] on p "Cardboard Triangle Tube 15 x 15 x 74 cm • Kraft" at bounding box center [622, 285] width 192 height 34
